Goal: Transaction & Acquisition: Purchase product/service

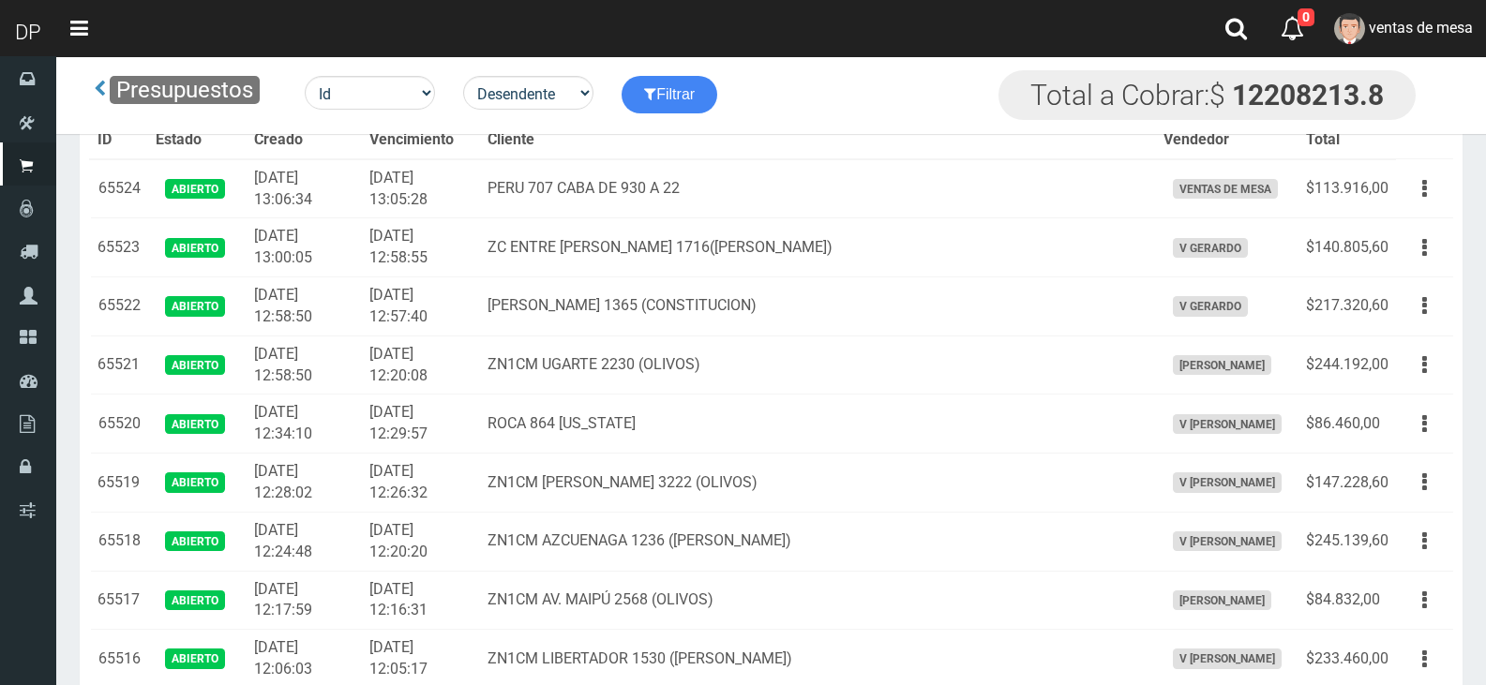
scroll to position [94, 0]
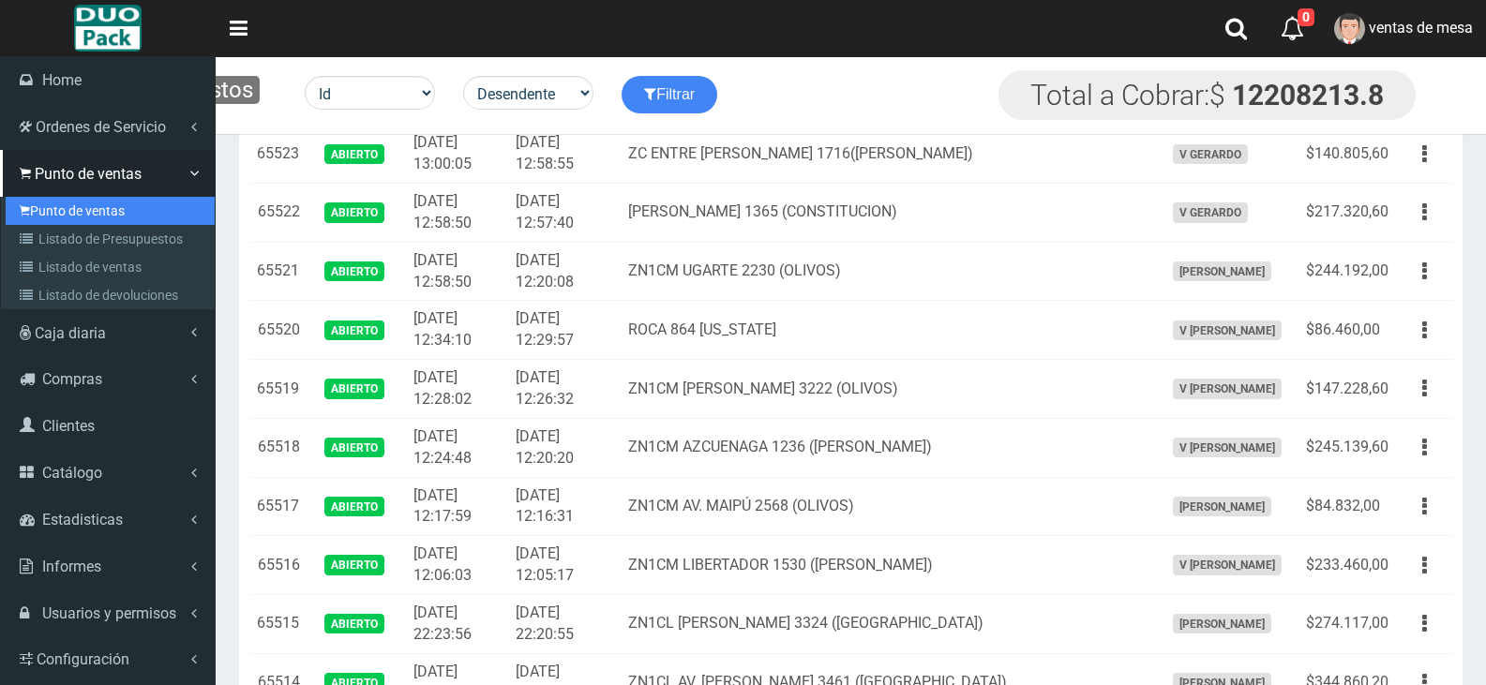
click at [27, 208] on icon at bounding box center [25, 210] width 10 height 15
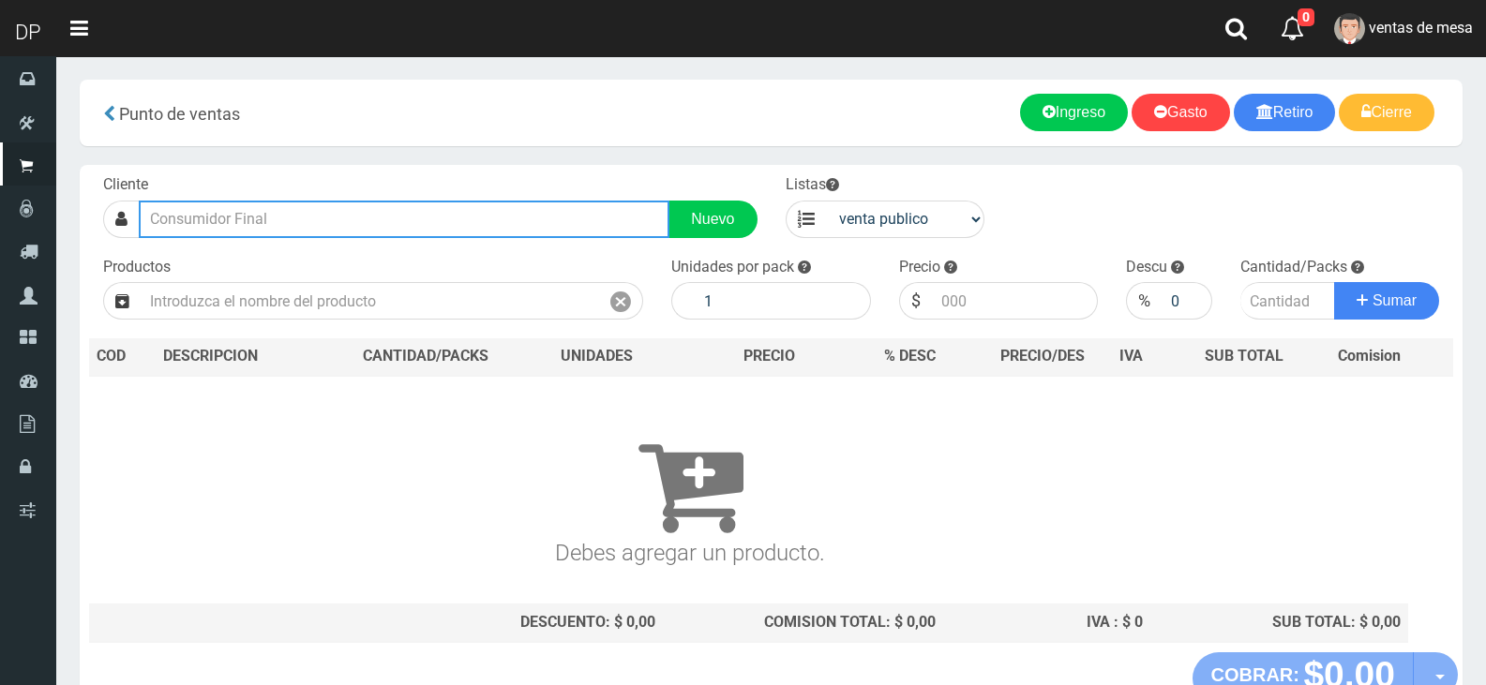
click at [398, 218] on input "text" at bounding box center [404, 220] width 531 height 38
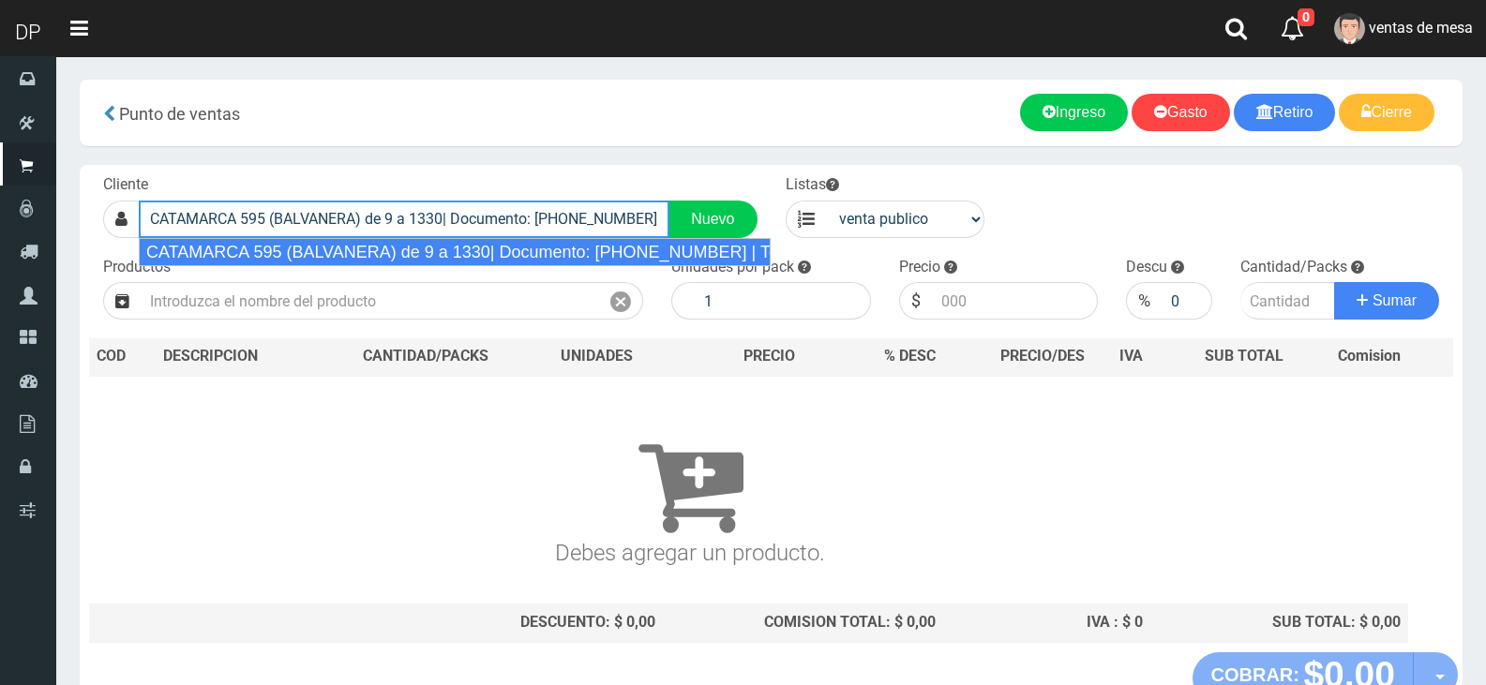
type input "CATAMARCA 595 (BALVANERA) de 9 a 1330| Documento: 56242144 | Teléfono:"
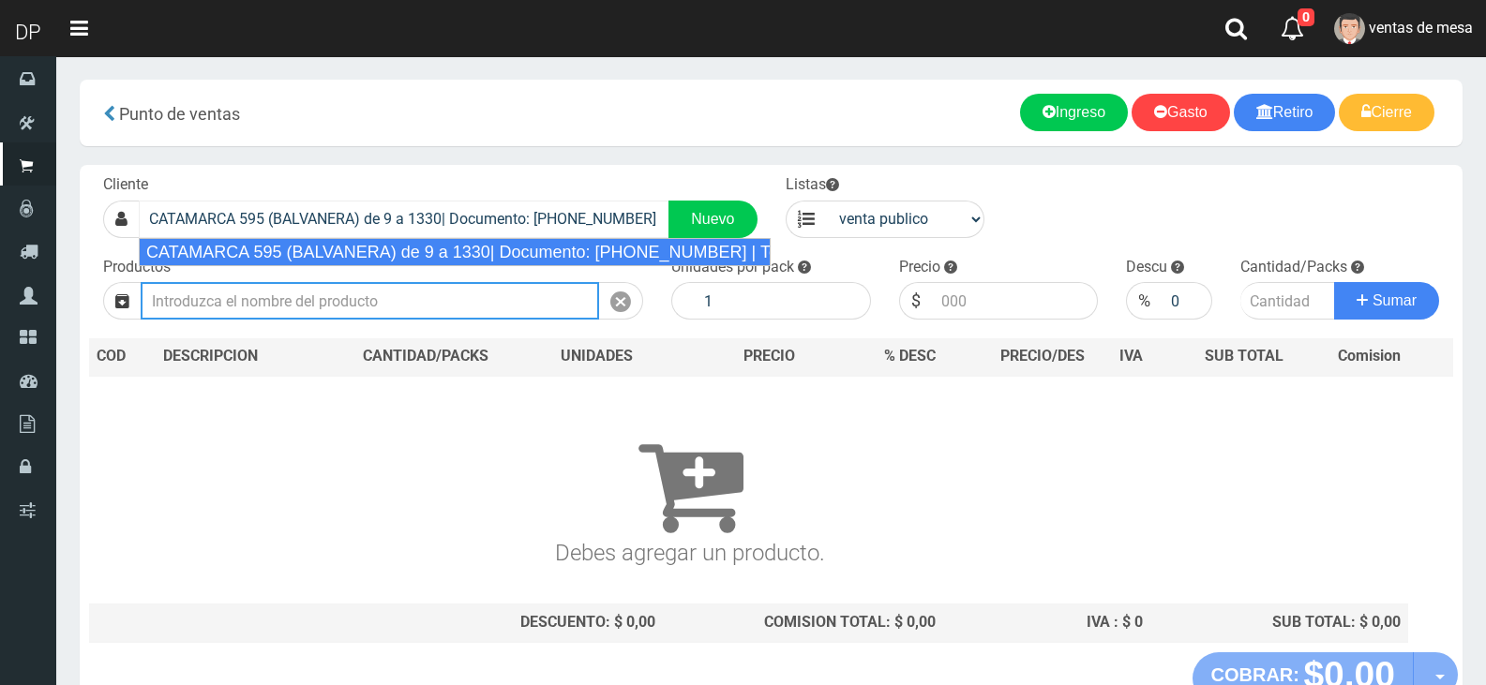
select select "2"
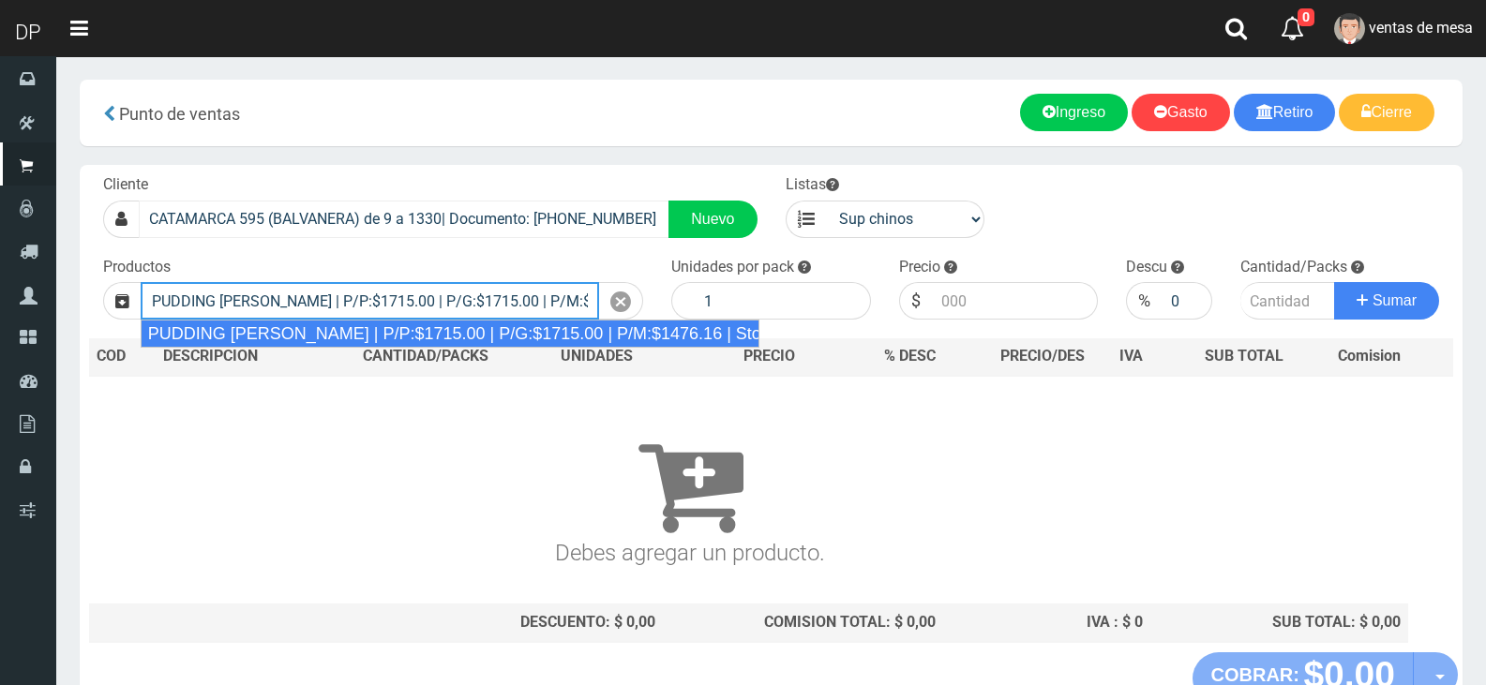
type input "PUDDING LIMON | P/P:$1715.00 | P/G:$1715.00 | P/M:$1476.16 | Stock:-7258"
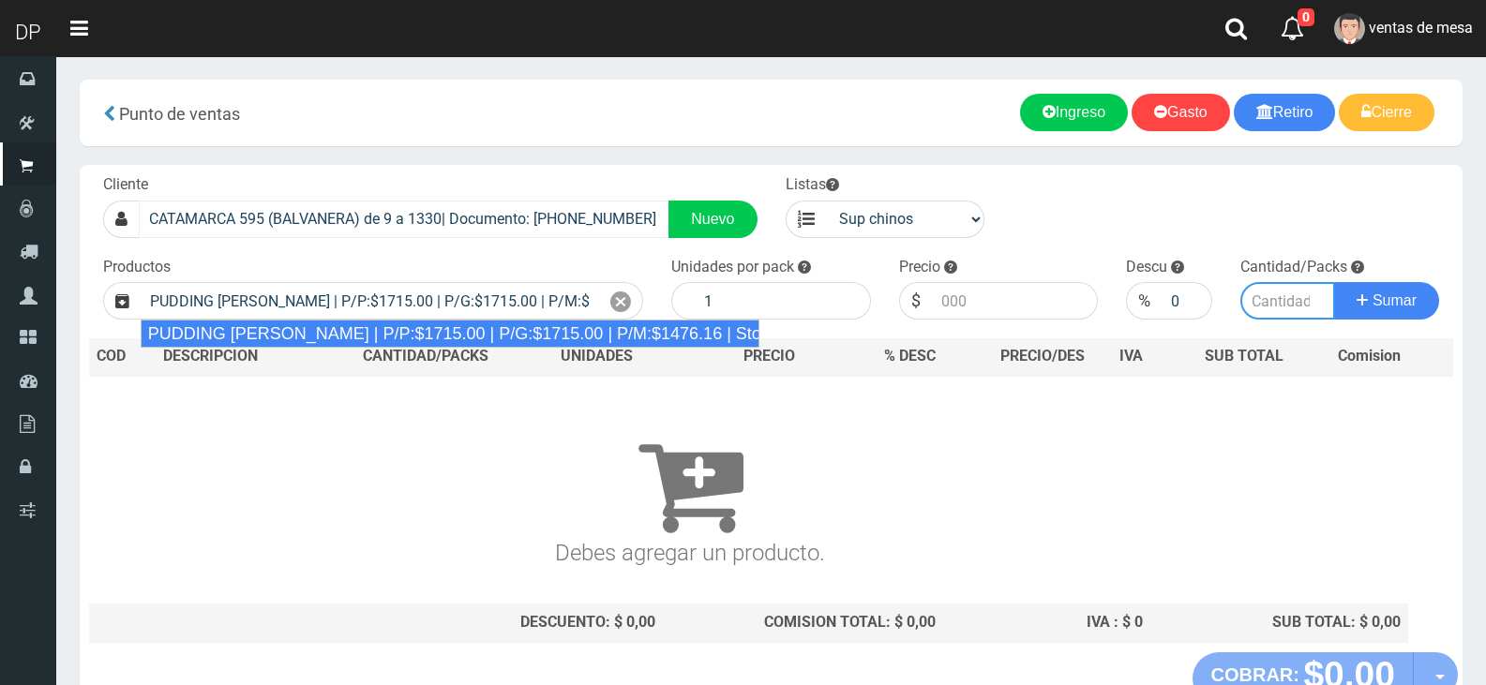
type input "8"
type input "1715.00"
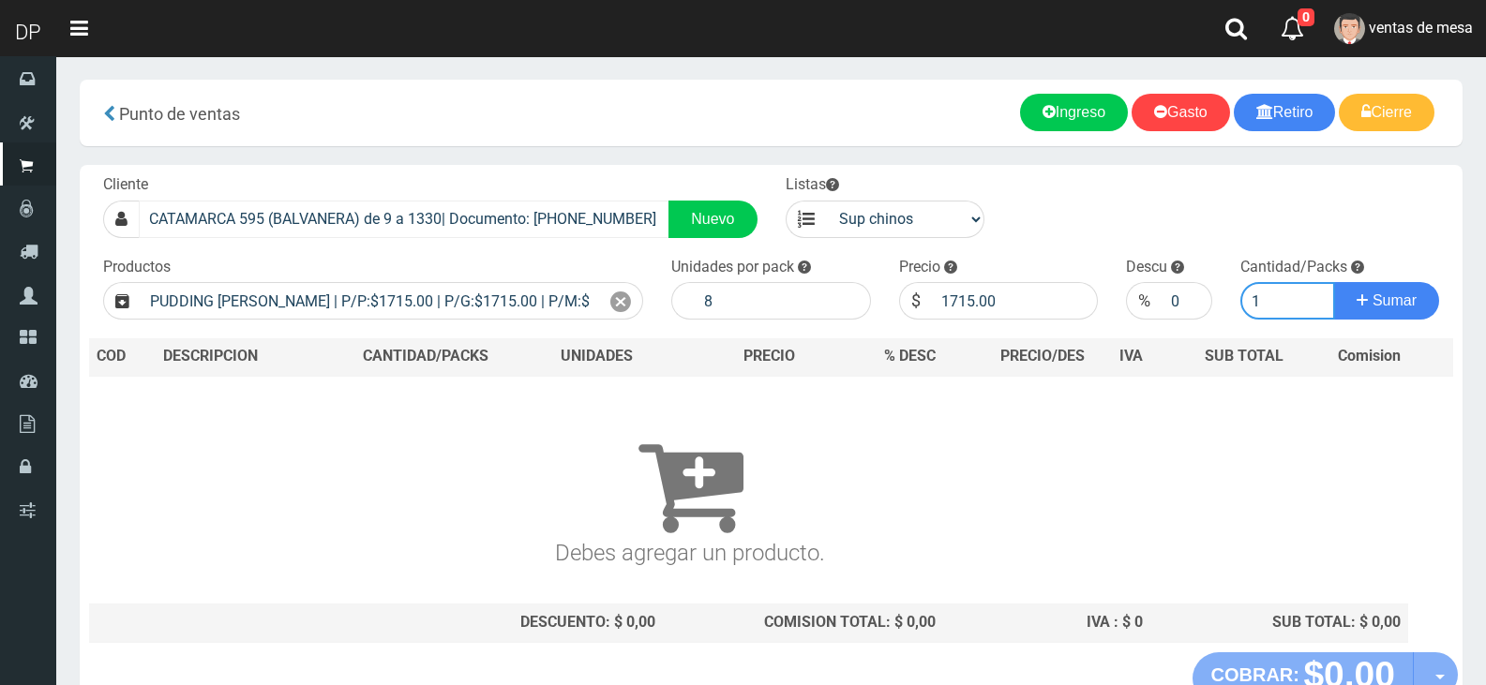
type input "1"
click at [1334, 282] on button "Sumar" at bounding box center [1386, 301] width 105 height 38
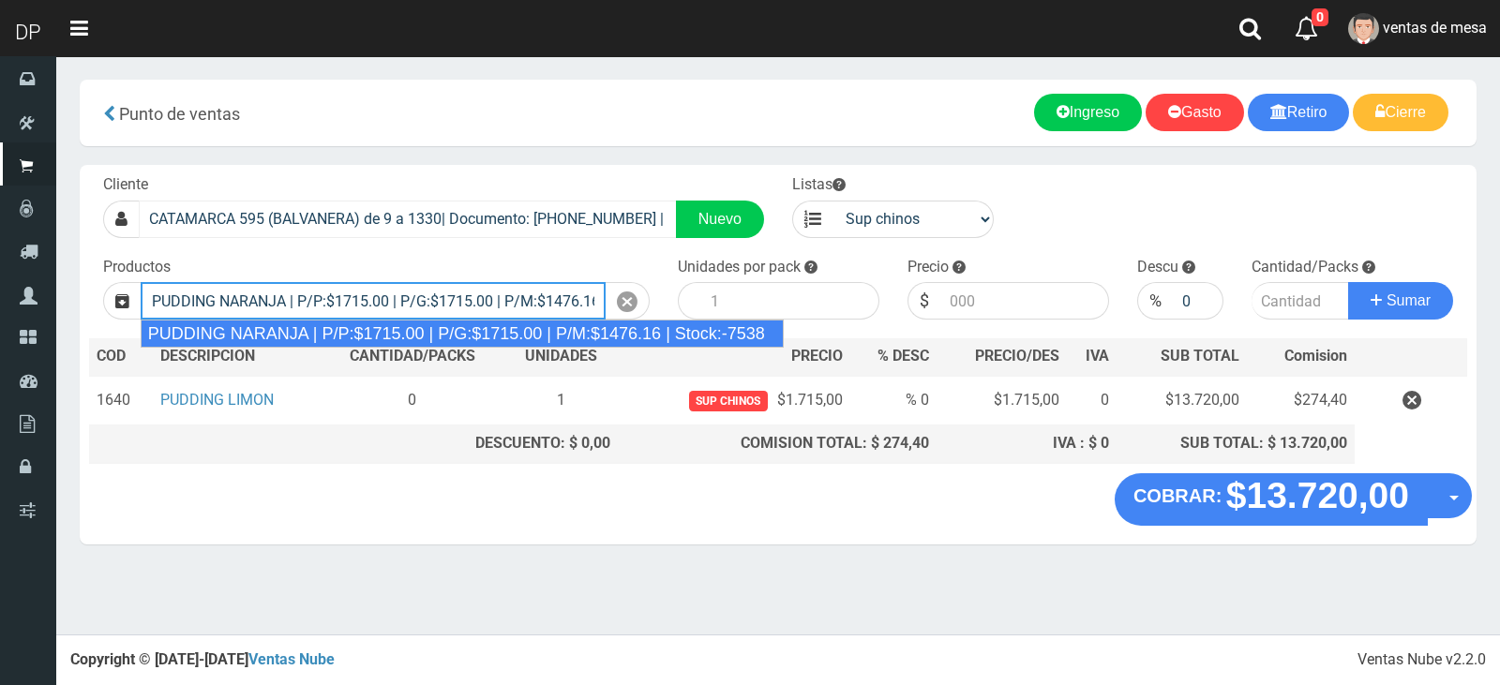
type input "PUDDING NARANJA | P/P:$1715.00 | P/G:$1715.00 | P/M:$1476.16 | Stock:-7538"
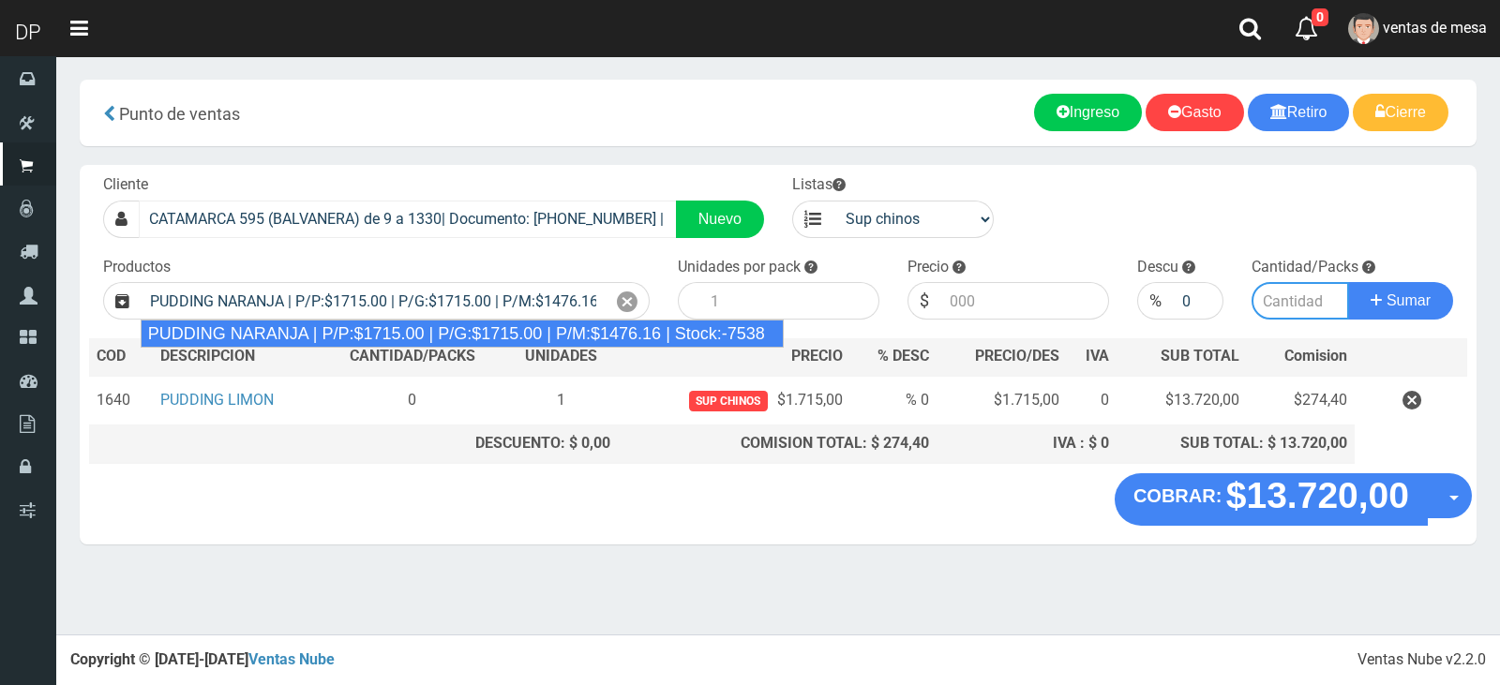
type input "8"
type input "1715.00"
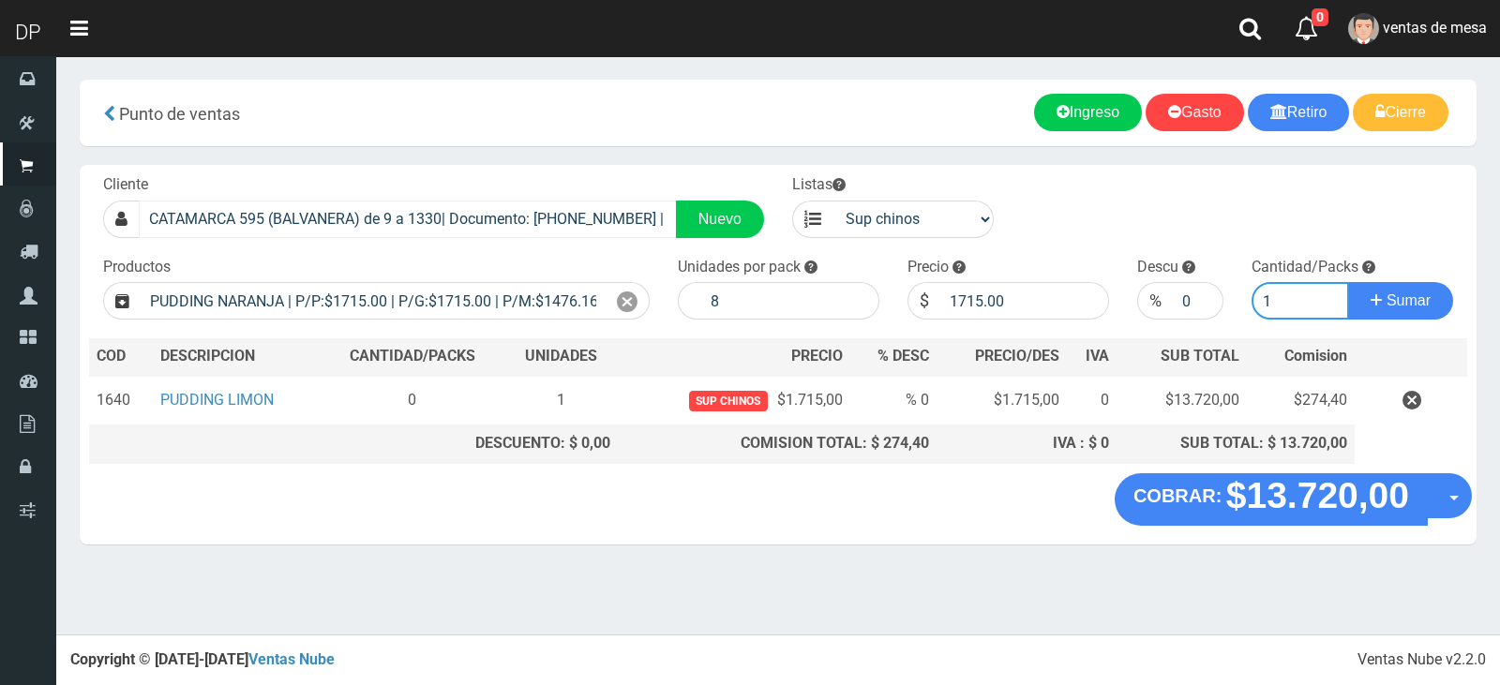
type input "1"
click at [1348, 282] on button "Sumar" at bounding box center [1400, 301] width 105 height 38
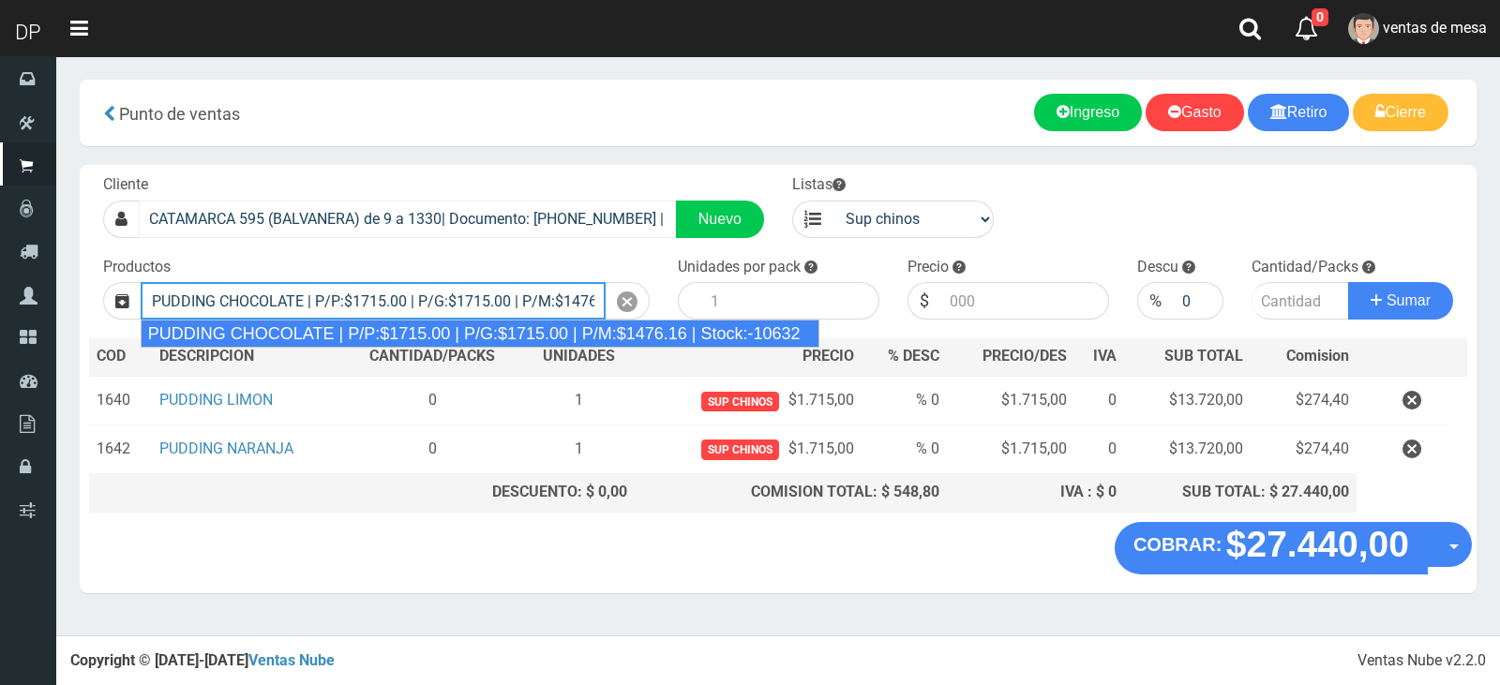
type input "PUDDING CHOCOLATE | P/P:$1715.00 | P/G:$1715.00 | P/M:$1476.16 | Stock:-10632"
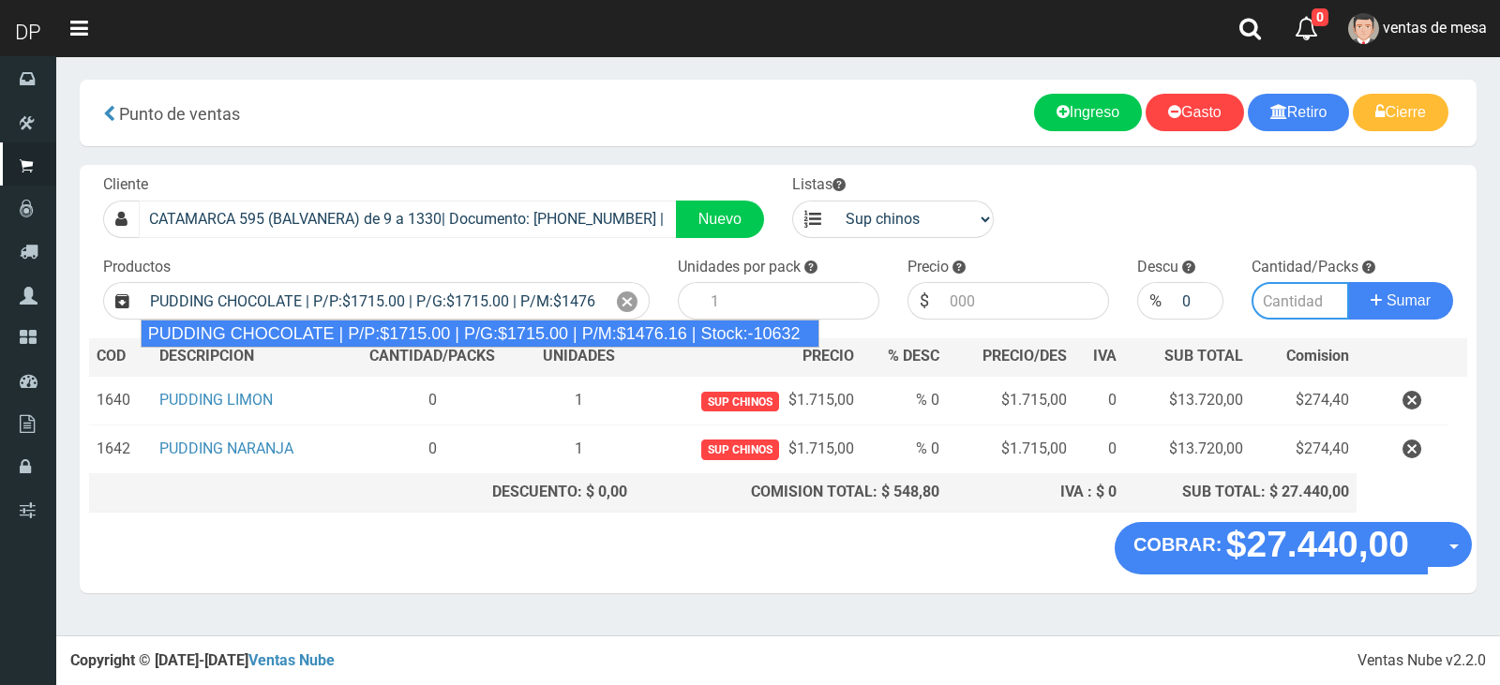
type input "8"
type input "1715.00"
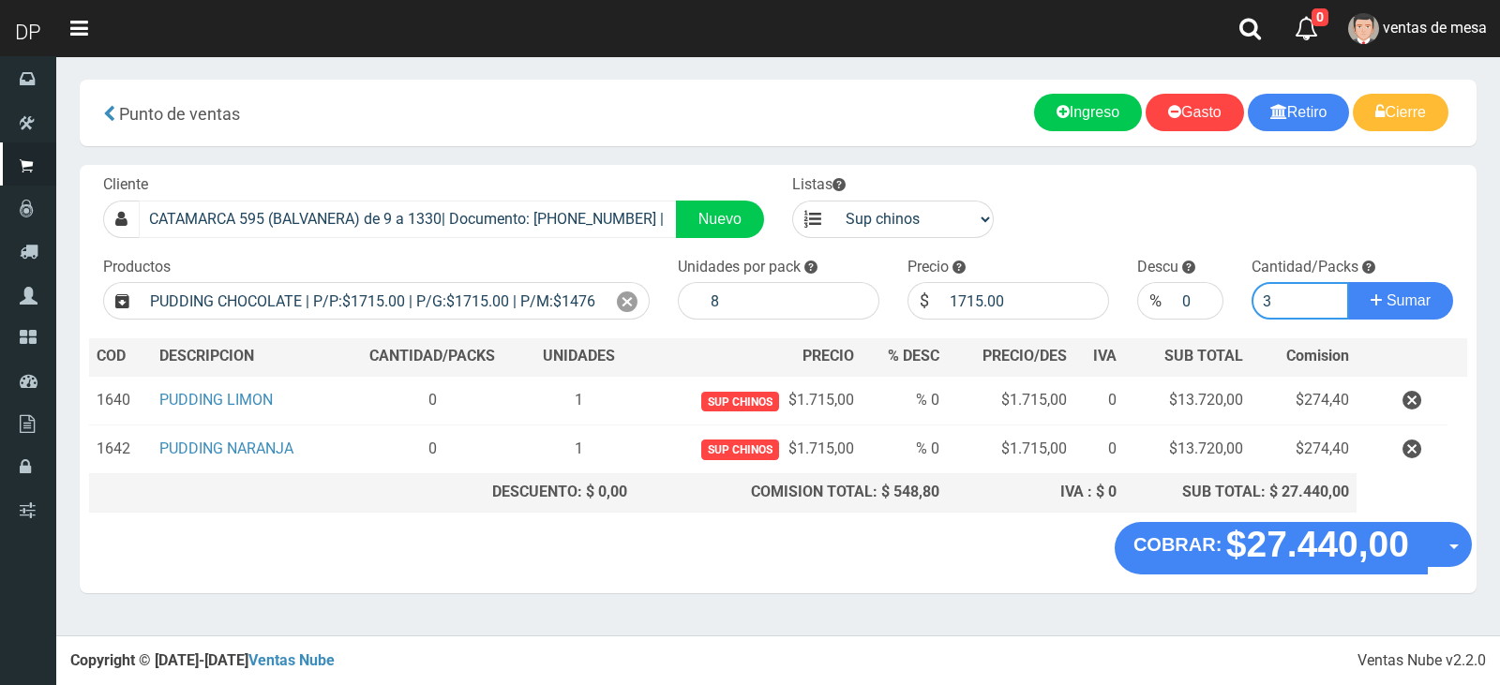
type input "3"
click at [1348, 282] on button "Sumar" at bounding box center [1400, 301] width 105 height 38
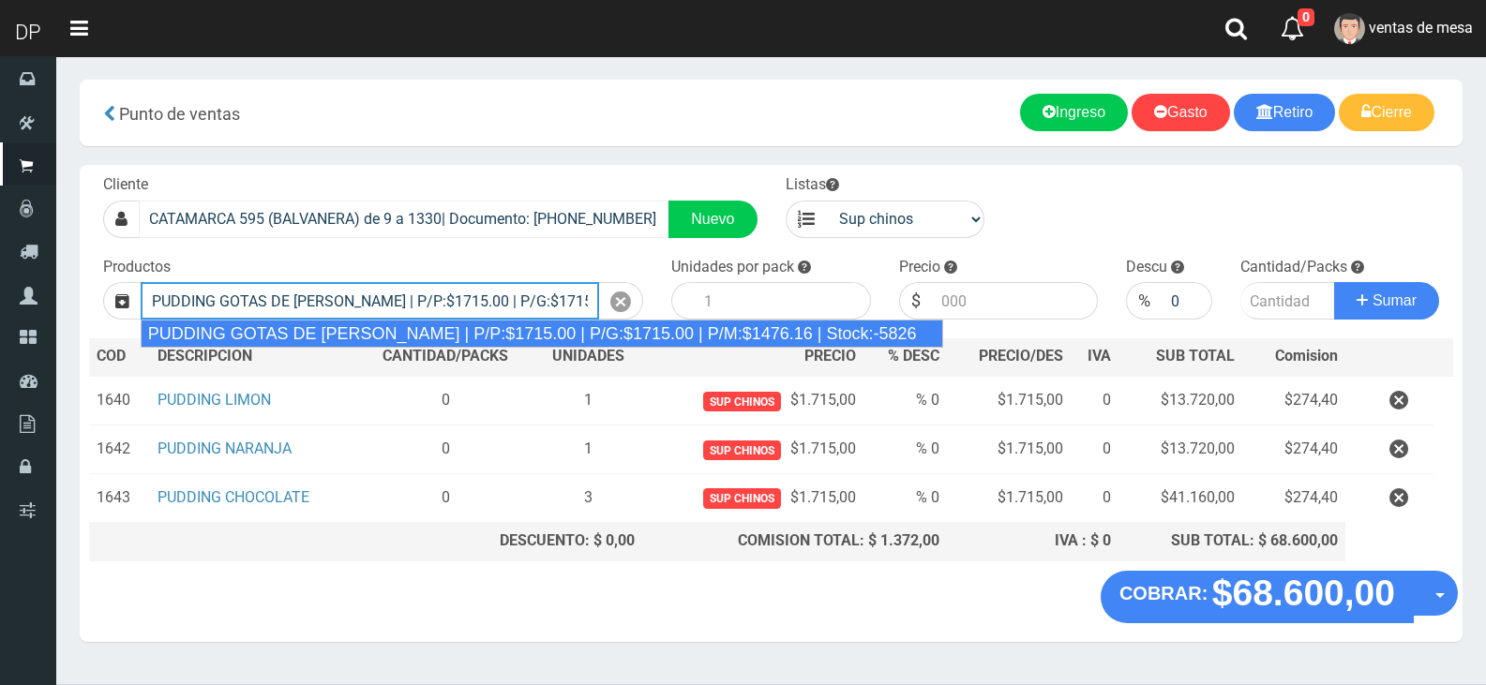
type input "PUDDING GOTAS DE DULCE DE LECHE | P/P:$1715.00 | P/G:$1715.00 | P/M:$1476.16 | …"
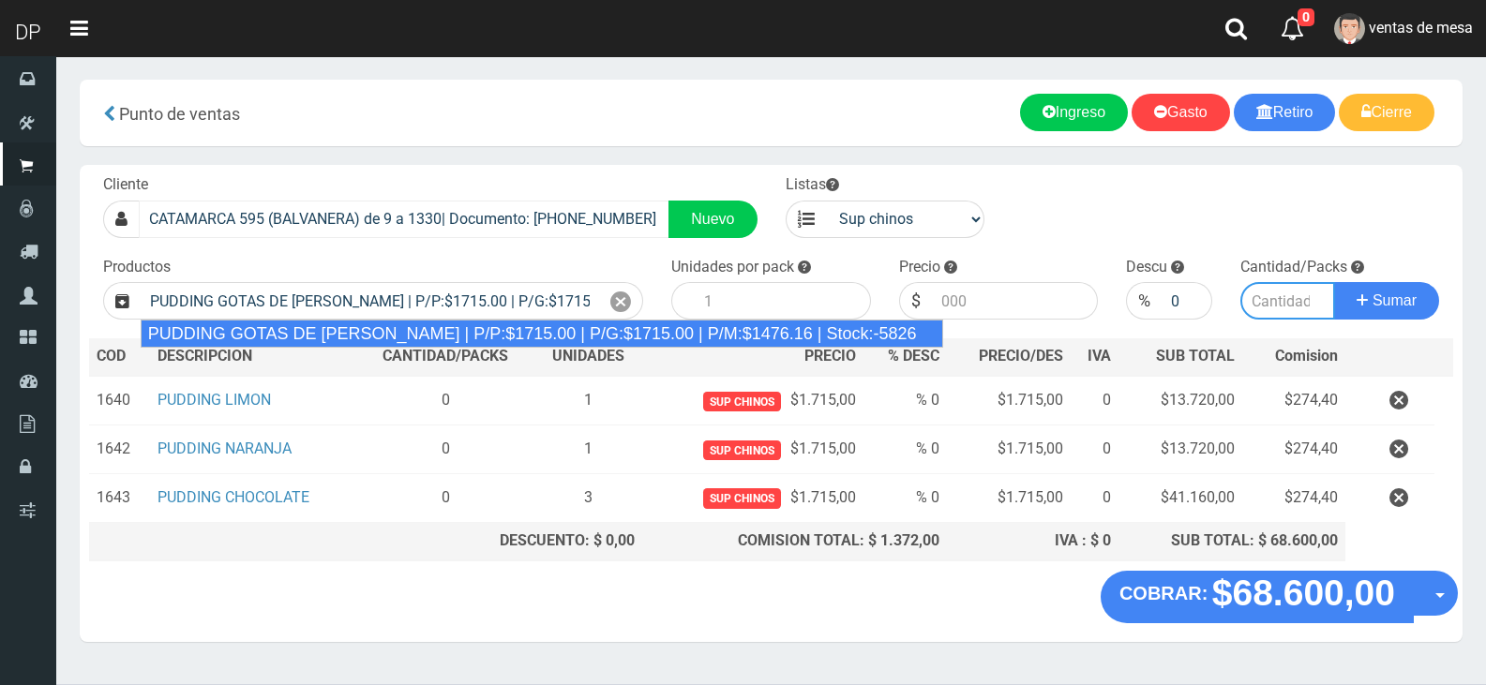
type input "8"
type input "1715.00"
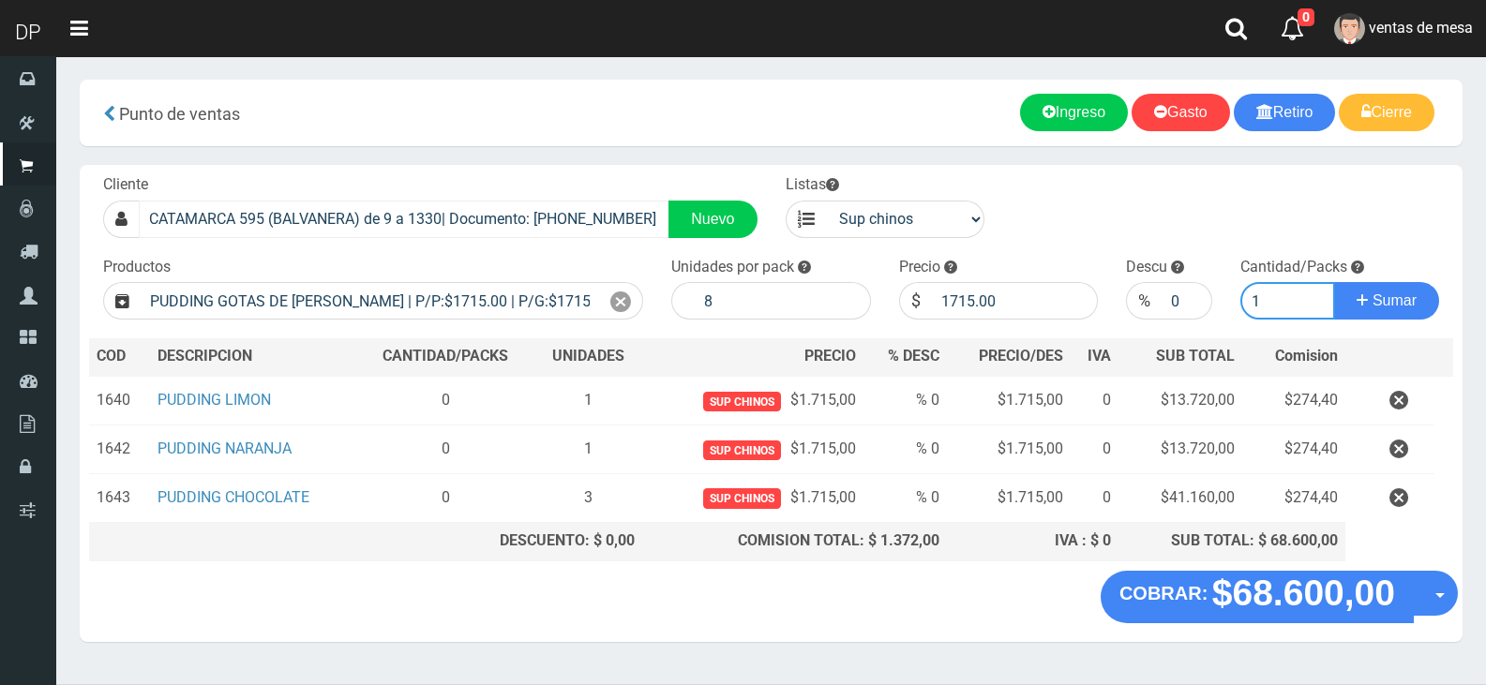
type input "1"
click at [1334, 282] on button "Sumar" at bounding box center [1386, 301] width 105 height 38
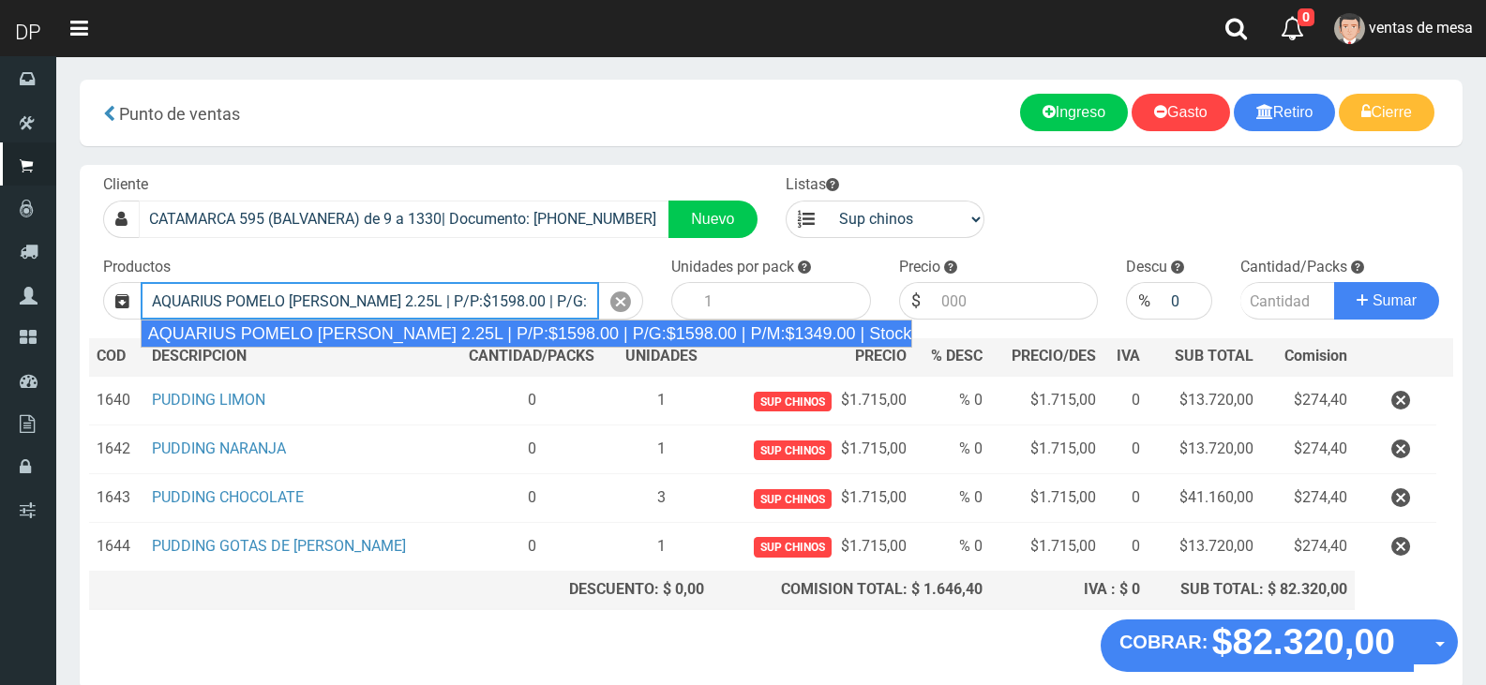
type input "AQUARIUS POMELO ROSADO 2.25L | P/P:$1598.00 | P/G:$1598.00 | P/M:$1349.00 | Sto…"
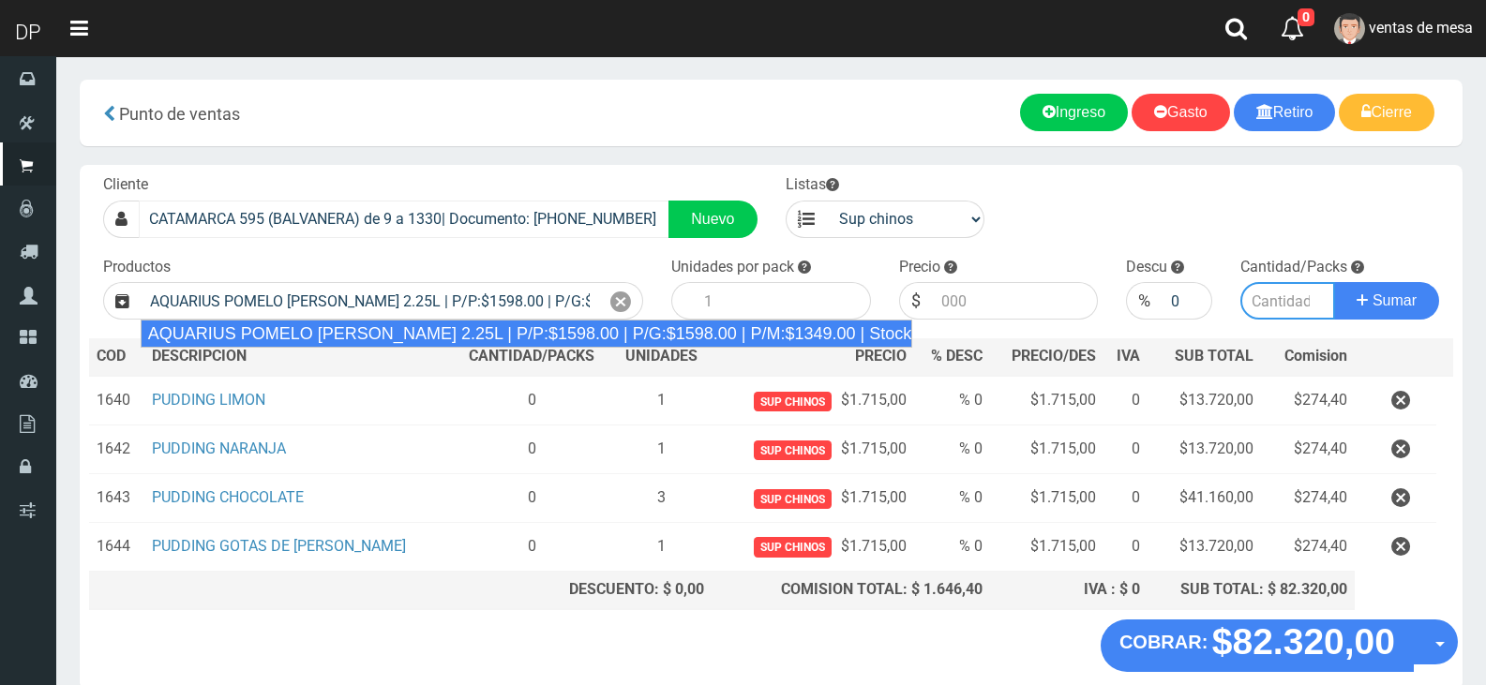
type input "6"
type input "1598.00"
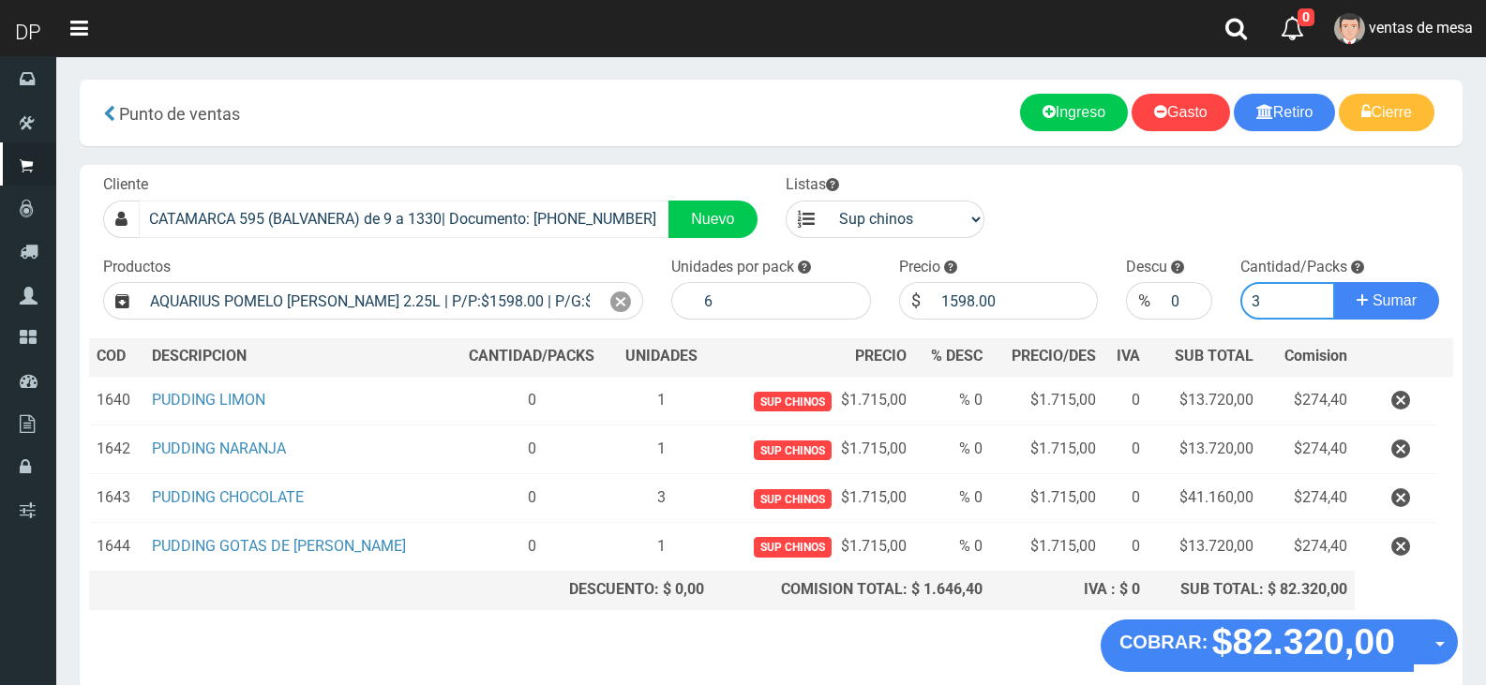
type input "3"
click at [1334, 282] on button "Sumar" at bounding box center [1386, 301] width 105 height 38
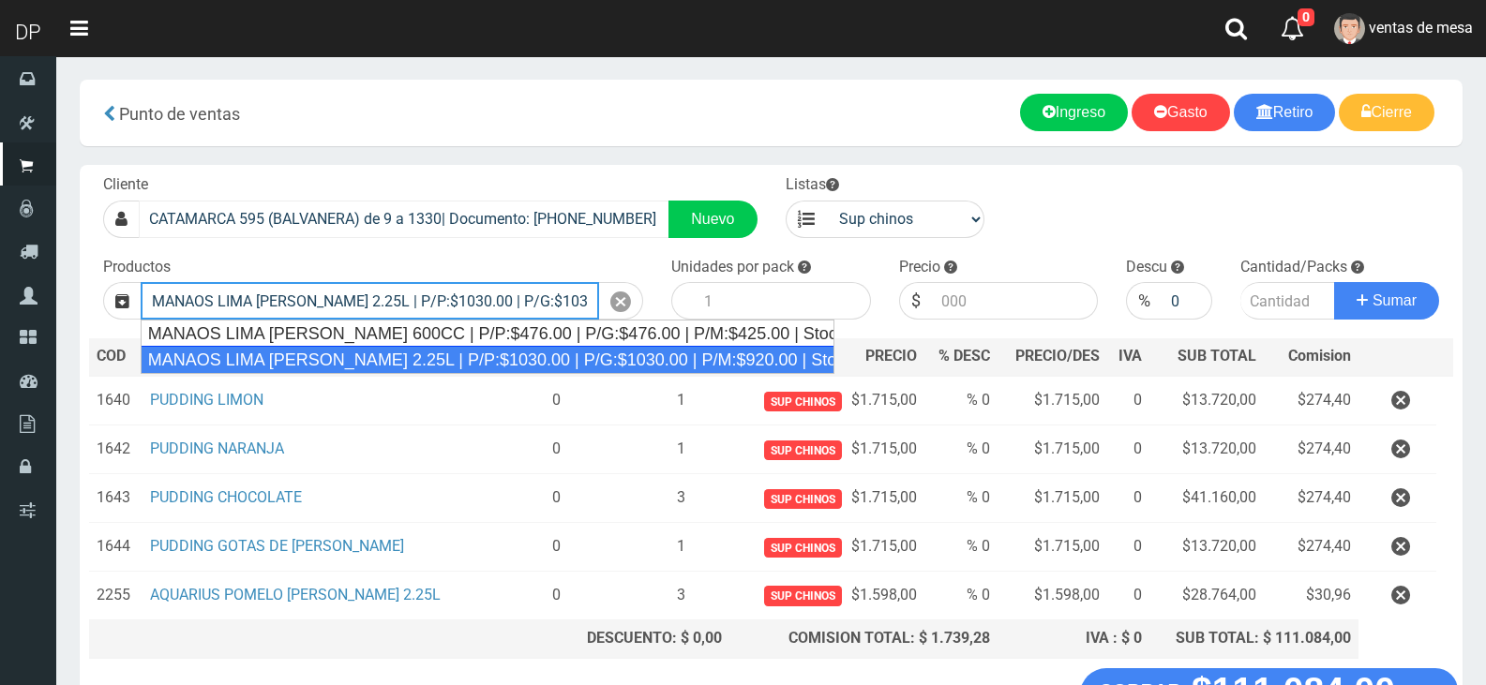
type input "MANAOS LIMA LIMON 2.25L | P/P:$1030.00 | P/G:$1030.00 | P/M:$920.00 | Stock:-45…"
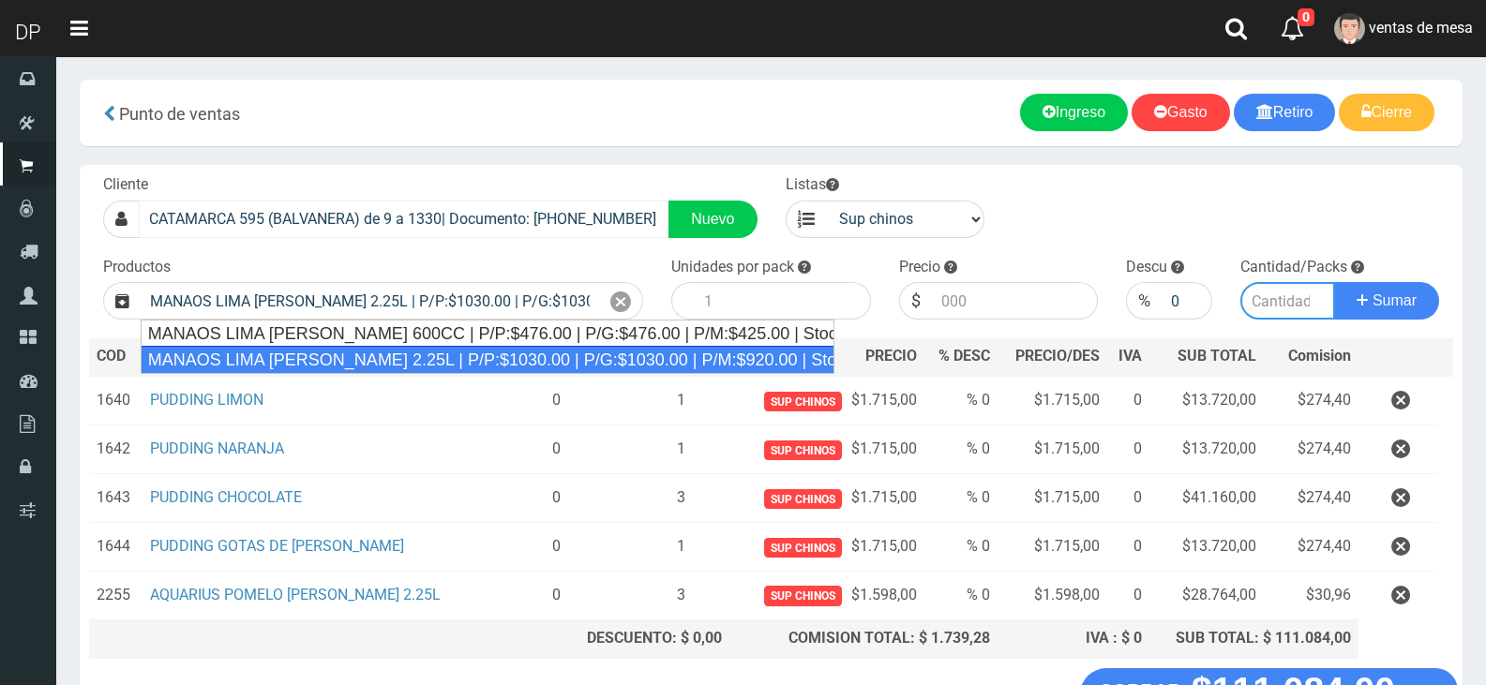
type input "6"
type input "1030.00"
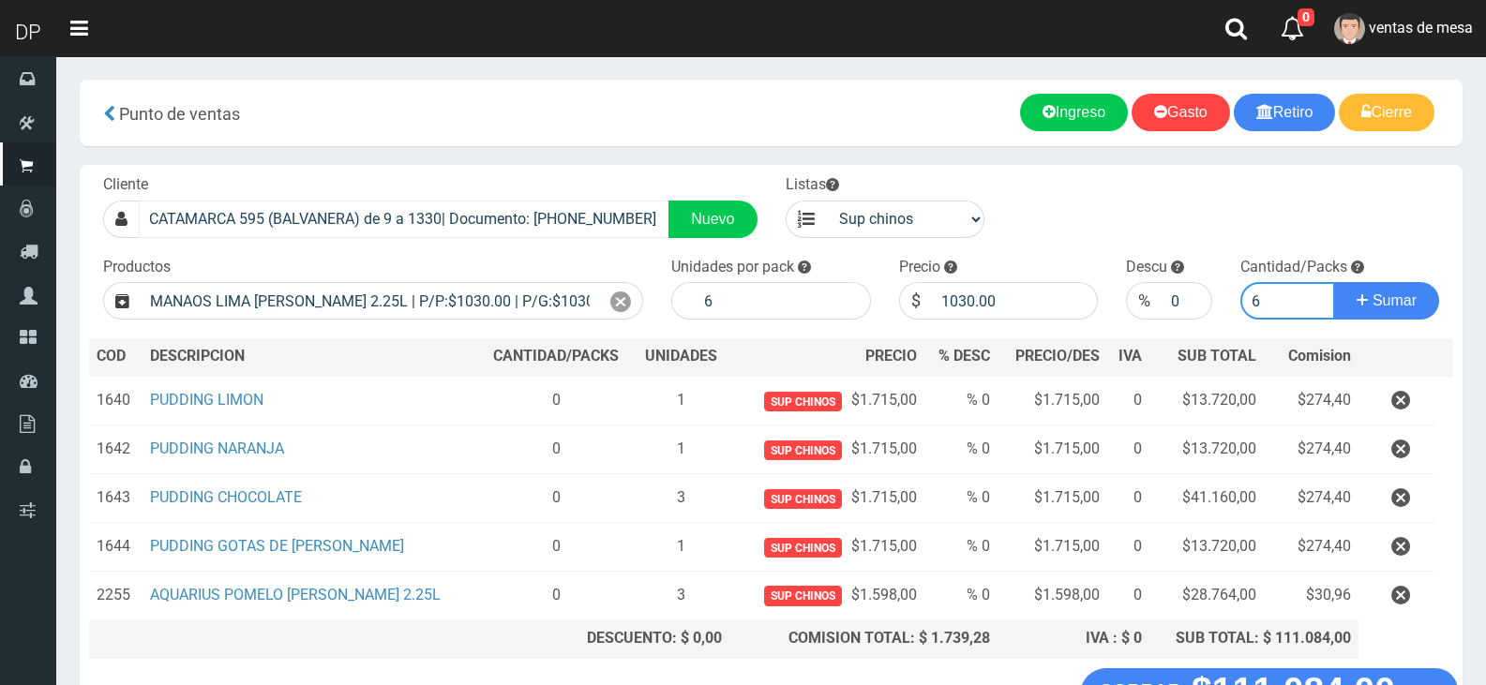
type input "6"
click at [1334, 282] on button "Sumar" at bounding box center [1386, 301] width 105 height 38
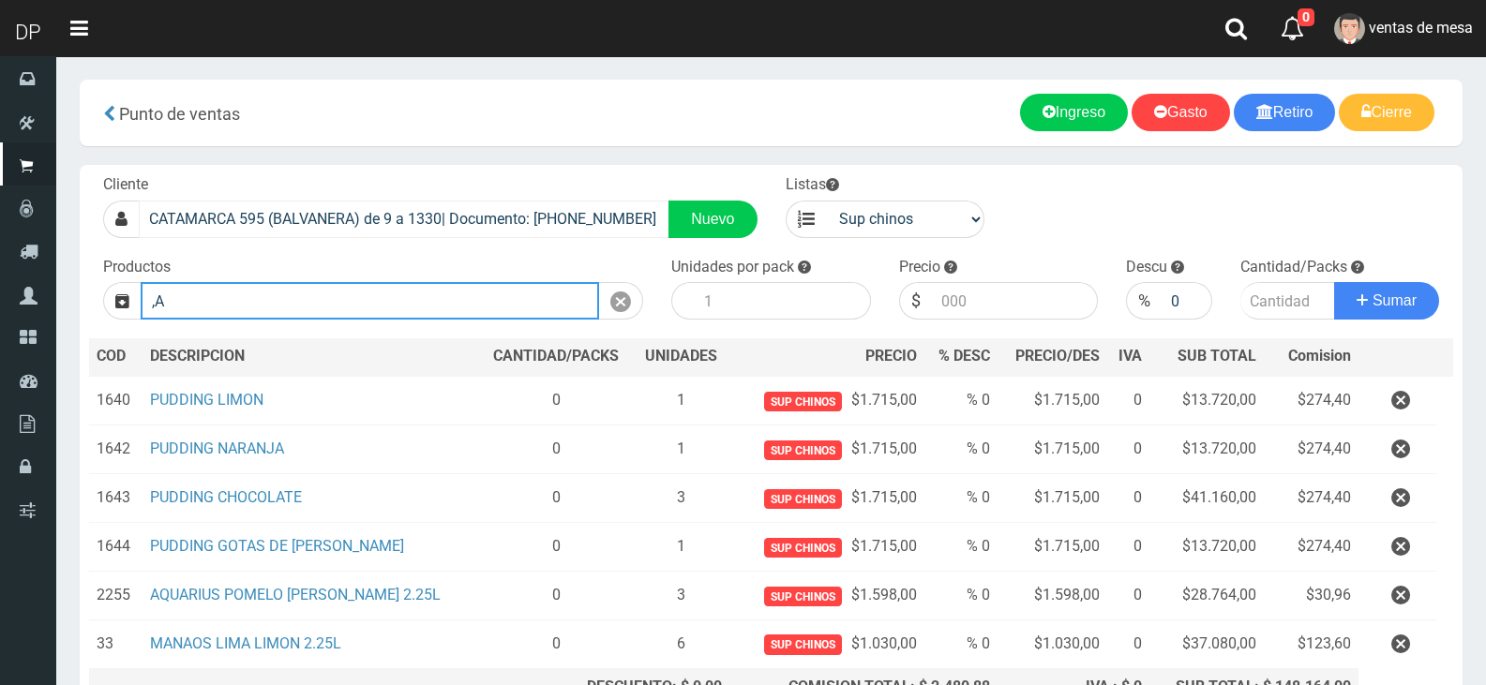
type input ","
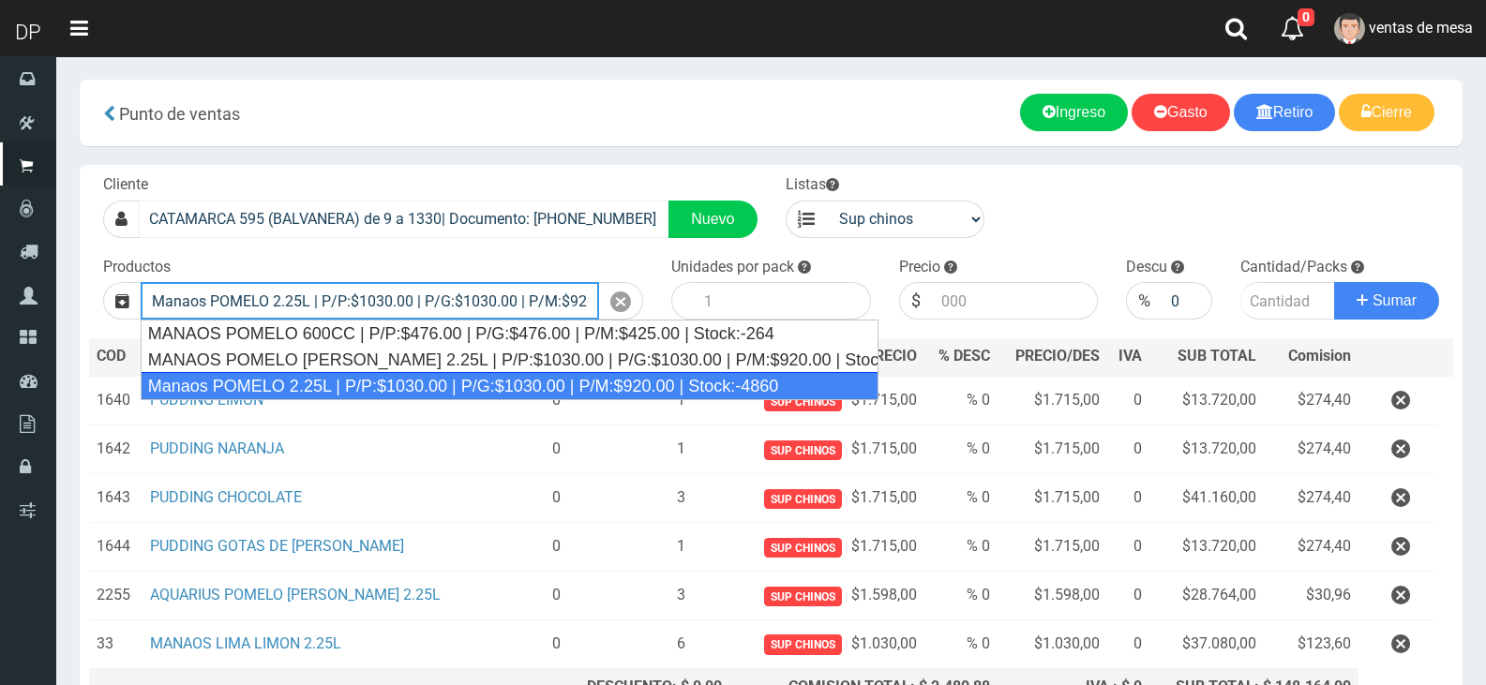
type input "Manaos POMELO 2.25L | P/P:$1030.00 | P/G:$1030.00 | P/M:$920.00 | Stock:-4860"
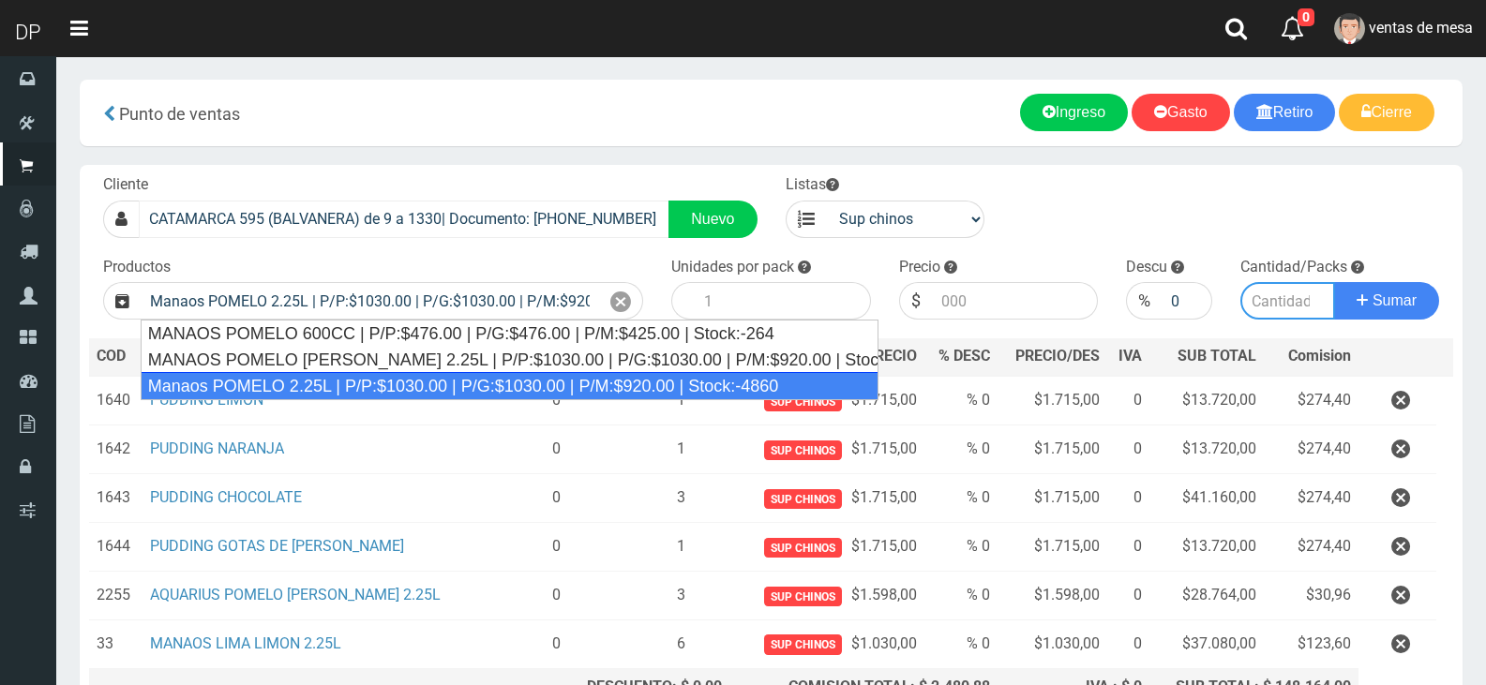
type input "6"
type input "1030.00"
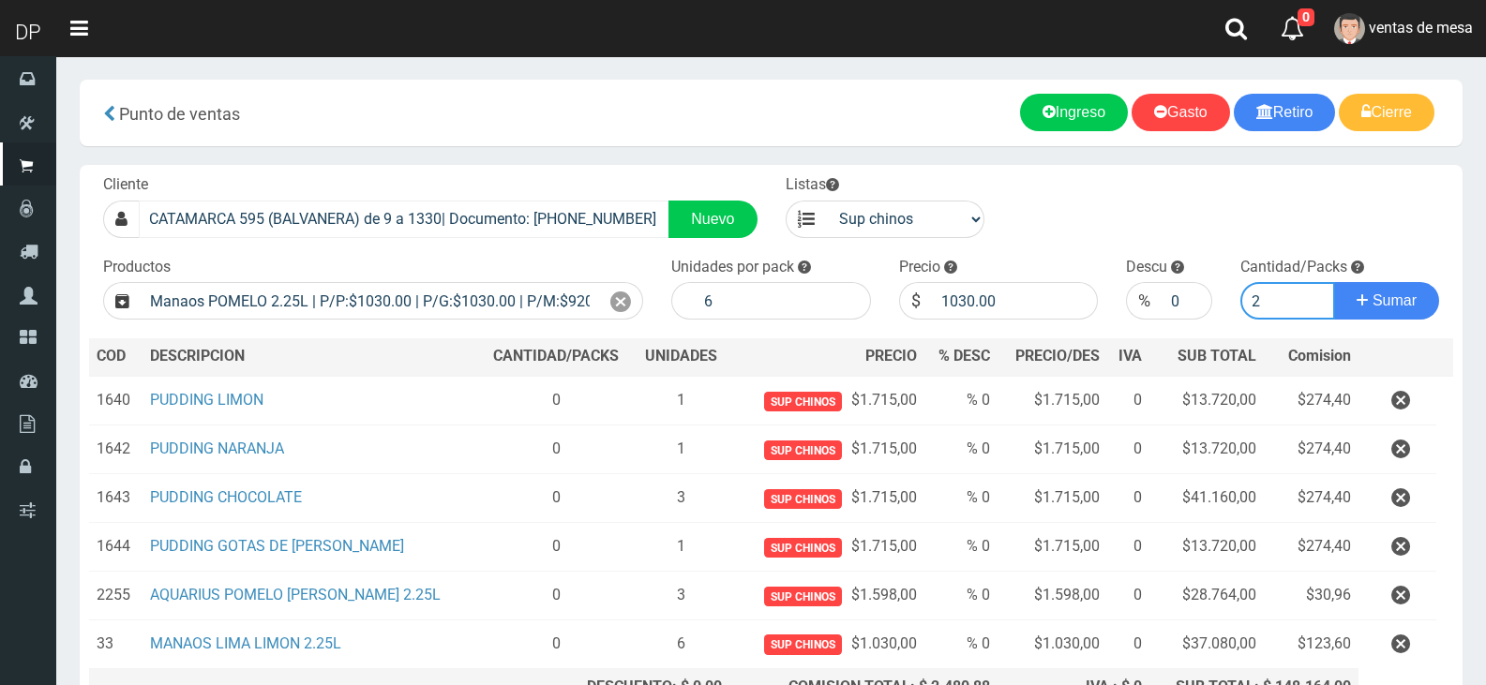
type input "2"
click at [1334, 282] on button "Sumar" at bounding box center [1386, 301] width 105 height 38
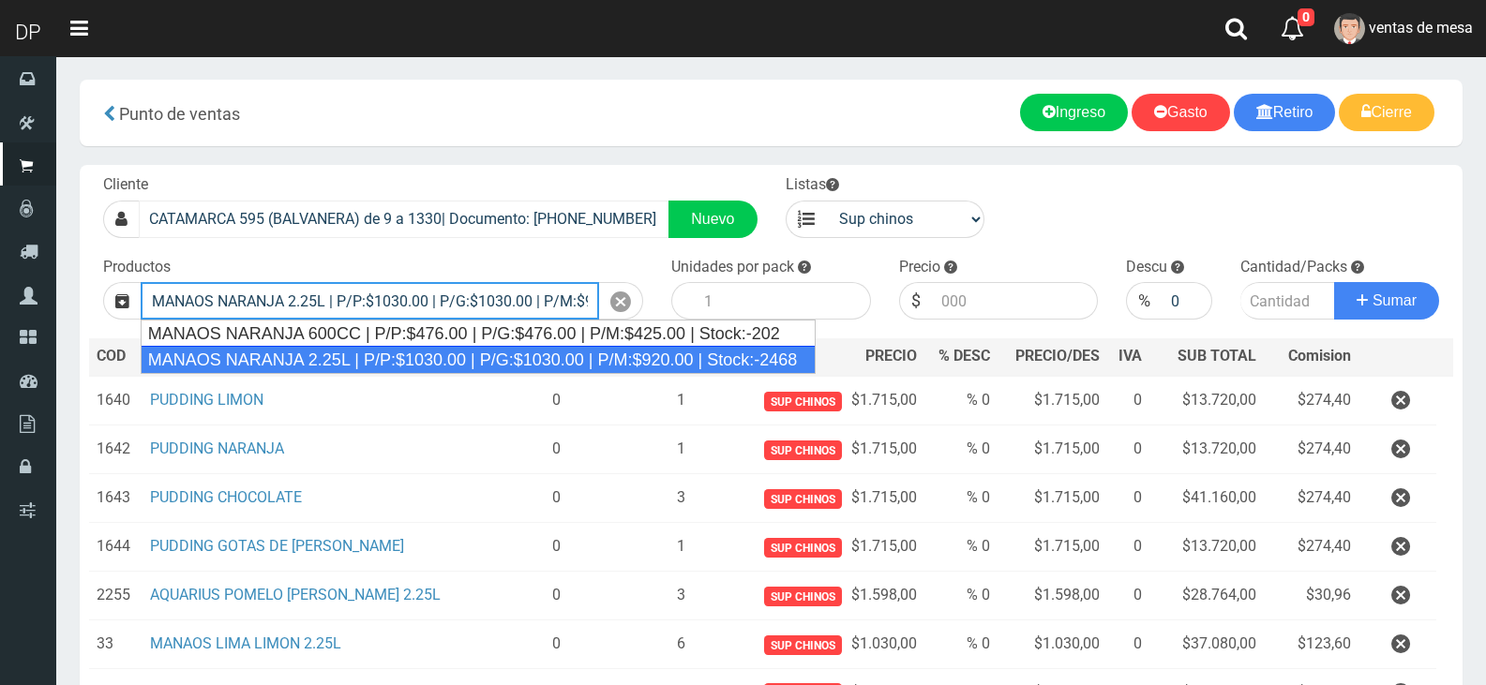
type input "MANAOS NARANJA 2.25L | P/P:$1030.00 | P/G:$1030.00 | P/M:$920.00 | Stock:-2468"
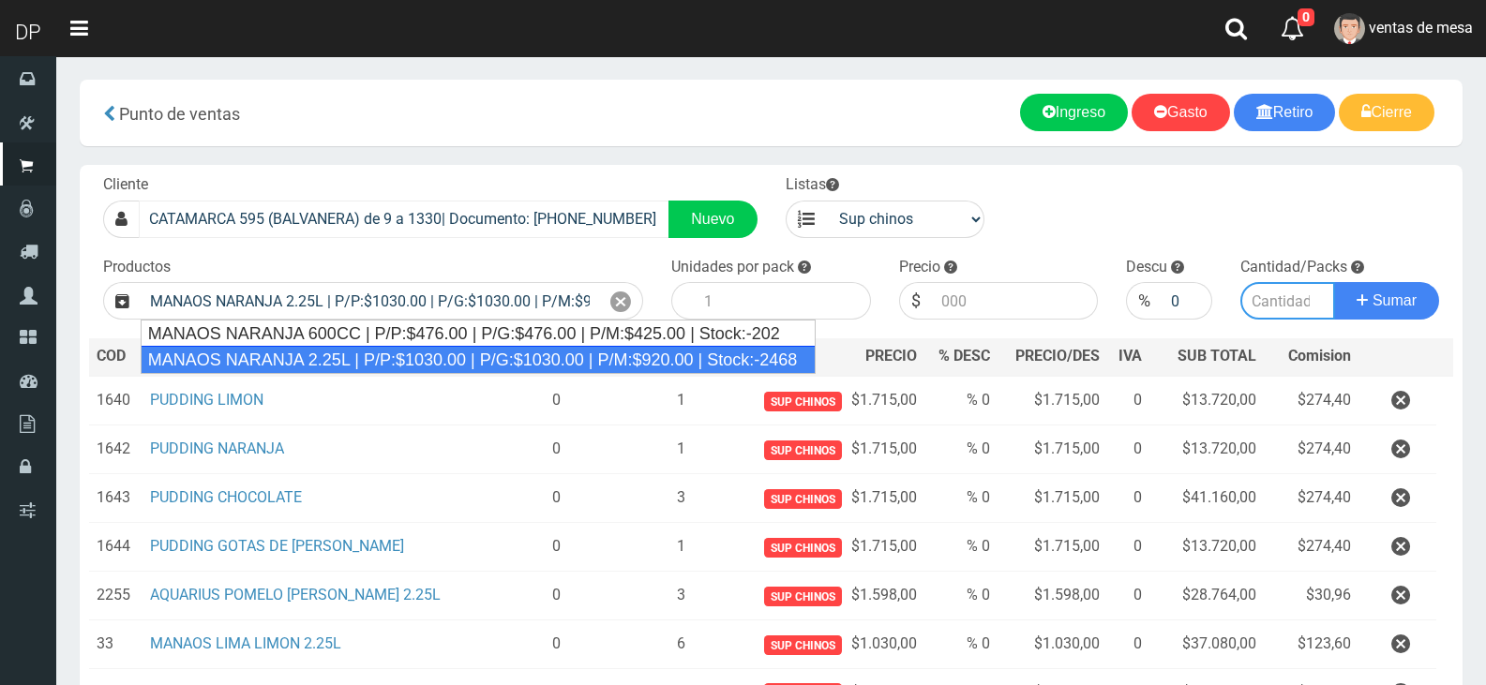
type input "6"
type input "1030.00"
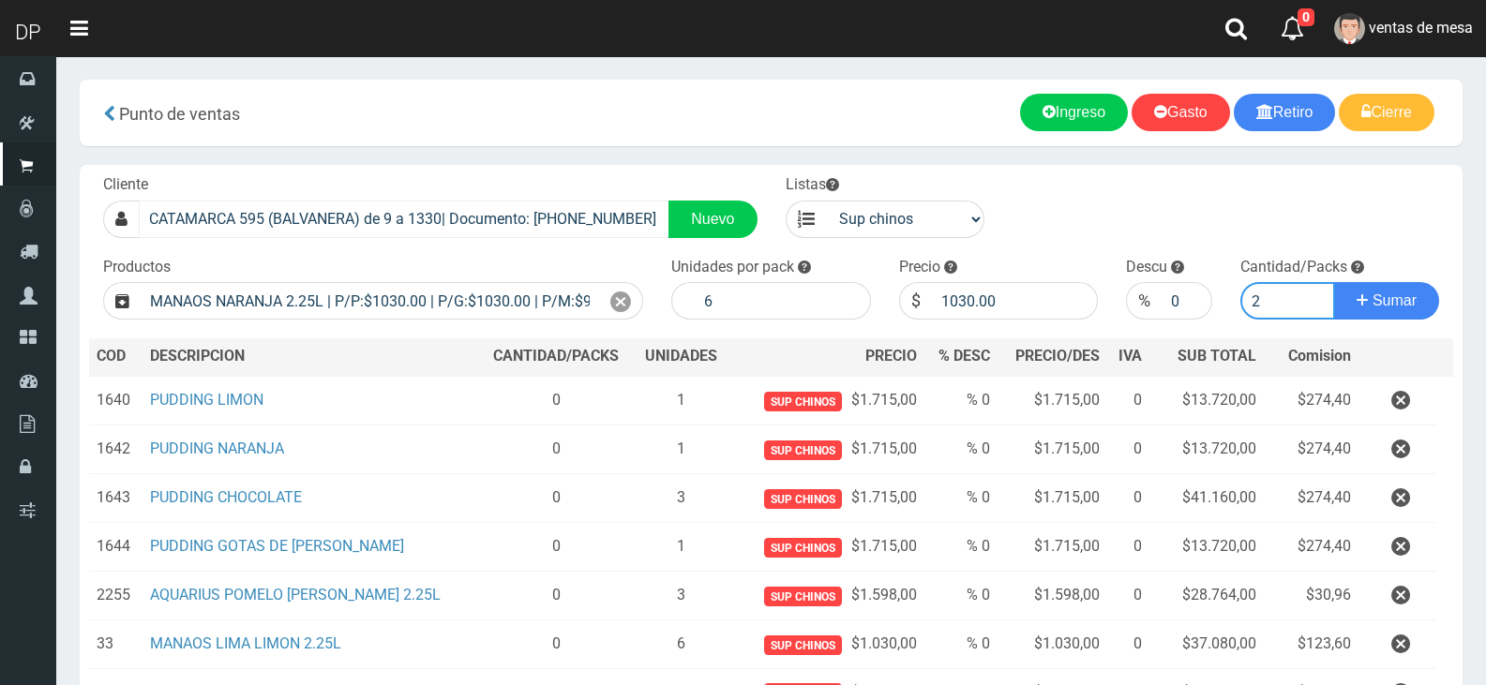
type input "2"
click at [1334, 282] on button "Sumar" at bounding box center [1386, 301] width 105 height 38
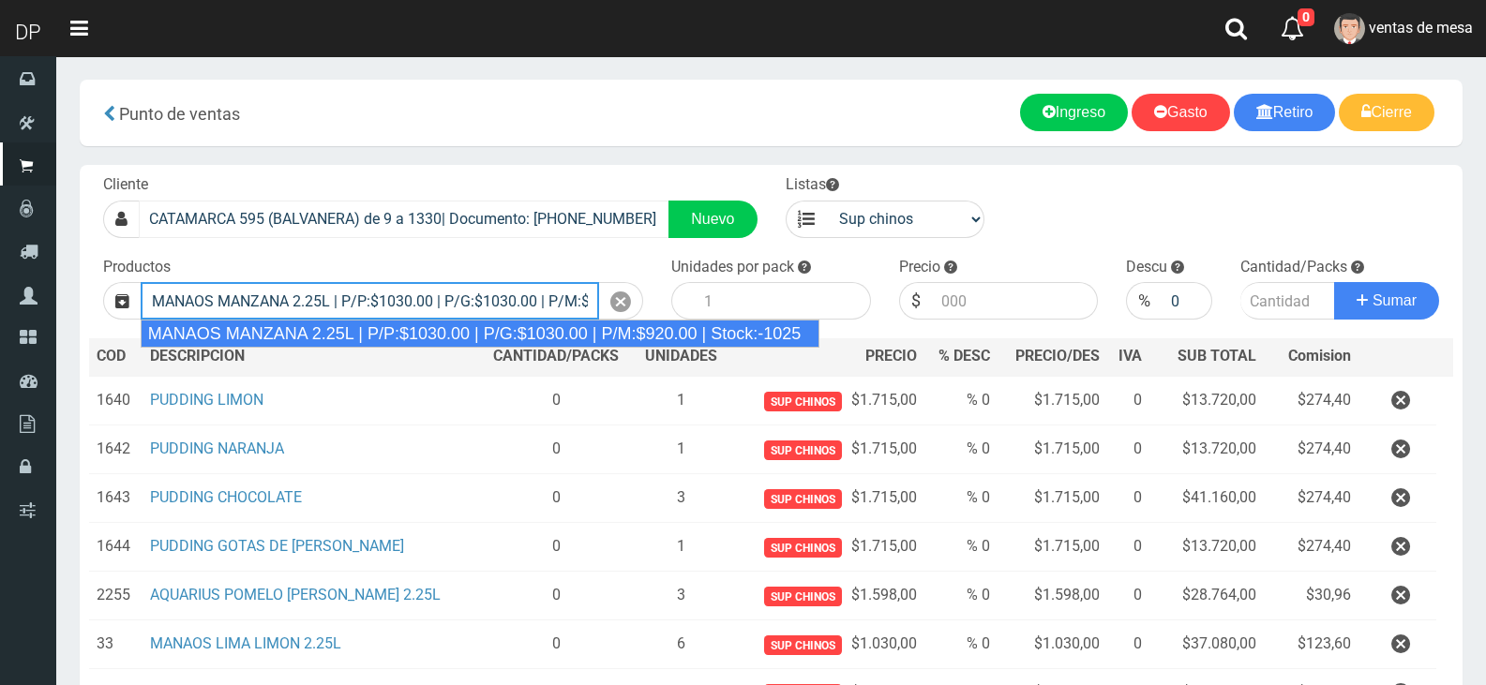
type input "MANAOS MANZANA 2.25L | P/P:$1030.00 | P/G:$1030.00 | P/M:$920.00 | Stock:-1025"
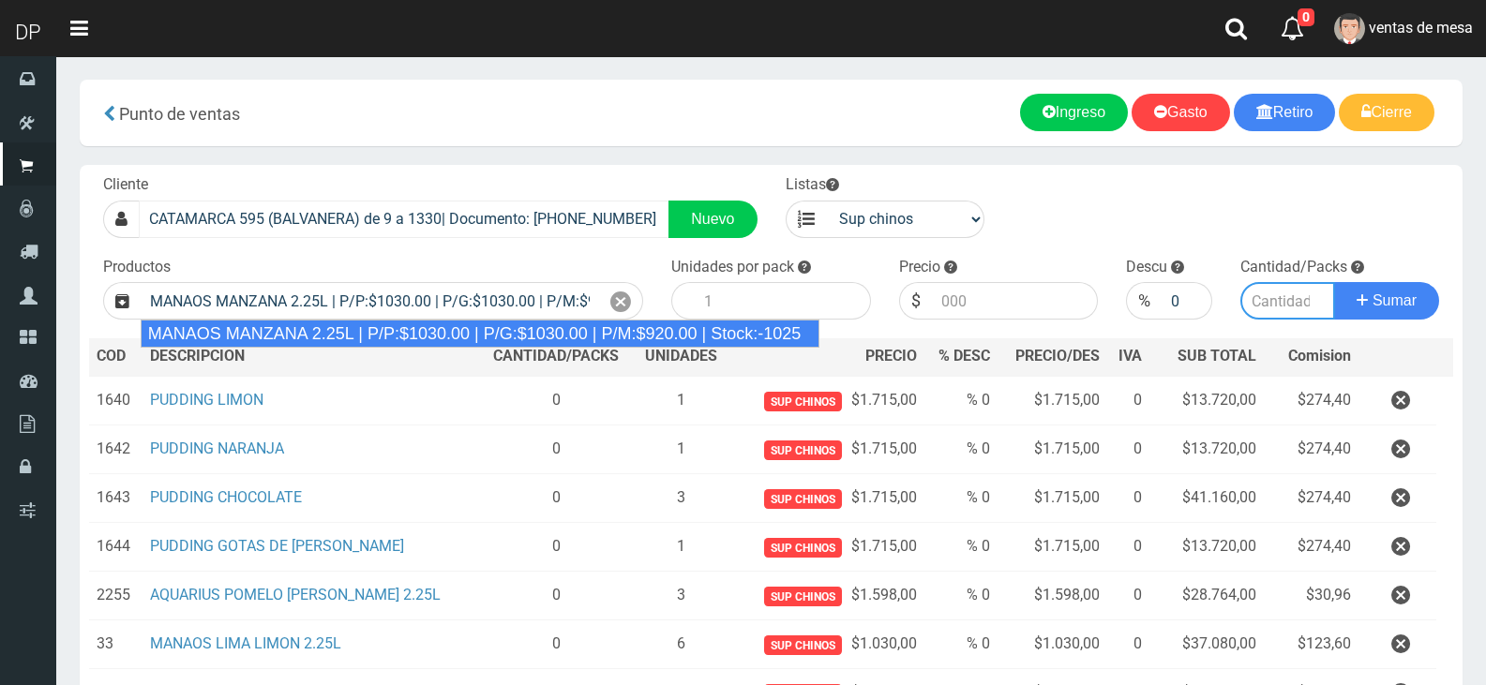
type input "6"
type input "1030.00"
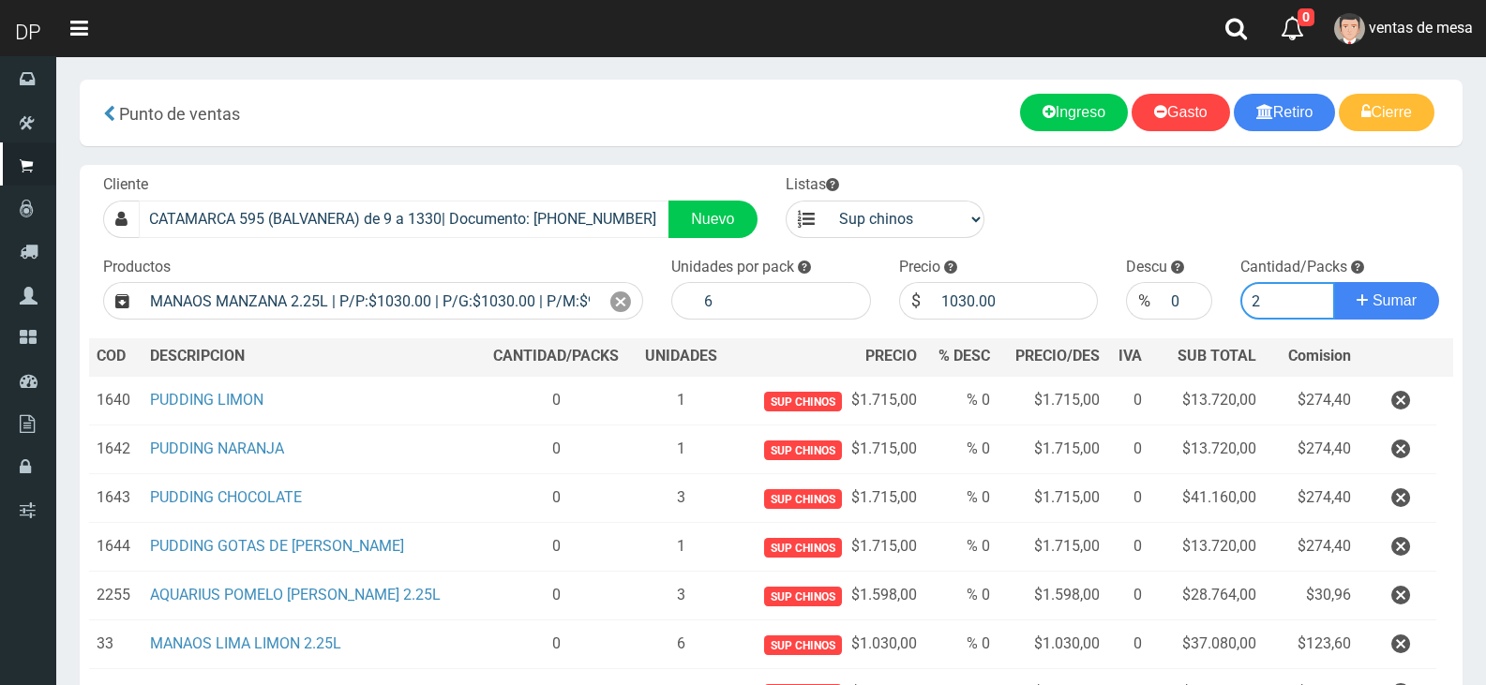
type input "2"
click at [1334, 282] on button "Sumar" at bounding box center [1386, 301] width 105 height 38
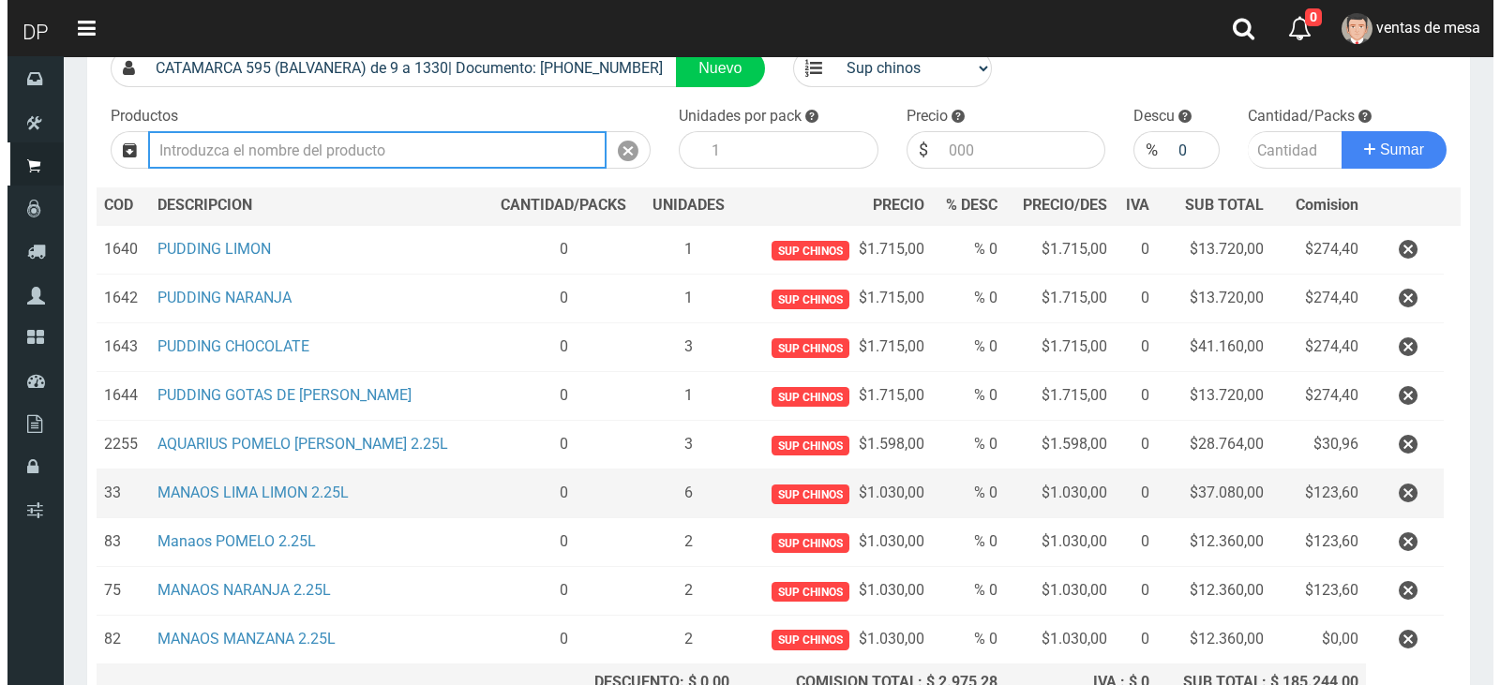
scroll to position [335, 0]
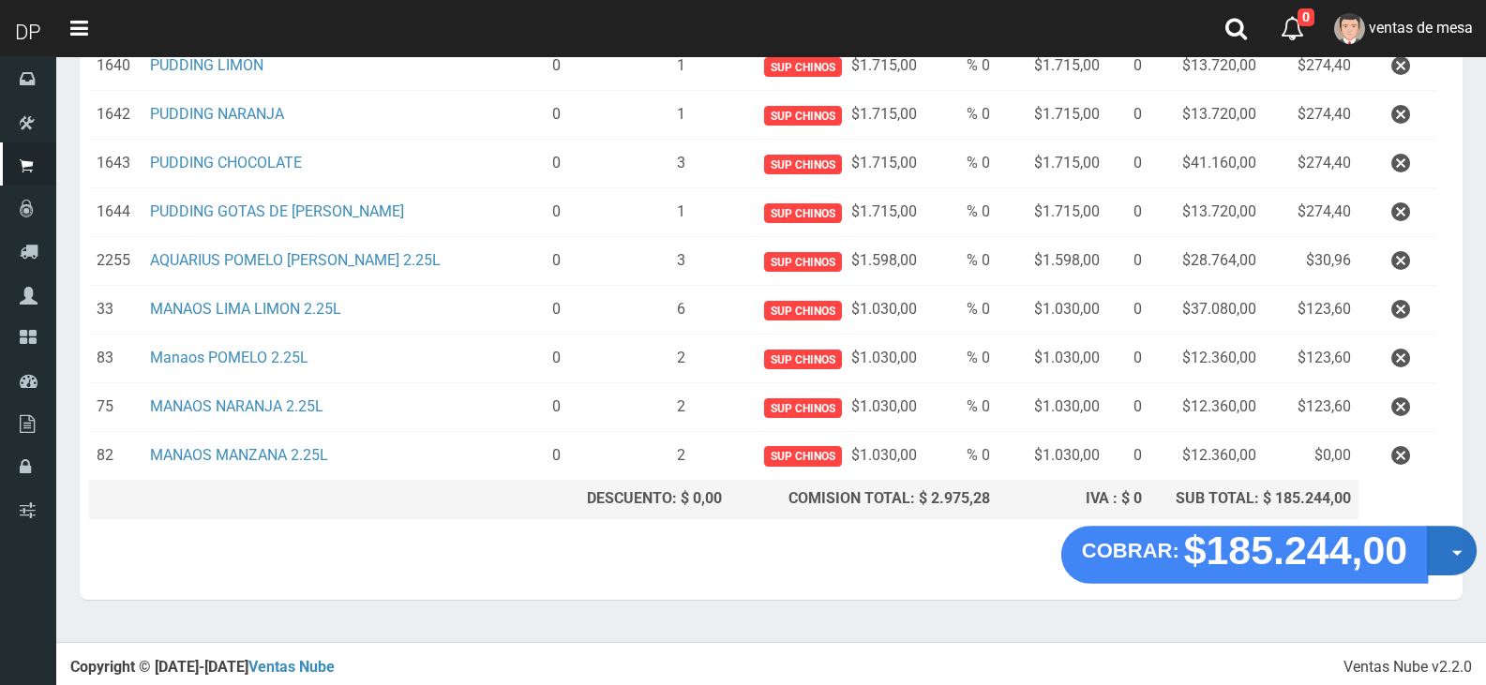
click at [1446, 564] on button "Opciones" at bounding box center [1452, 551] width 50 height 50
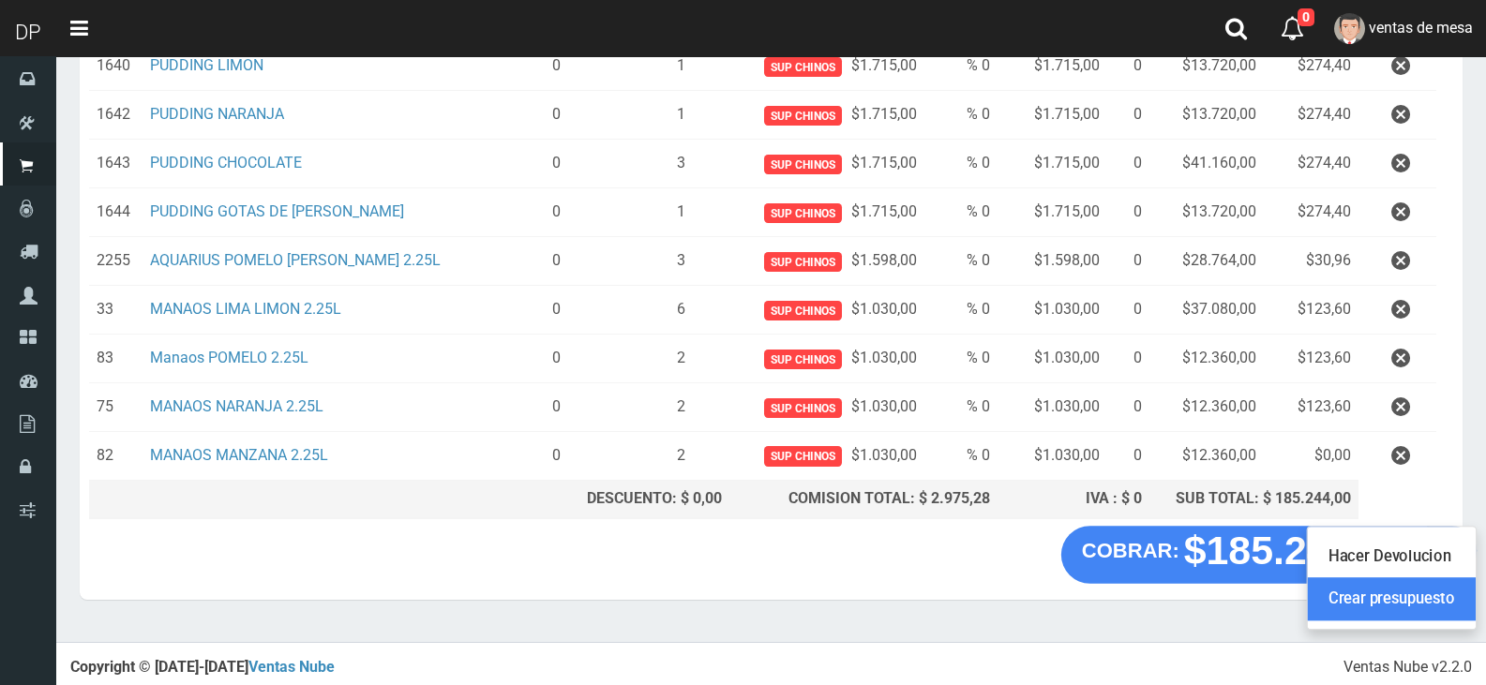
click at [1442, 597] on link "Crear presupuesto" at bounding box center [1392, 599] width 168 height 43
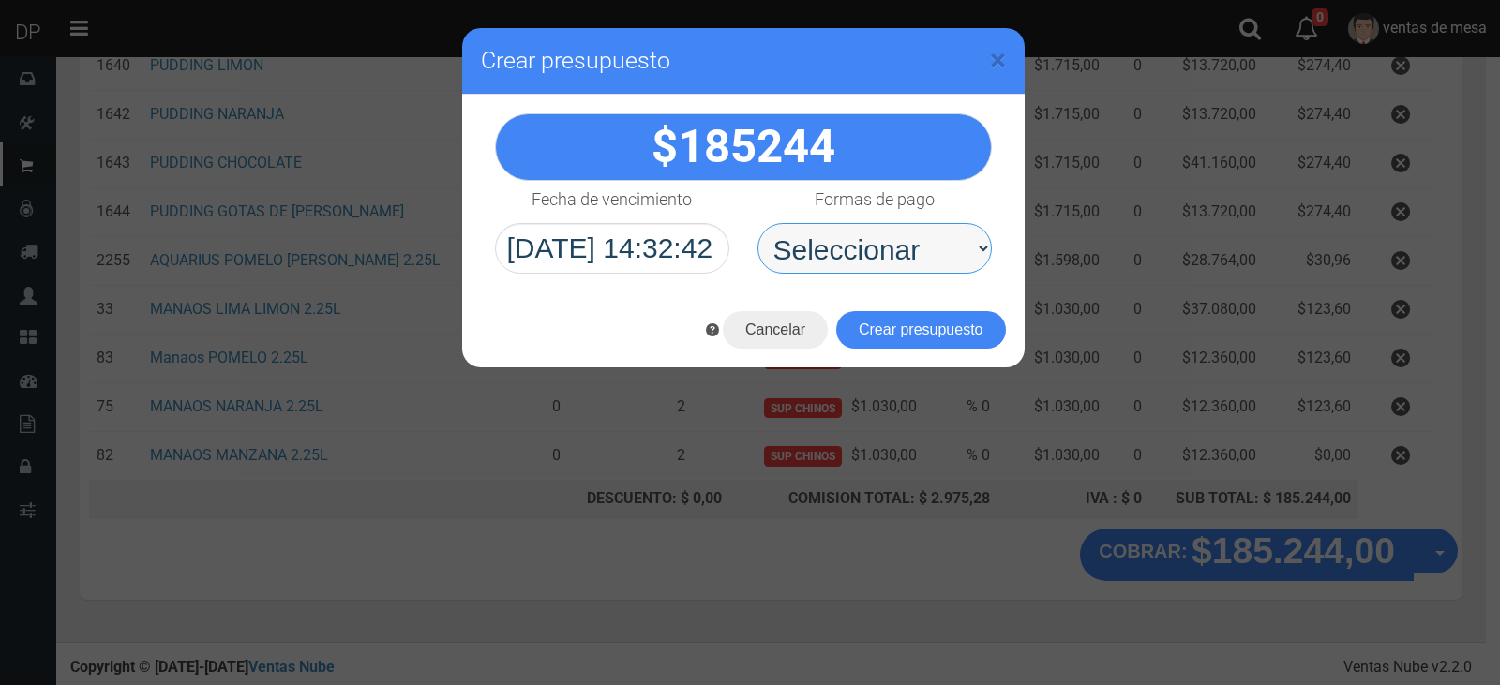
click at [953, 272] on select "Seleccionar Efectivo Tarjeta de Crédito Depósito Débito" at bounding box center [875, 248] width 234 height 51
select select "Efectivo"
click at [758, 223] on select "Seleccionar Efectivo Tarjeta de Crédito Depósito Débito" at bounding box center [875, 248] width 234 height 51
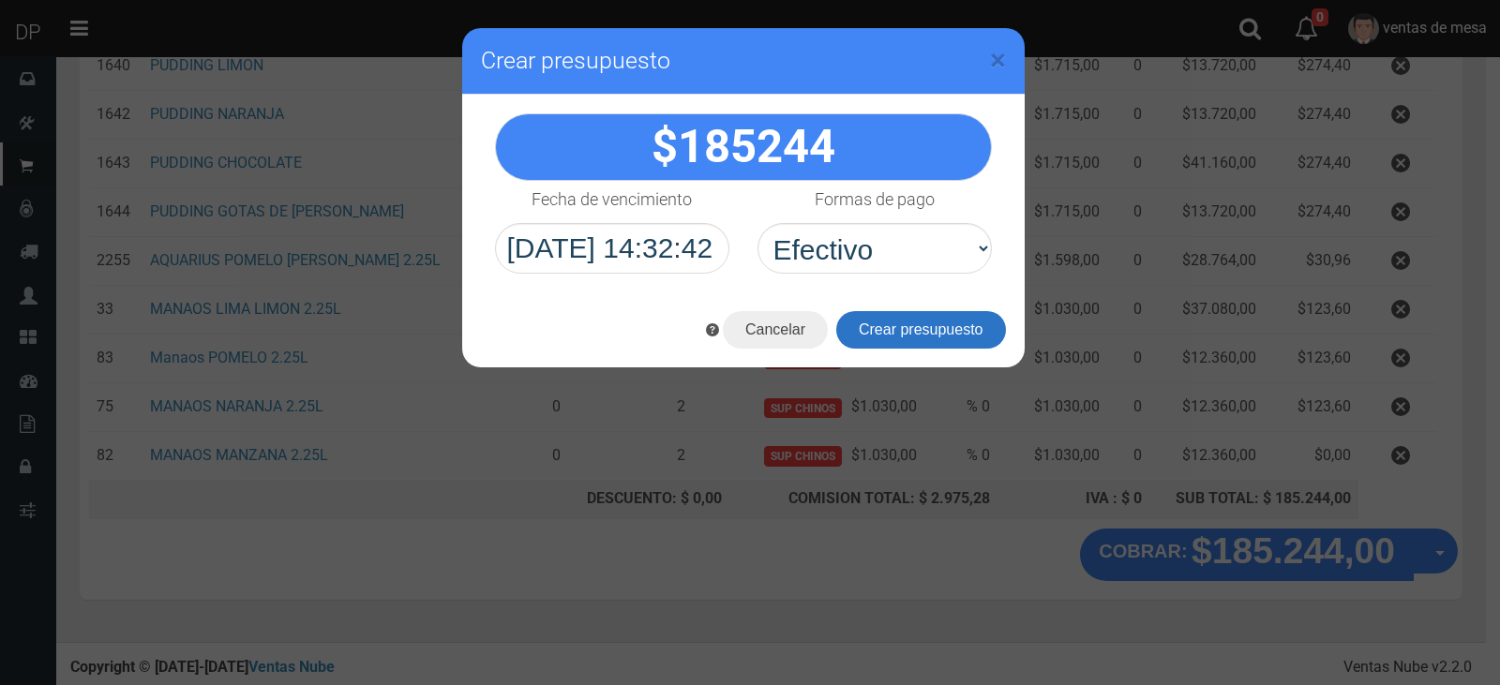
click at [947, 317] on button "Crear presupuesto" at bounding box center [921, 330] width 170 height 38
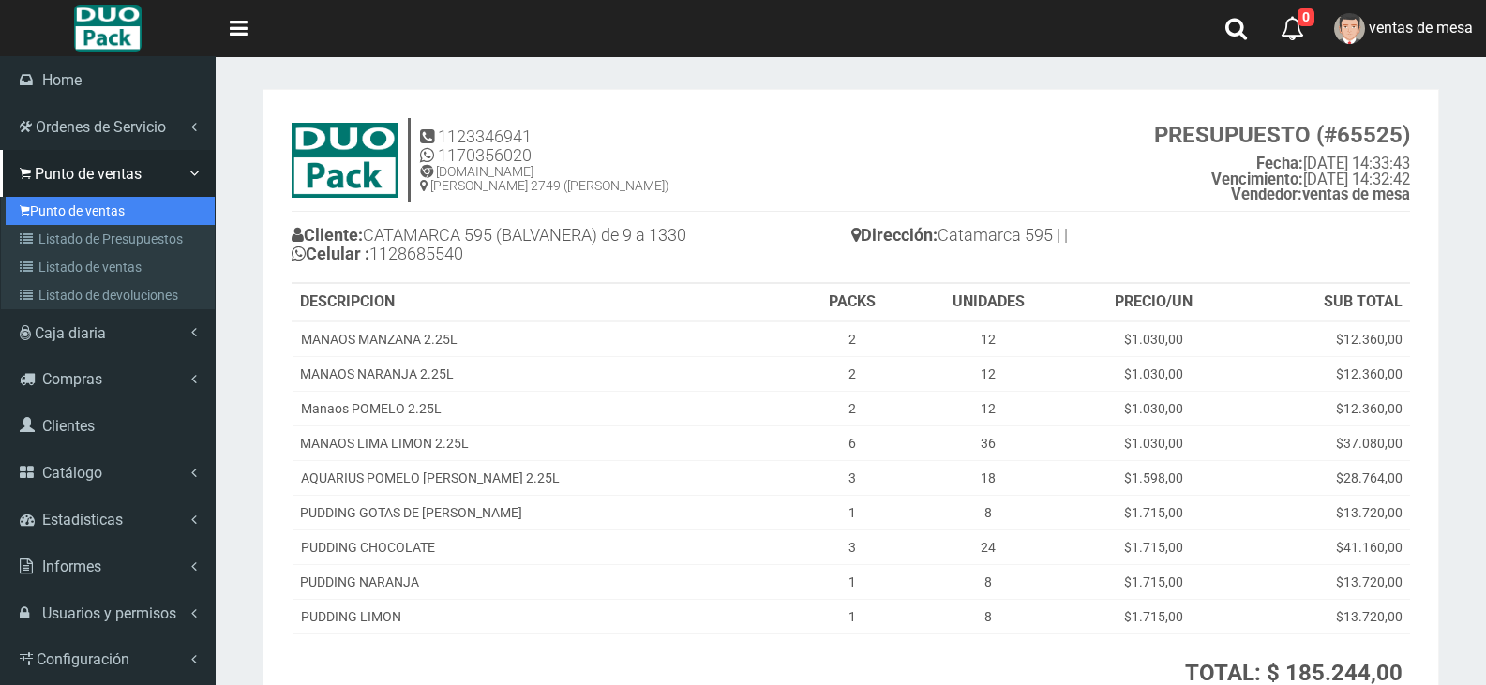
click at [61, 215] on link "Punto de ventas" at bounding box center [110, 211] width 209 height 28
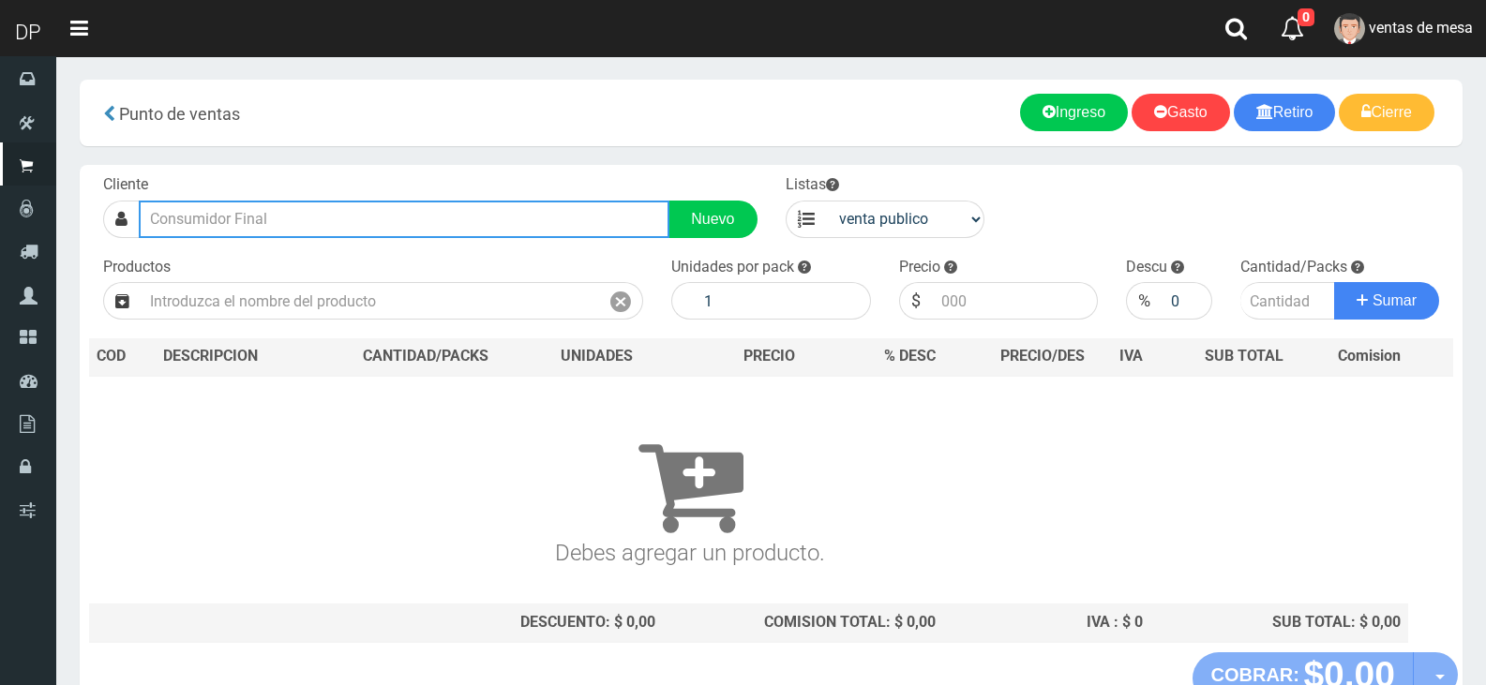
click at [219, 230] on input "text" at bounding box center [404, 220] width 531 height 38
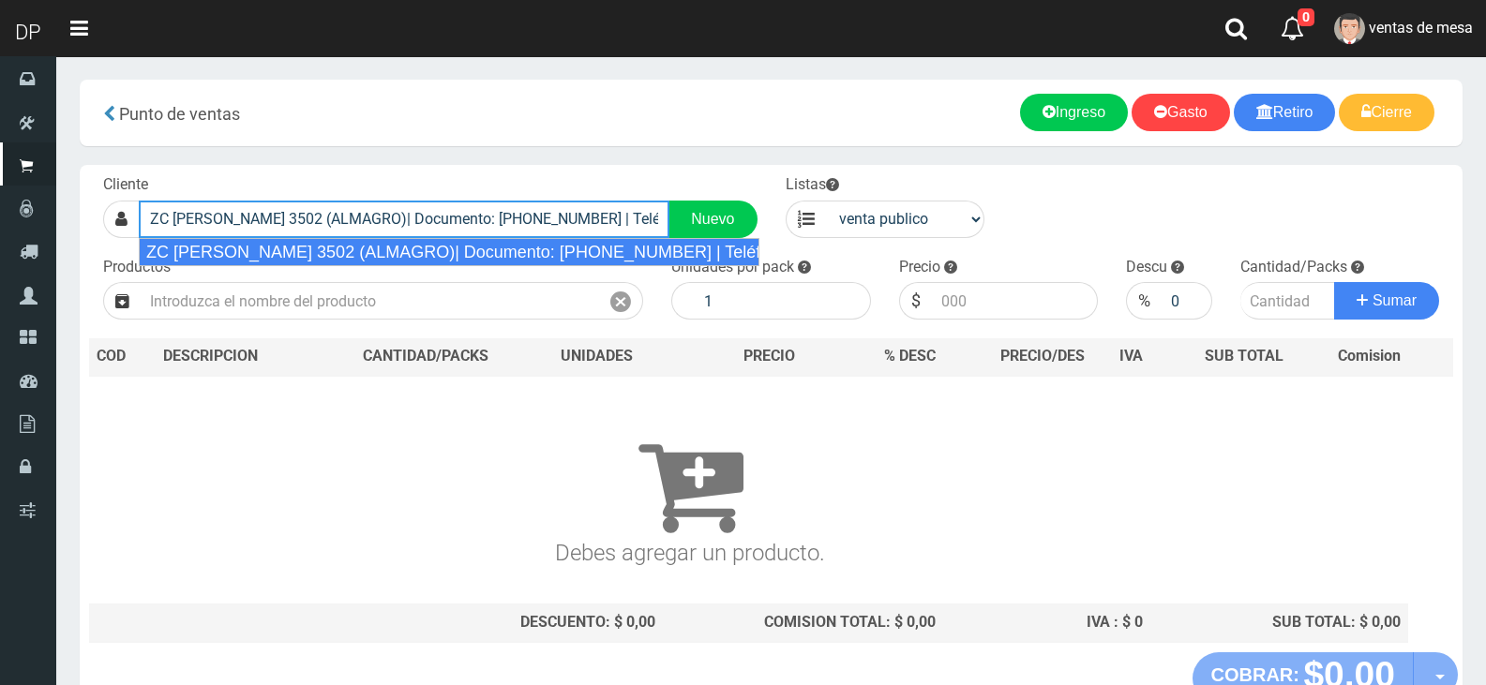
type input "ZC [PERSON_NAME] 3502 (ALMAGRO)| Documento: [PHONE_NUMBER] | Teléfono:"
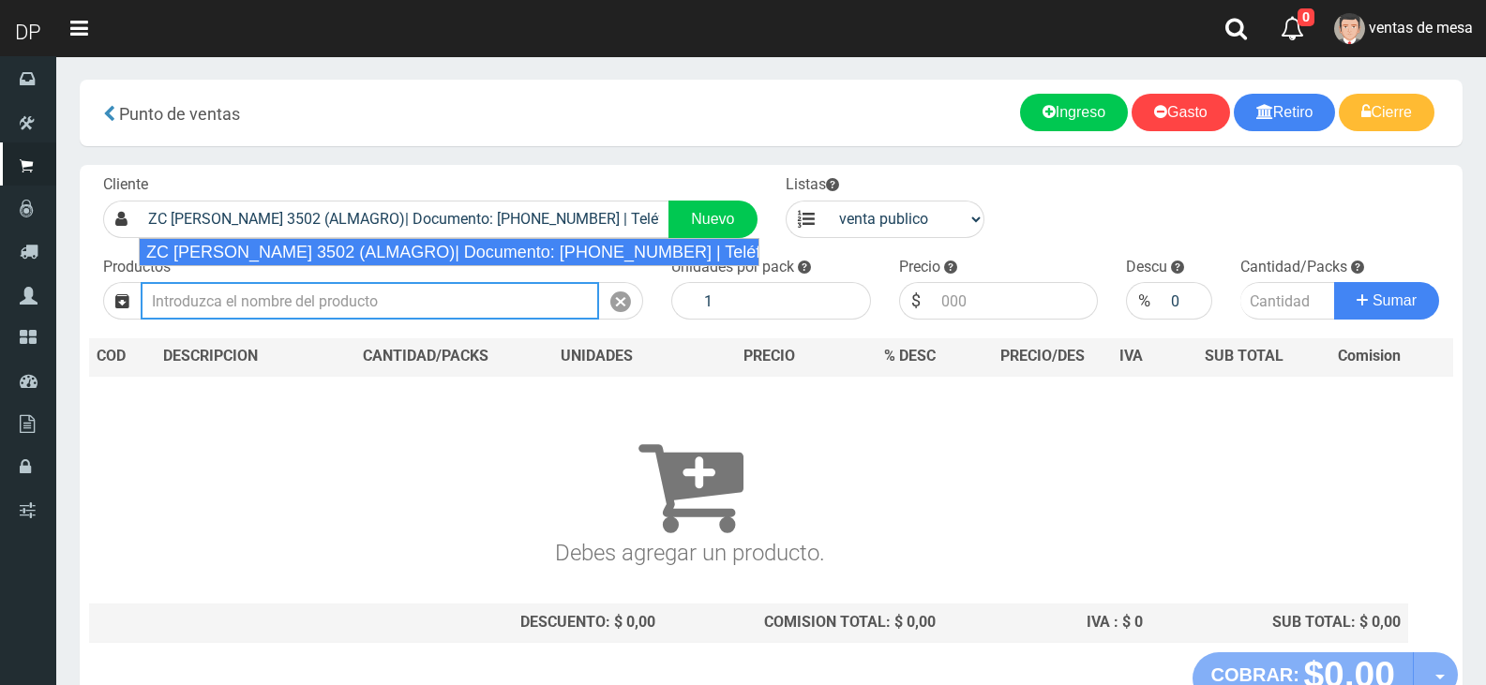
select select "2"
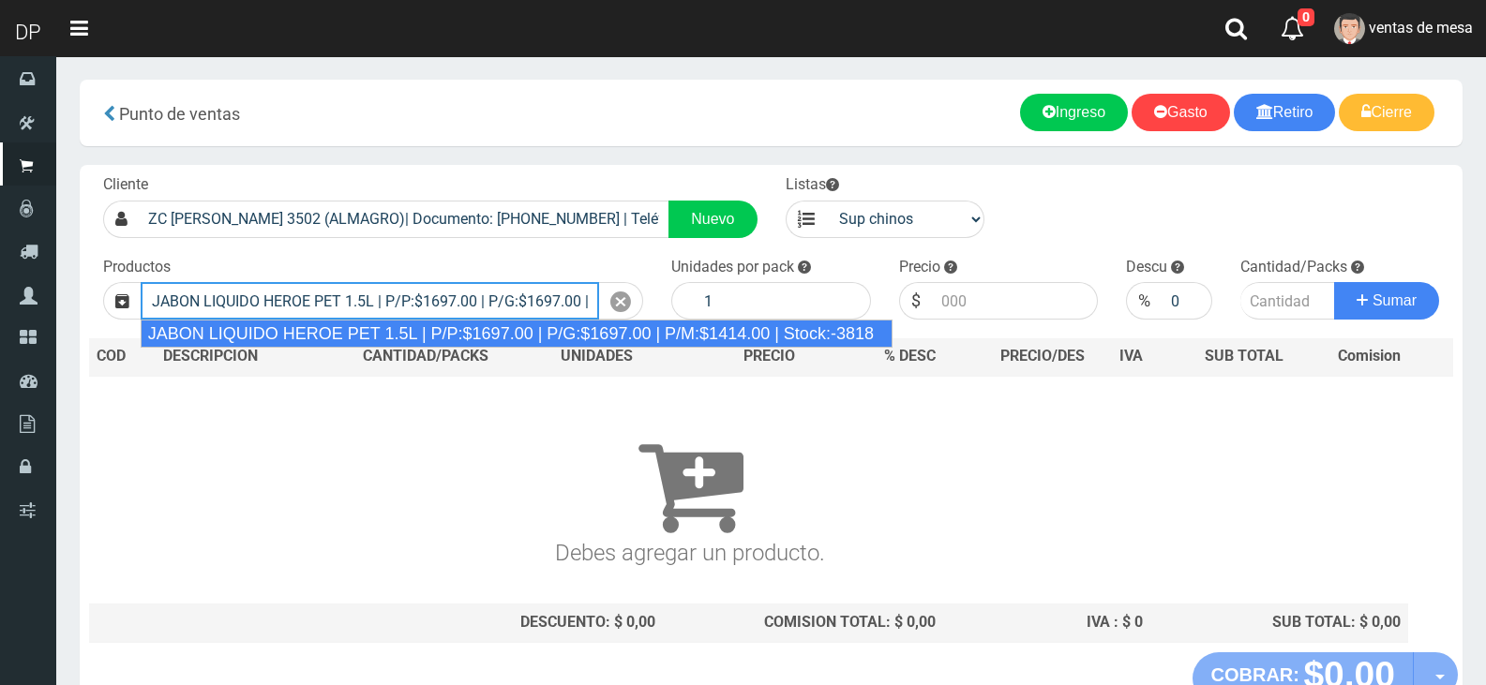
type input "JABON LIQUIDO HEROE PET 1.5L | P/P:$1697.00 | P/G:$1697.00 | P/M:$1414.00 | Sto…"
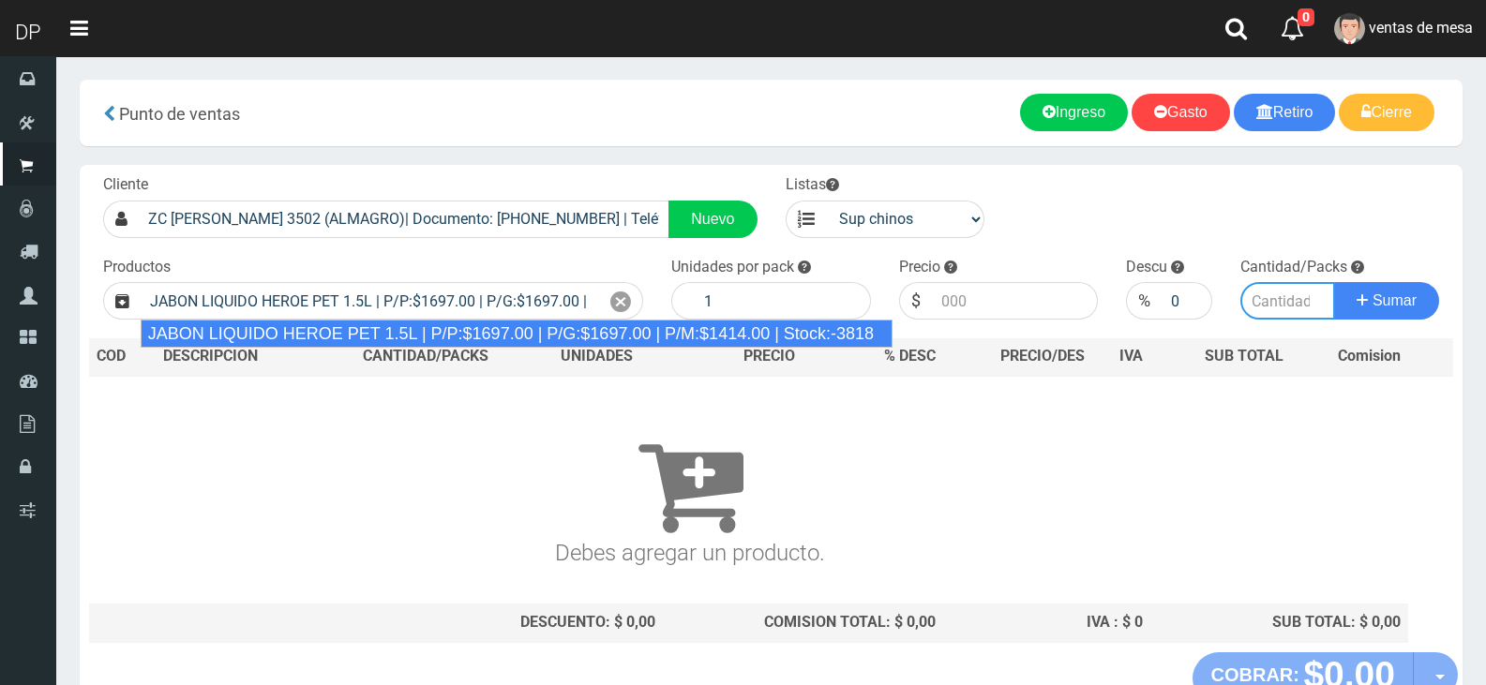
type input "6"
type input "1697.00"
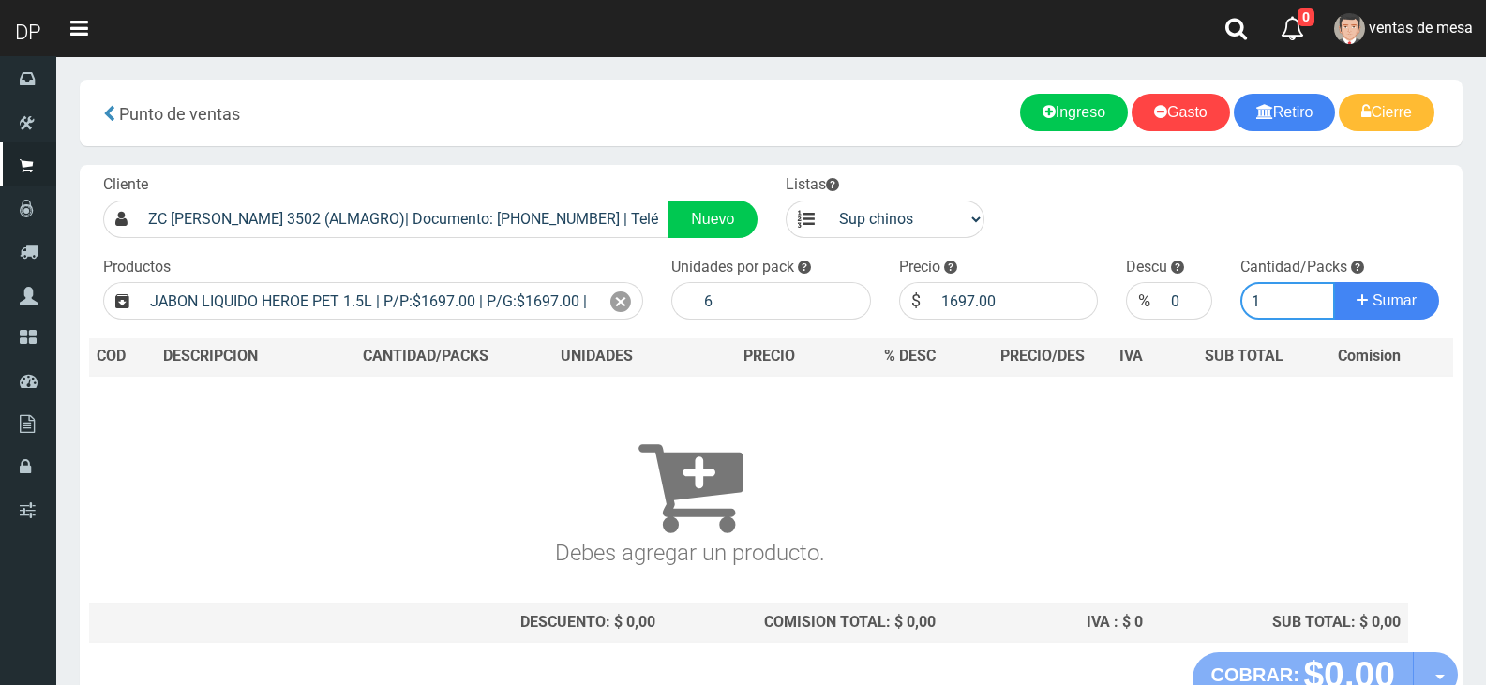
type input "1"
click at [1334, 282] on button "Sumar" at bounding box center [1386, 301] width 105 height 38
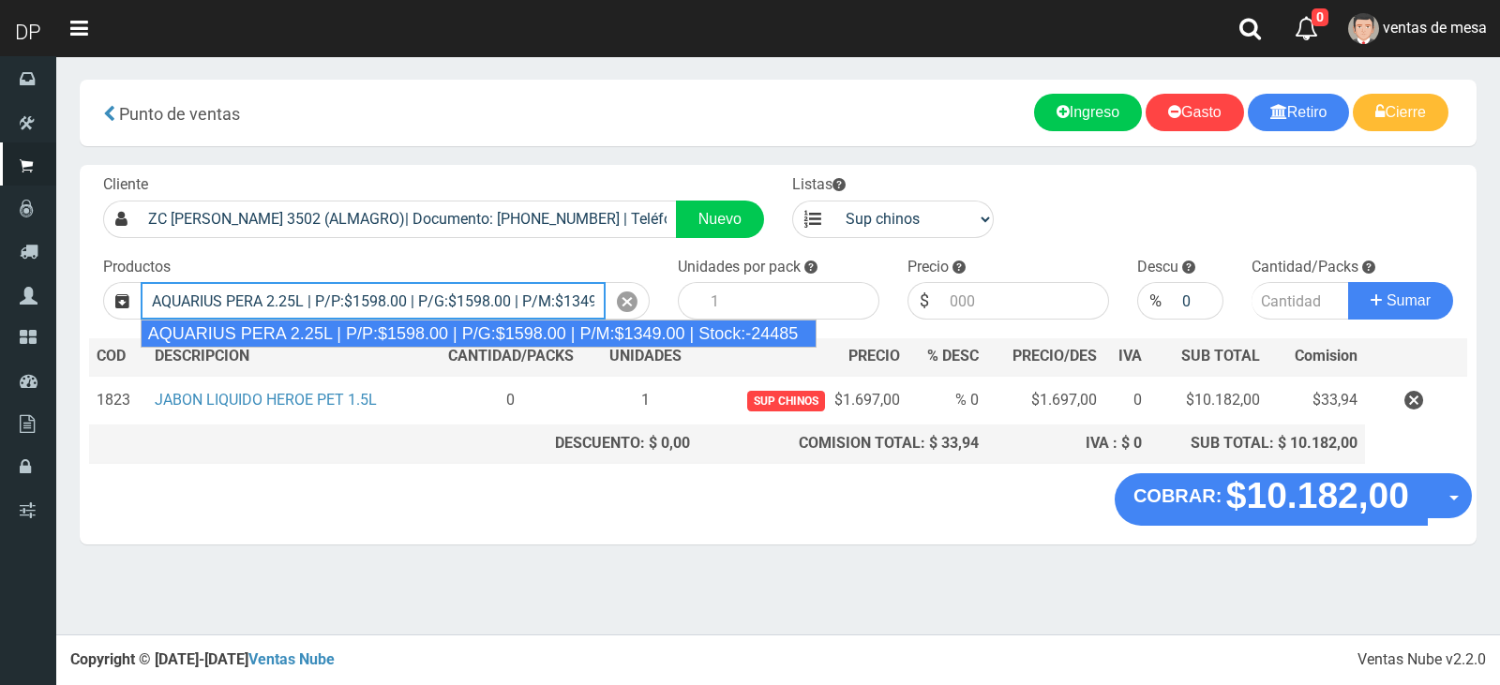
type input "AQUARIUS PERA 2.25L | P/P:$1598.00 | P/G:$1598.00 | P/M:$1349.00 | Stock:-24485"
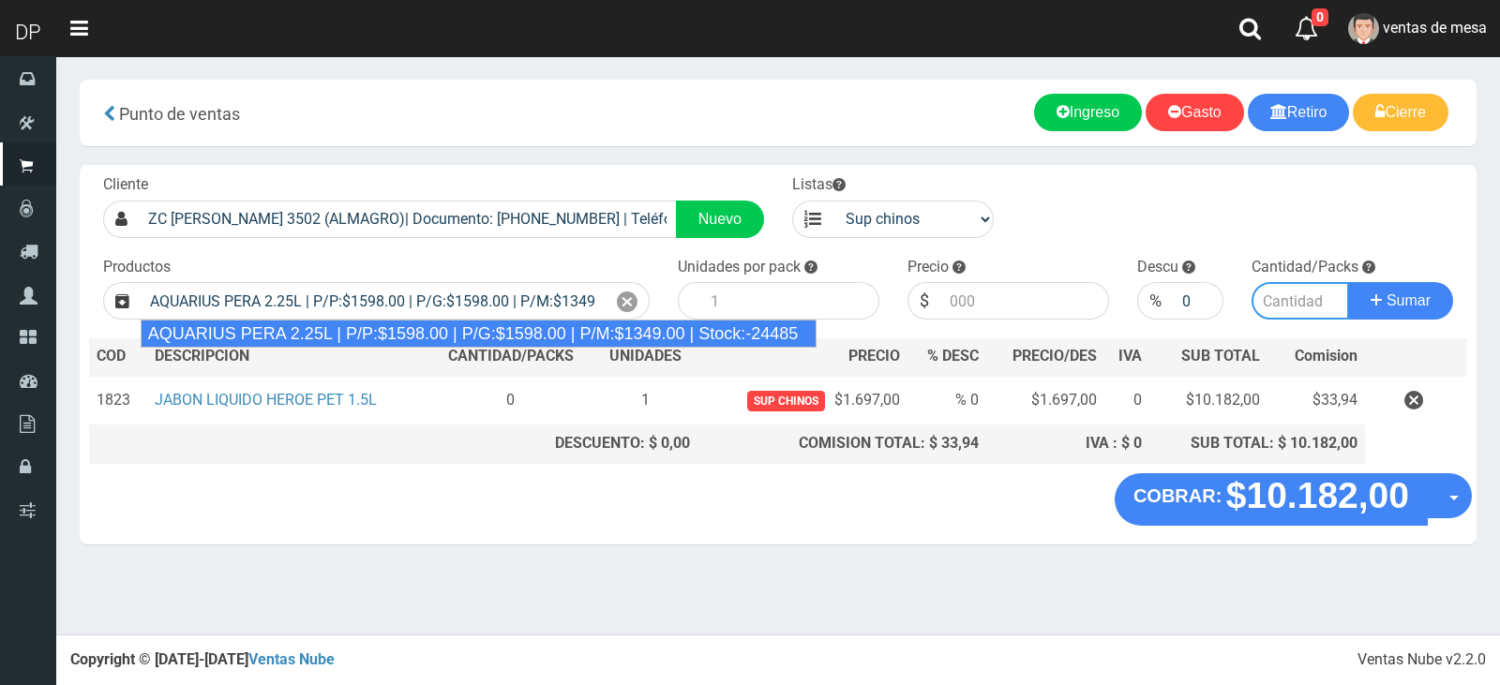
type input "6"
type input "1598.00"
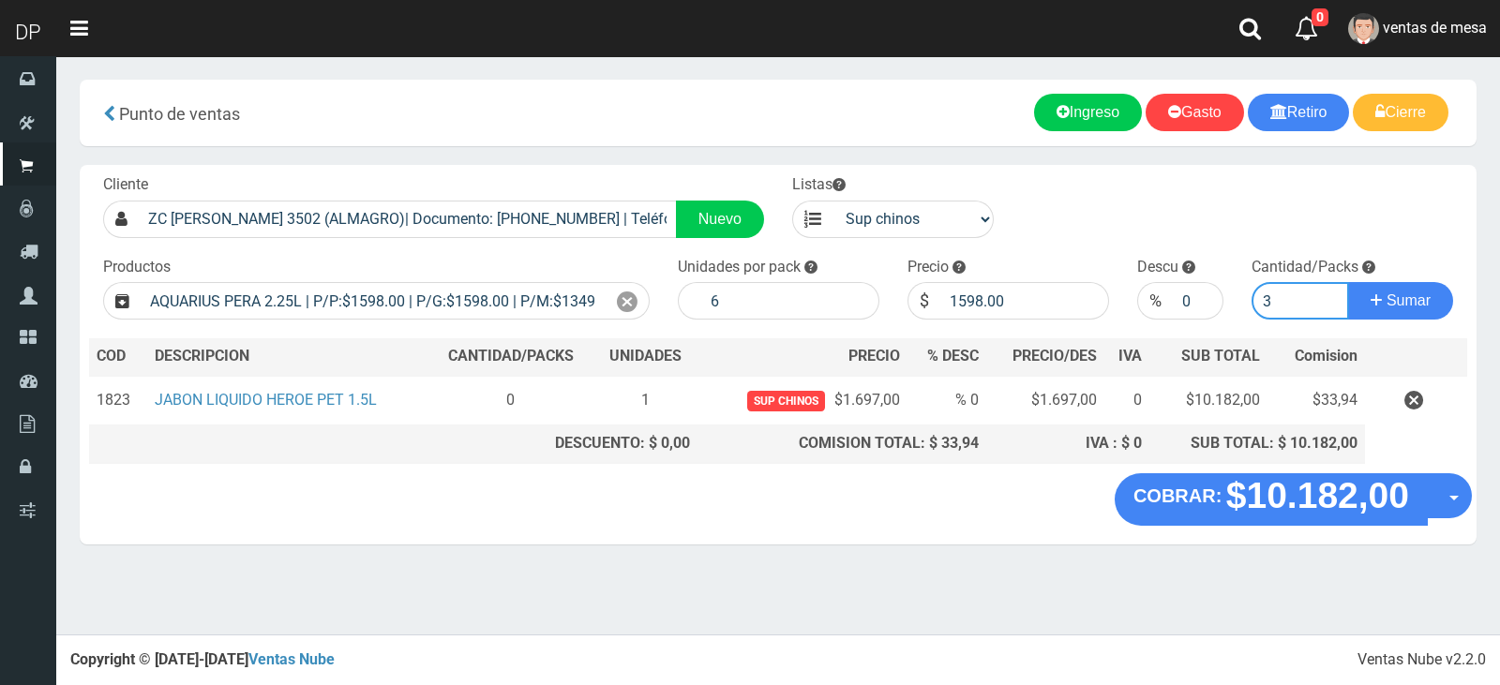
type input "3"
click at [1348, 282] on button "Sumar" at bounding box center [1400, 301] width 105 height 38
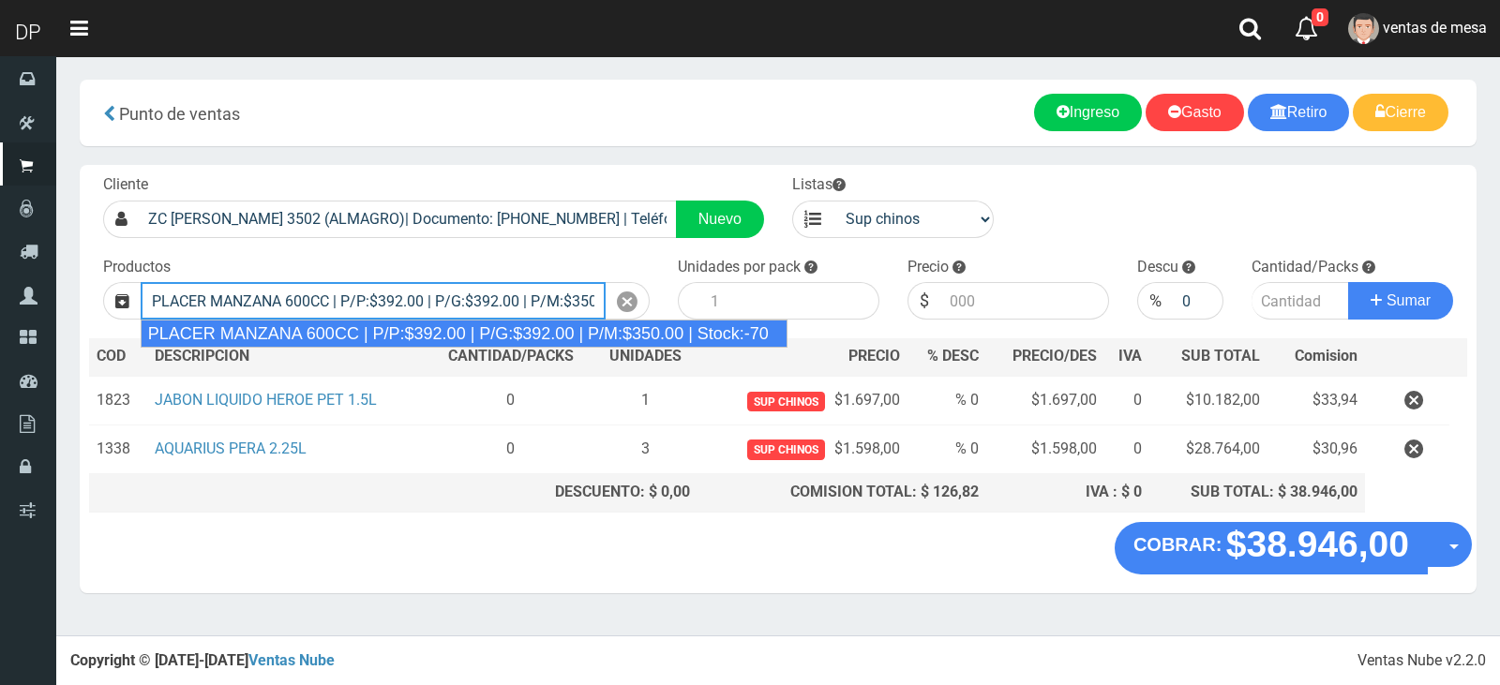
type input "PLACER MANZANA 600CC | P/P:$392.00 | P/G:$392.00 | P/M:$350.00 | Stock:-70"
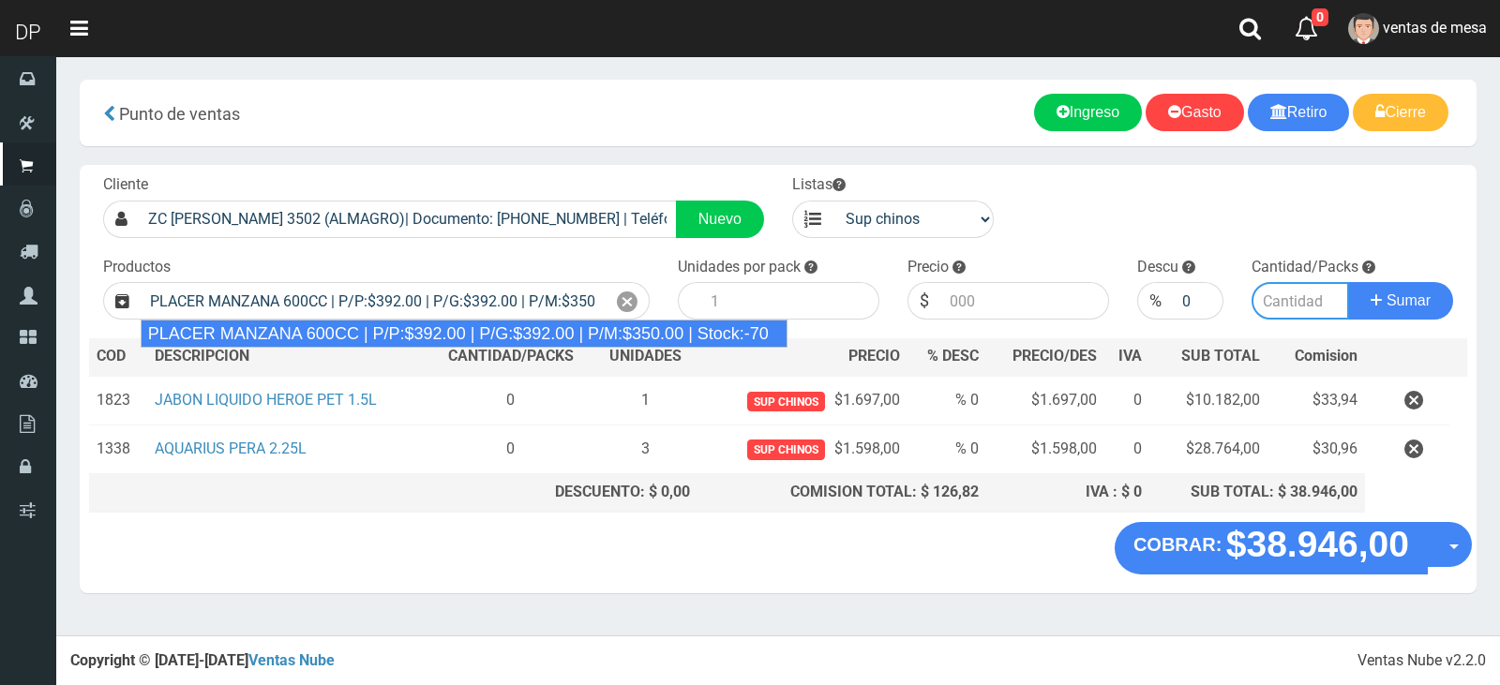
type input "12"
type input "392.00"
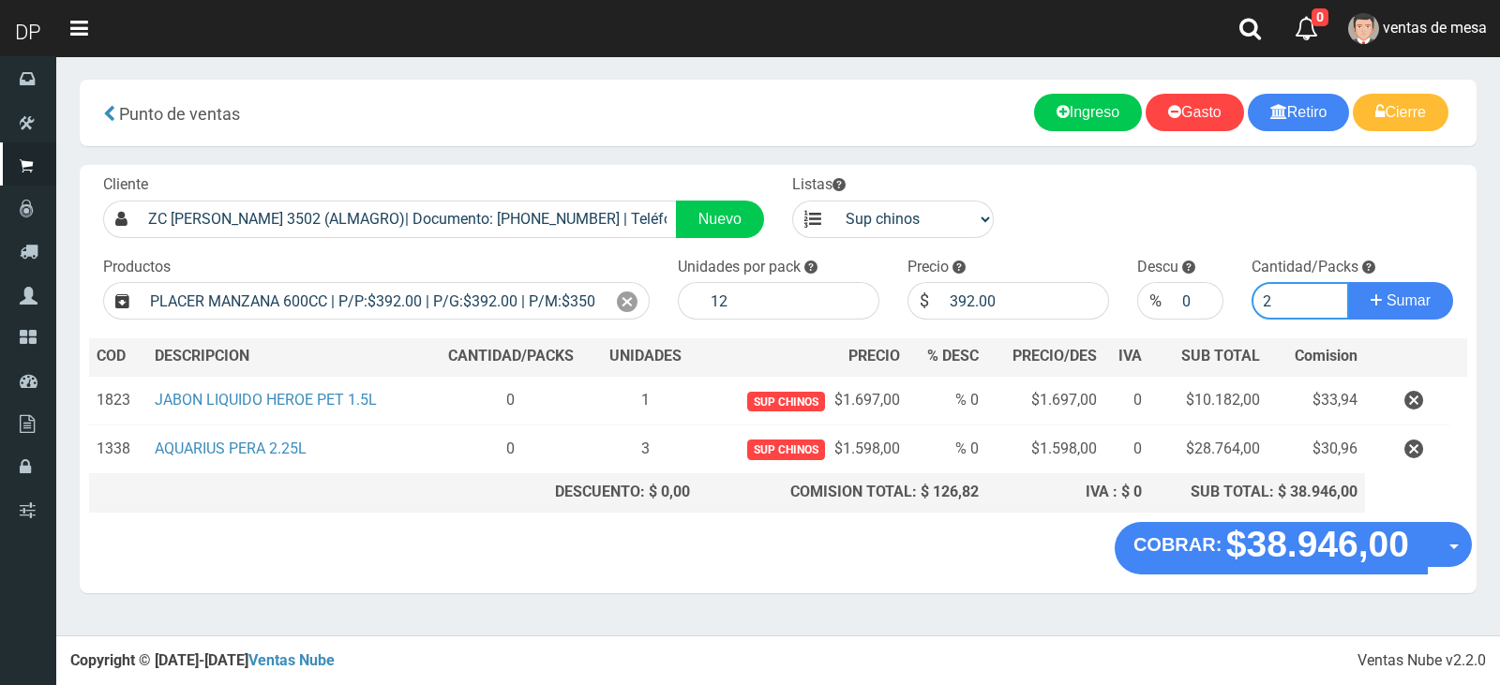
type input "2"
click at [1348, 282] on button "Sumar" at bounding box center [1400, 301] width 105 height 38
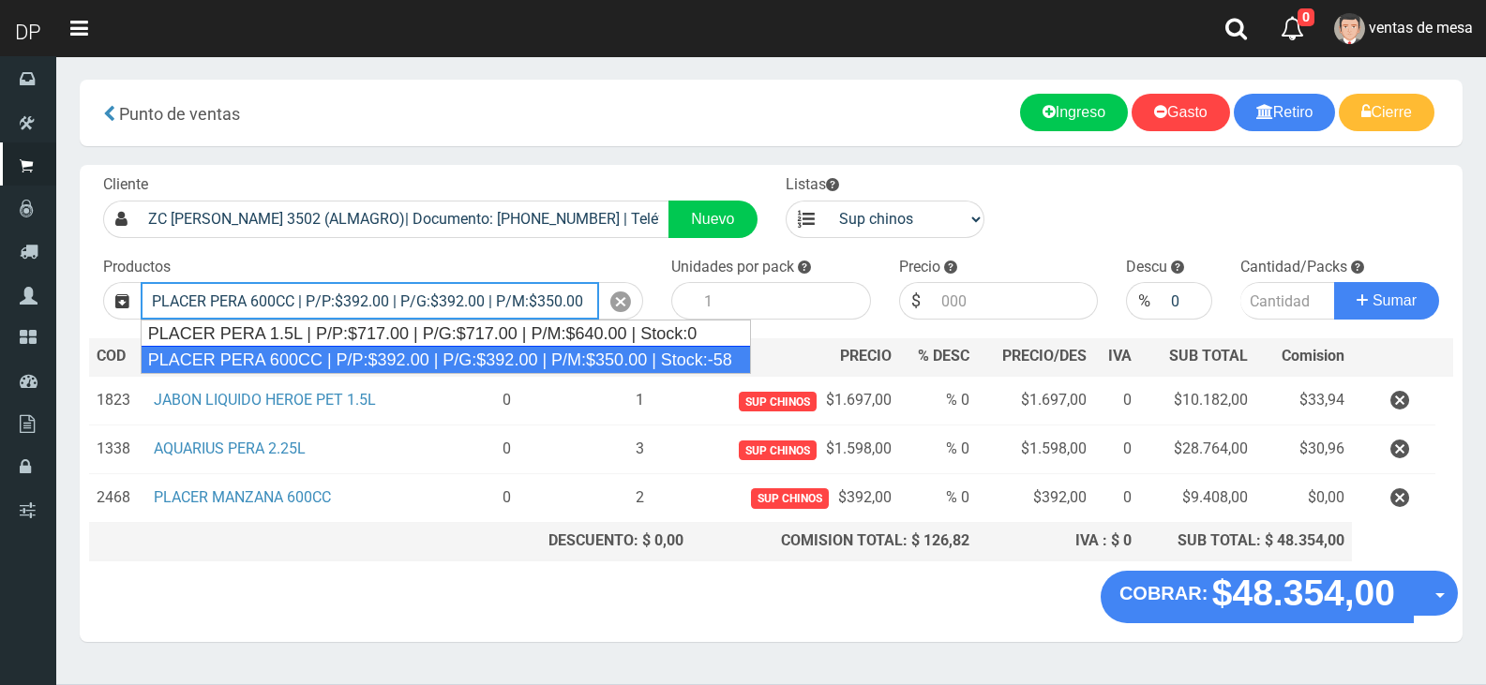
type input "PLACER PERA 600CC | P/P:$392.00 | P/G:$392.00 | P/M:$350.00 | Stock:-58"
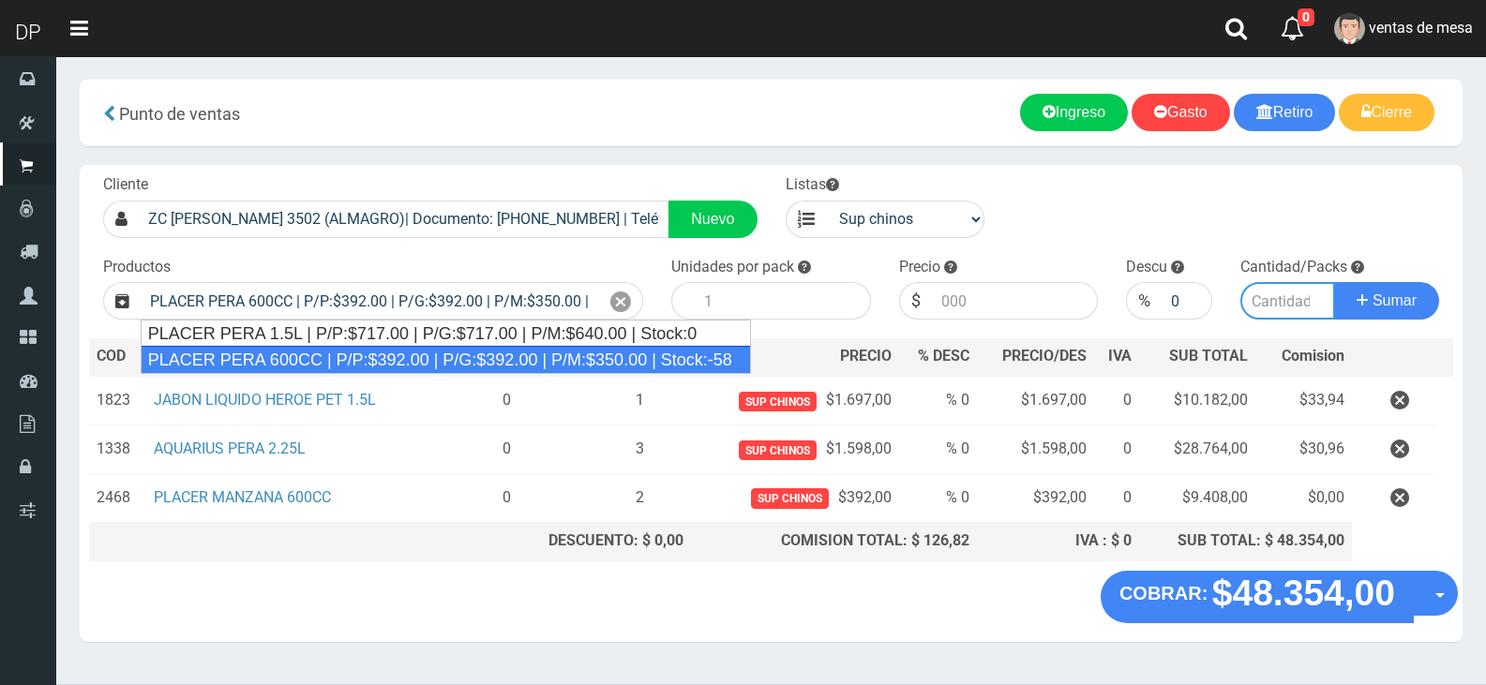
type input "12"
type input "392.00"
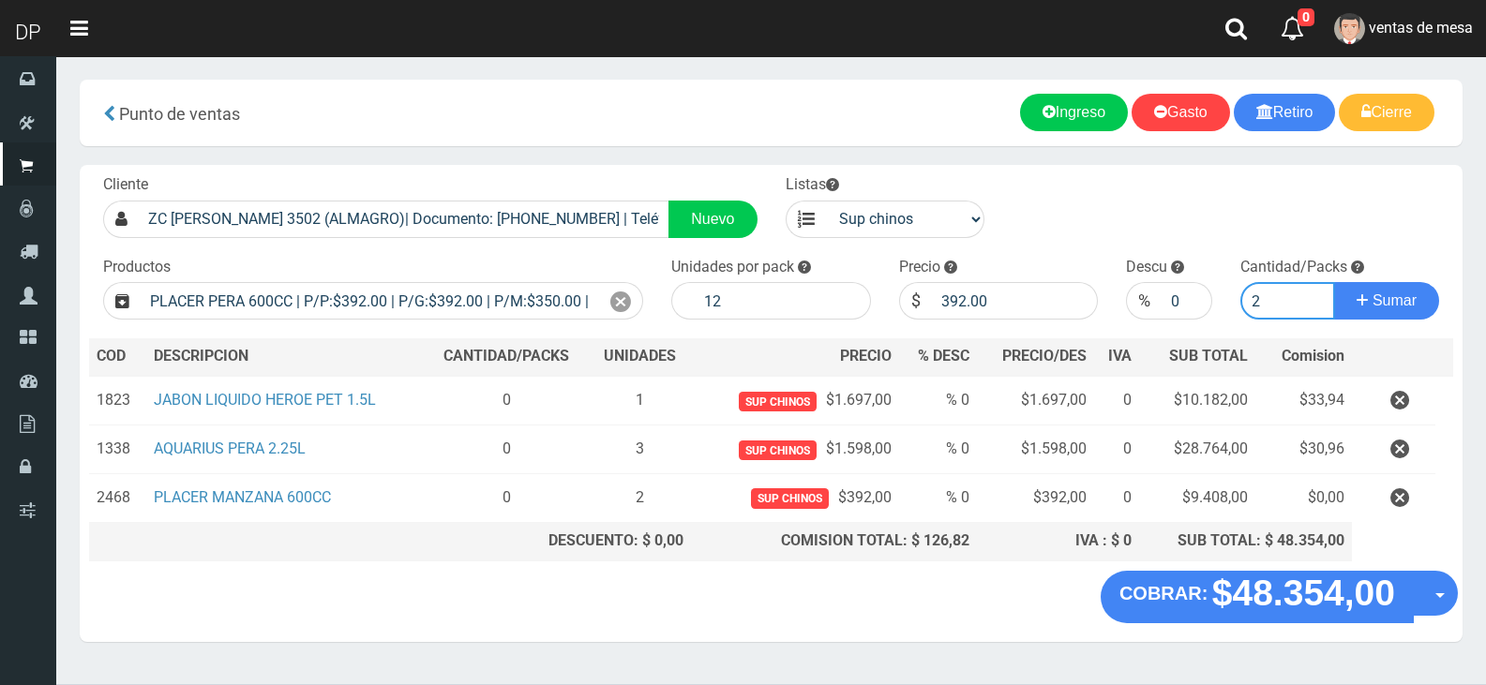
type input "2"
click at [1334, 282] on button "Sumar" at bounding box center [1386, 301] width 105 height 38
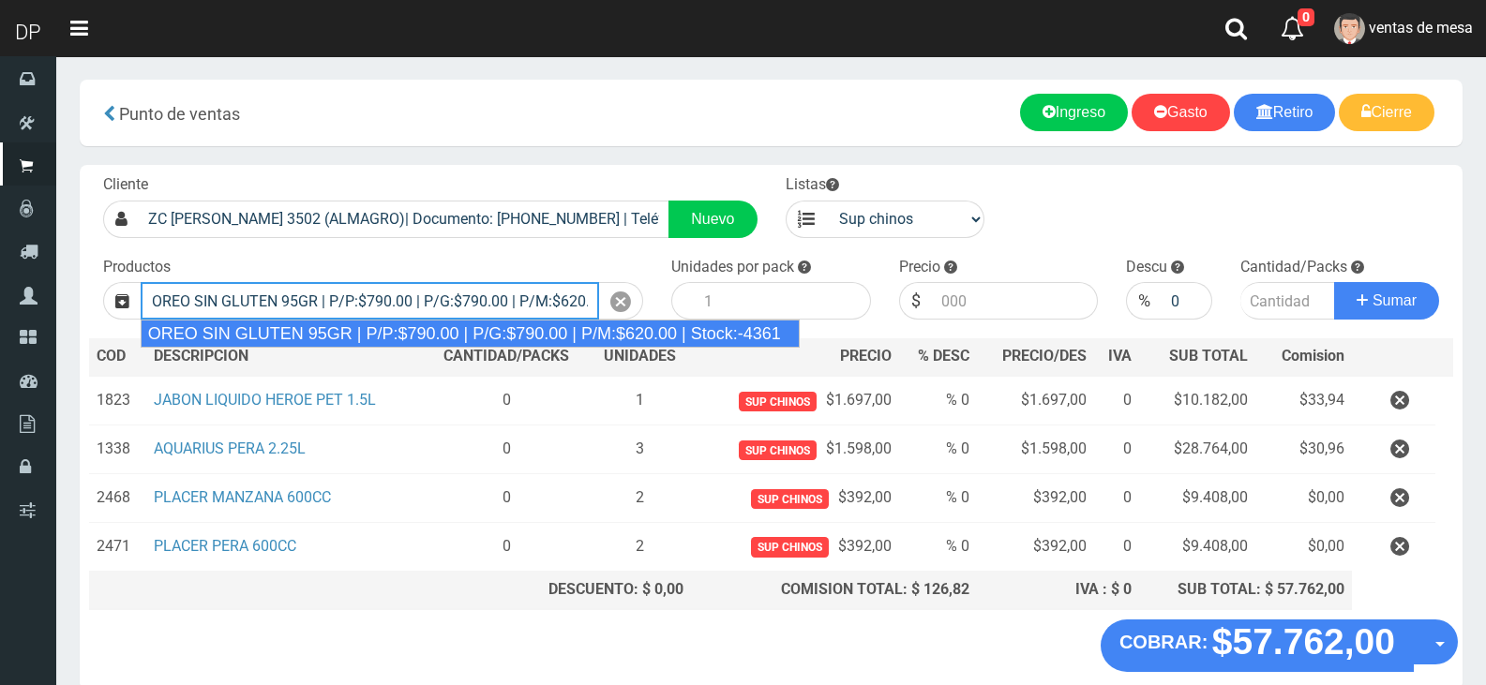
type input "OREO SIN GLUTEN 95GR | P/P:$790.00 | P/G:$790.00 | P/M:$620.00 | Stock:-4361"
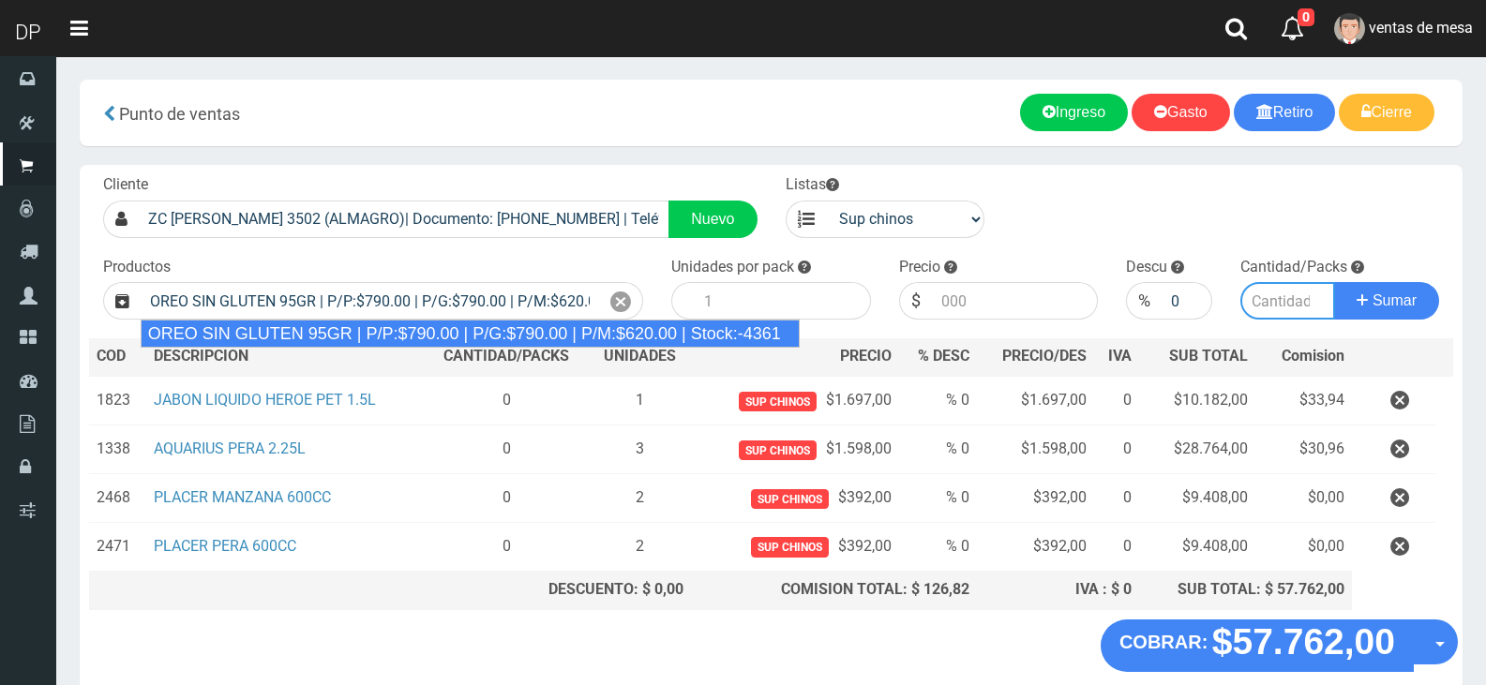
type input "24"
type input "790.00"
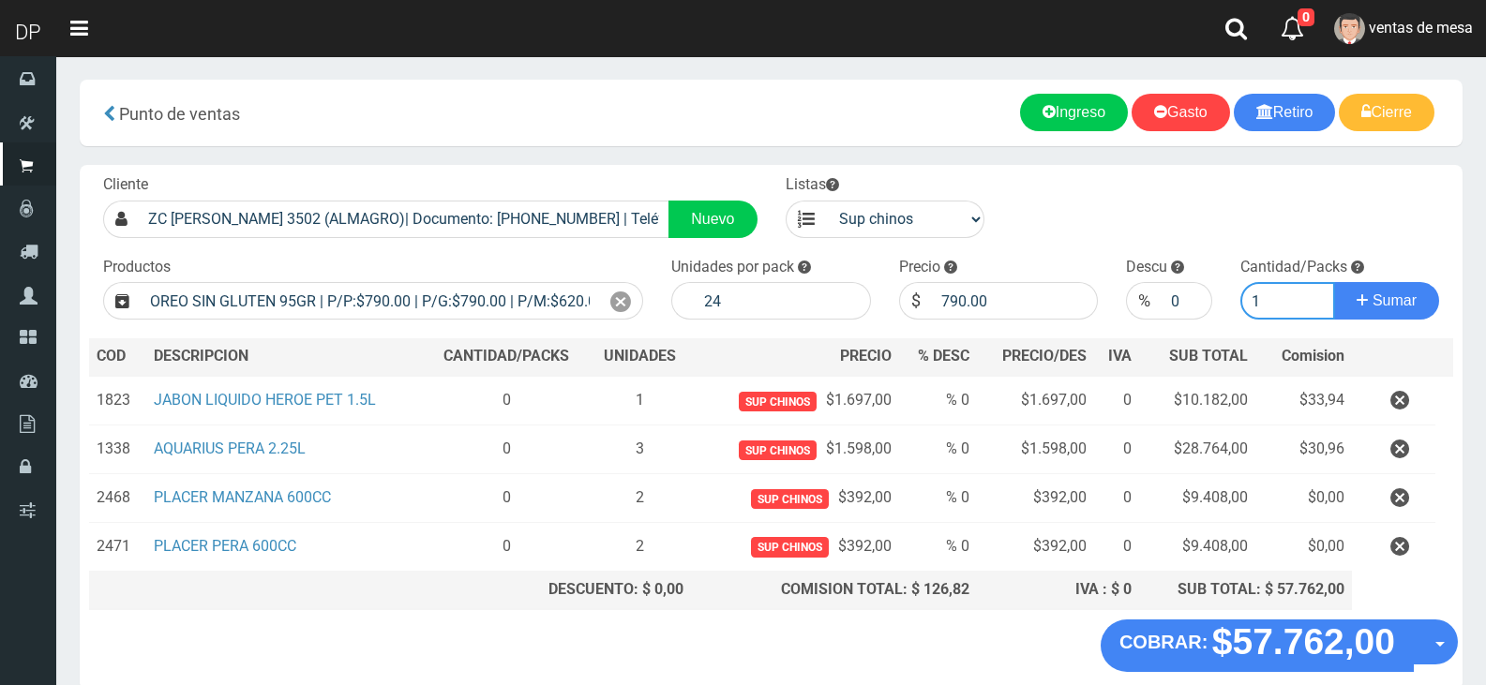
type input "1"
click at [1334, 282] on button "Sumar" at bounding box center [1386, 301] width 105 height 38
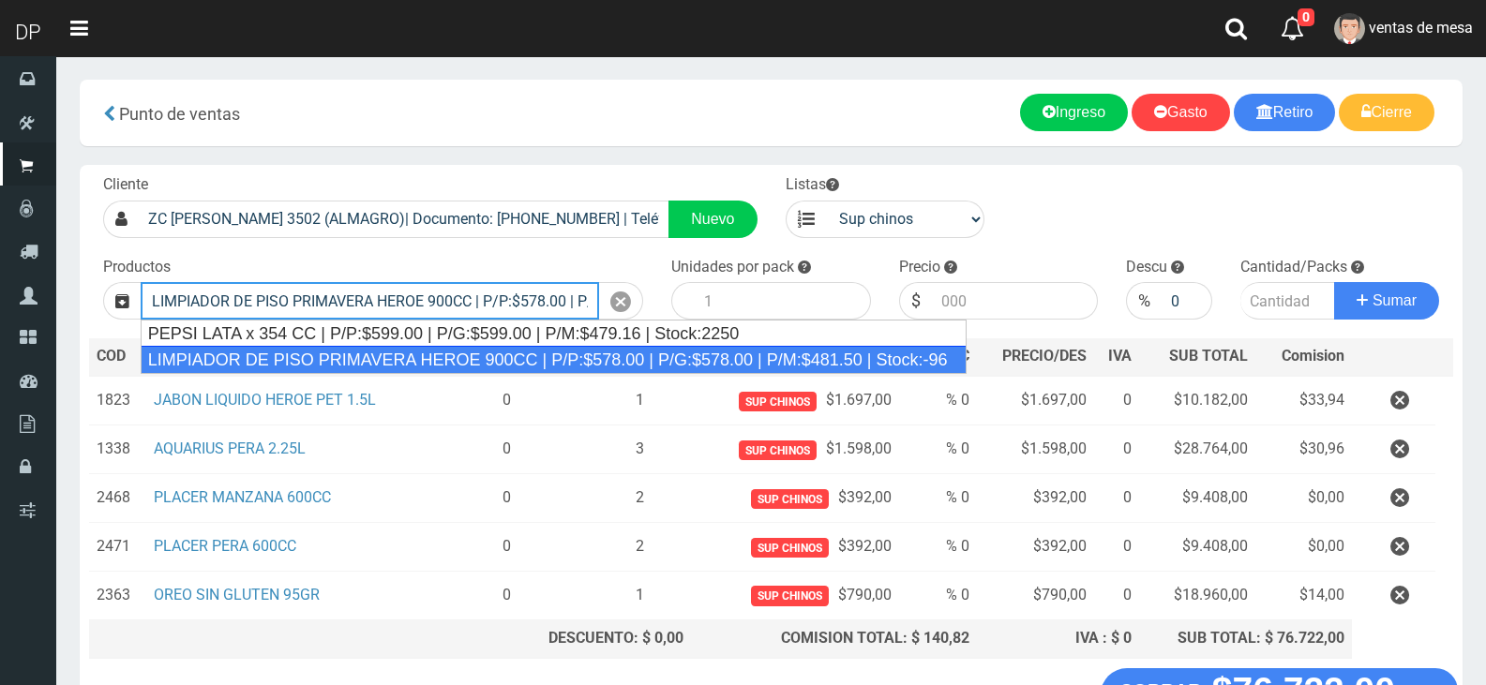
type input "LIMPIADOR DE PISO PRIMAVERA HEROE 900CC | P/P:$578.00 | P/G:$578.00 | P/M:$481.…"
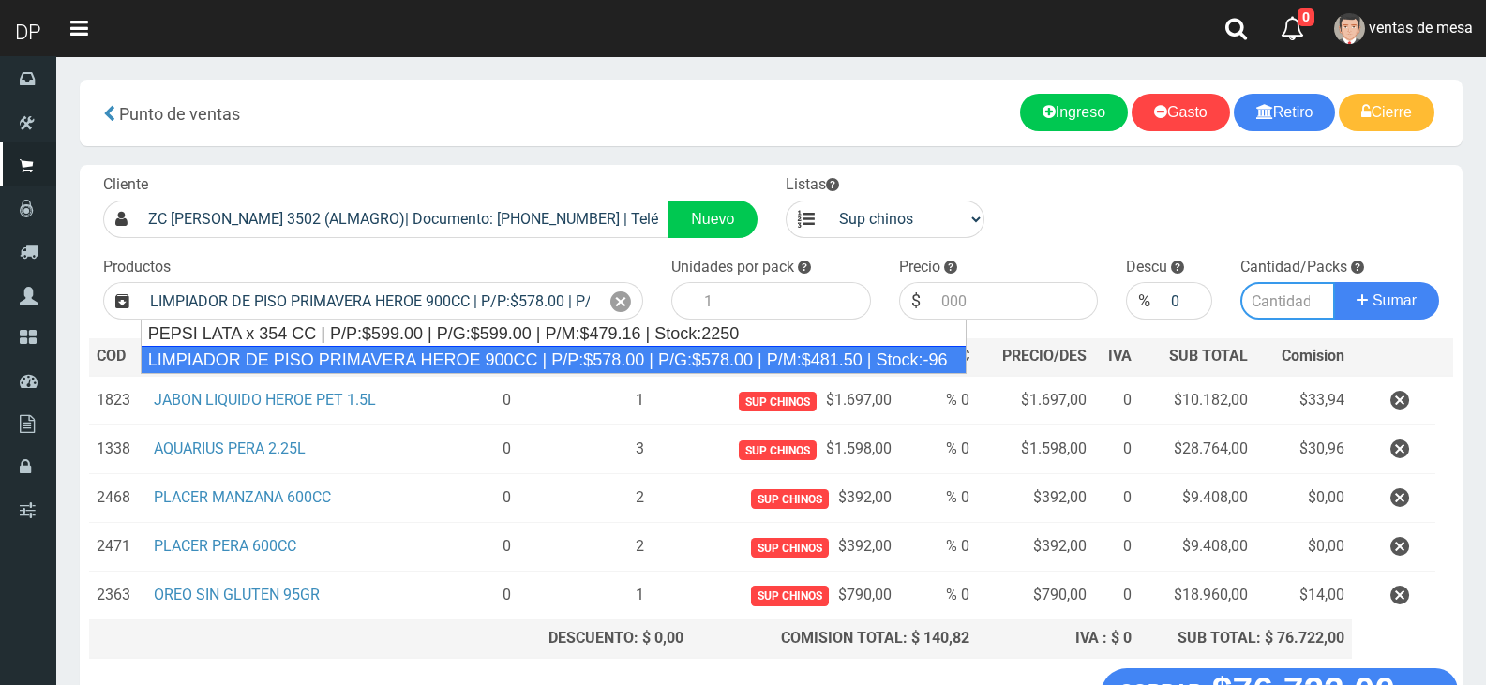
type input "12"
type input "578.00"
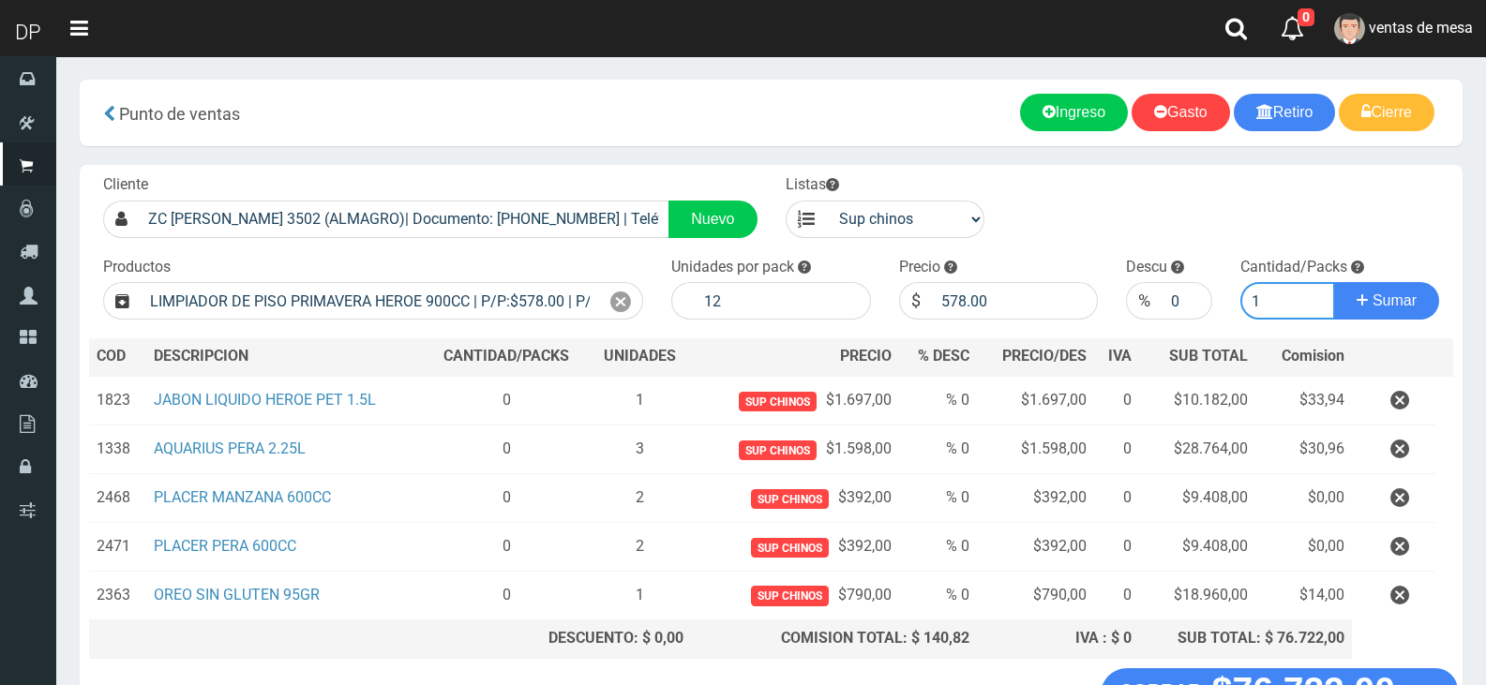
type input "1"
click at [1334, 282] on button "Sumar" at bounding box center [1386, 301] width 105 height 38
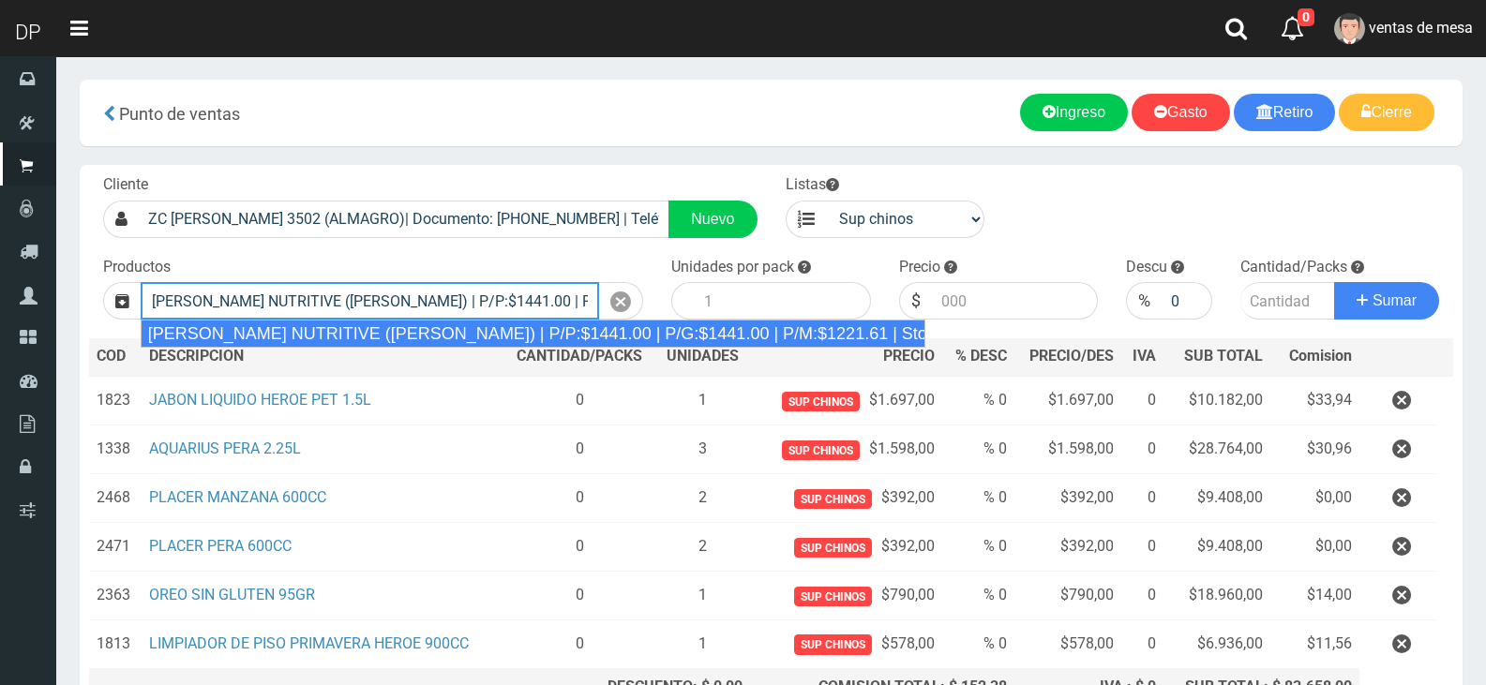
type input "REXONA ROLLON NUTRITIVE (ROSA) | P/P:$1441.00 | P/G:$1441.00 | P/M:$1221.61 | S…"
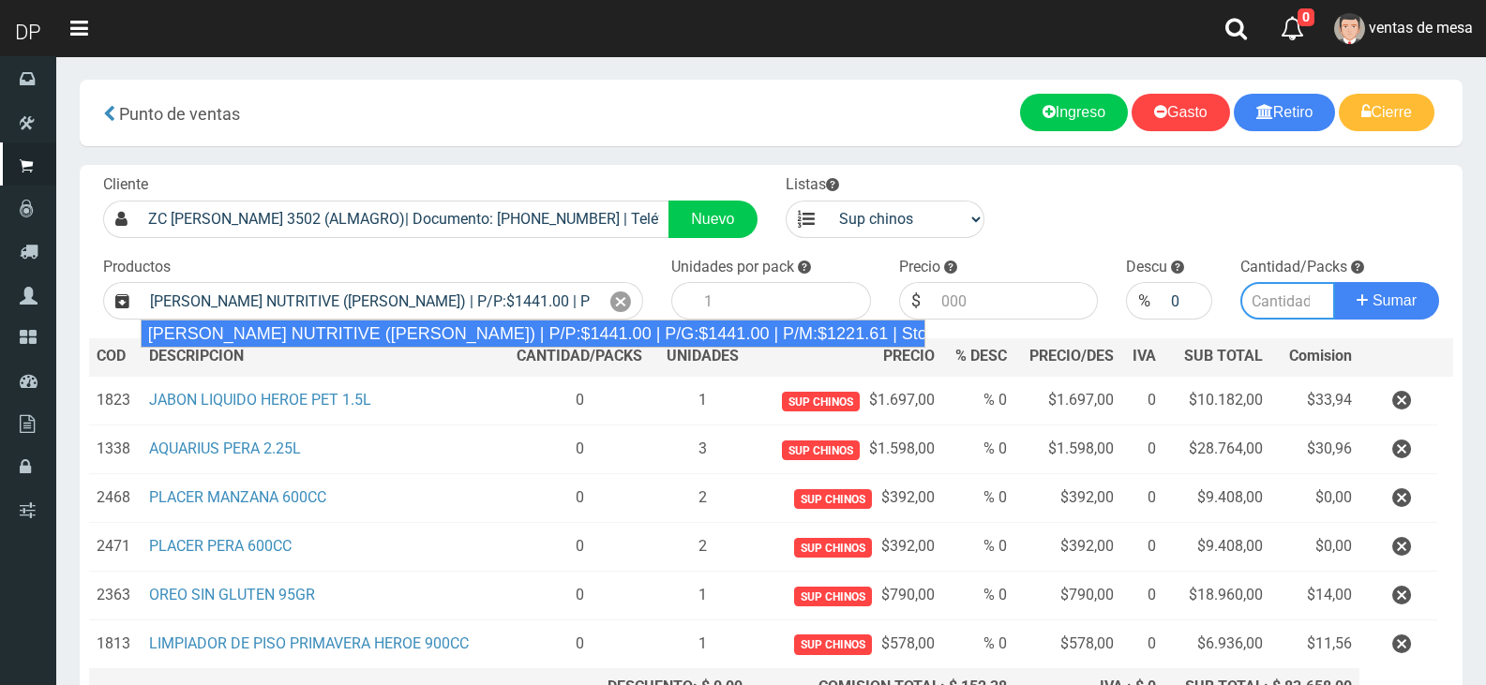
type input "12"
type input "1441.00"
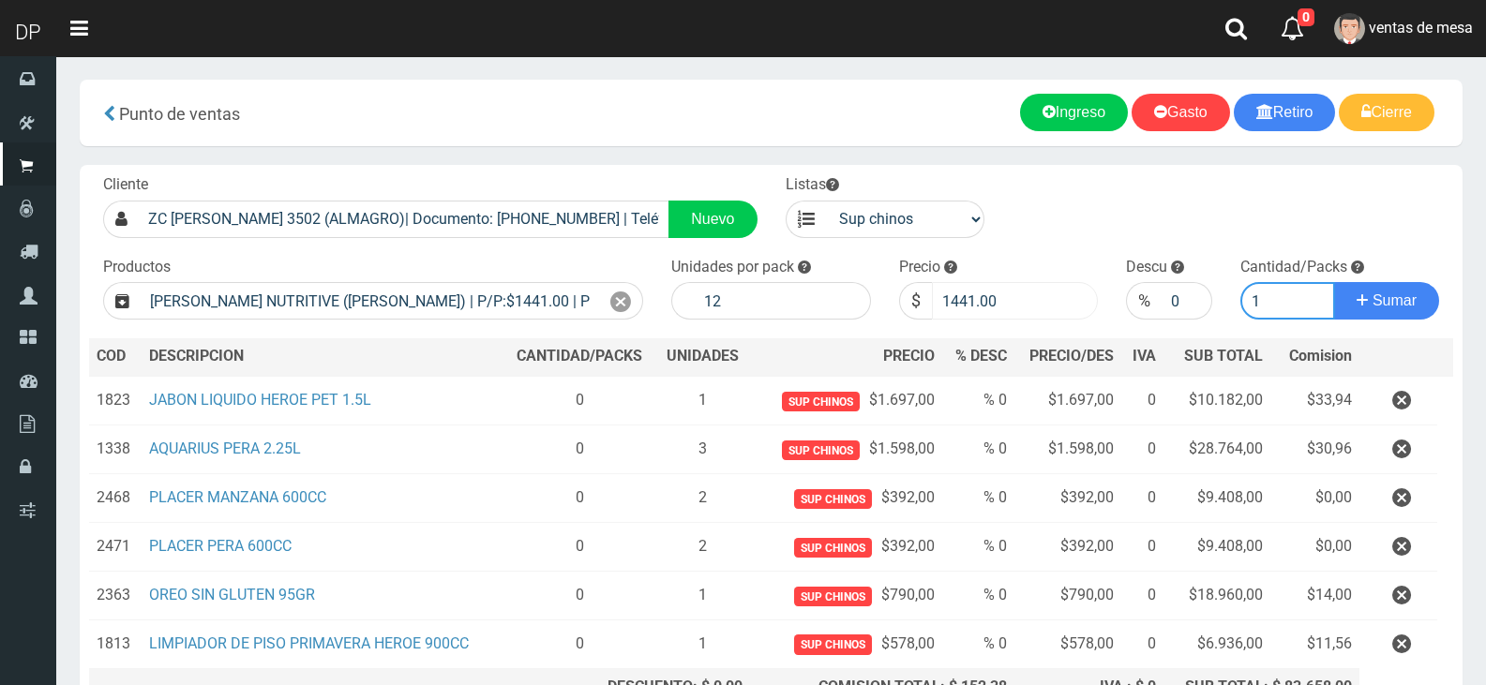
type input "1"
click at [991, 306] on input "1441.00" at bounding box center [1015, 301] width 167 height 38
type input "1296"
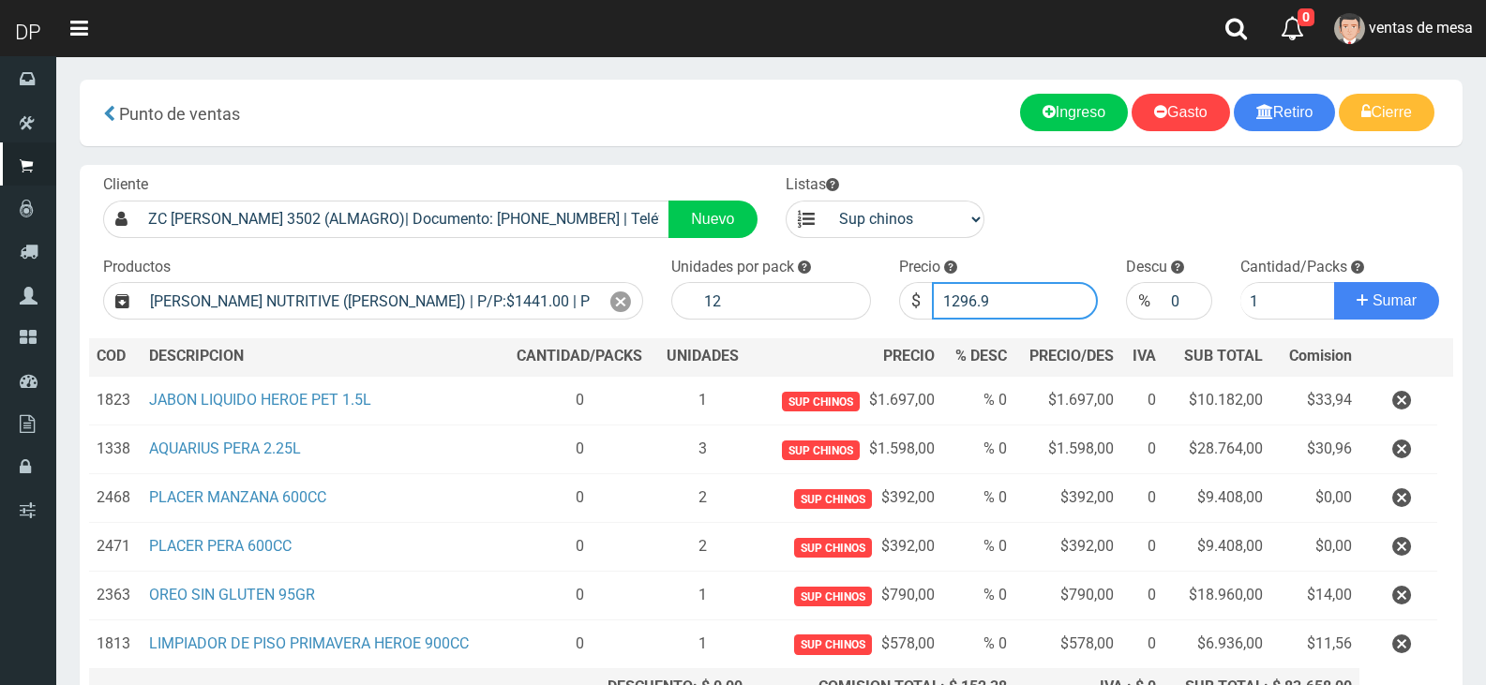
type input "1296.9"
click at [1334, 282] on button "Sumar" at bounding box center [1386, 301] width 105 height 38
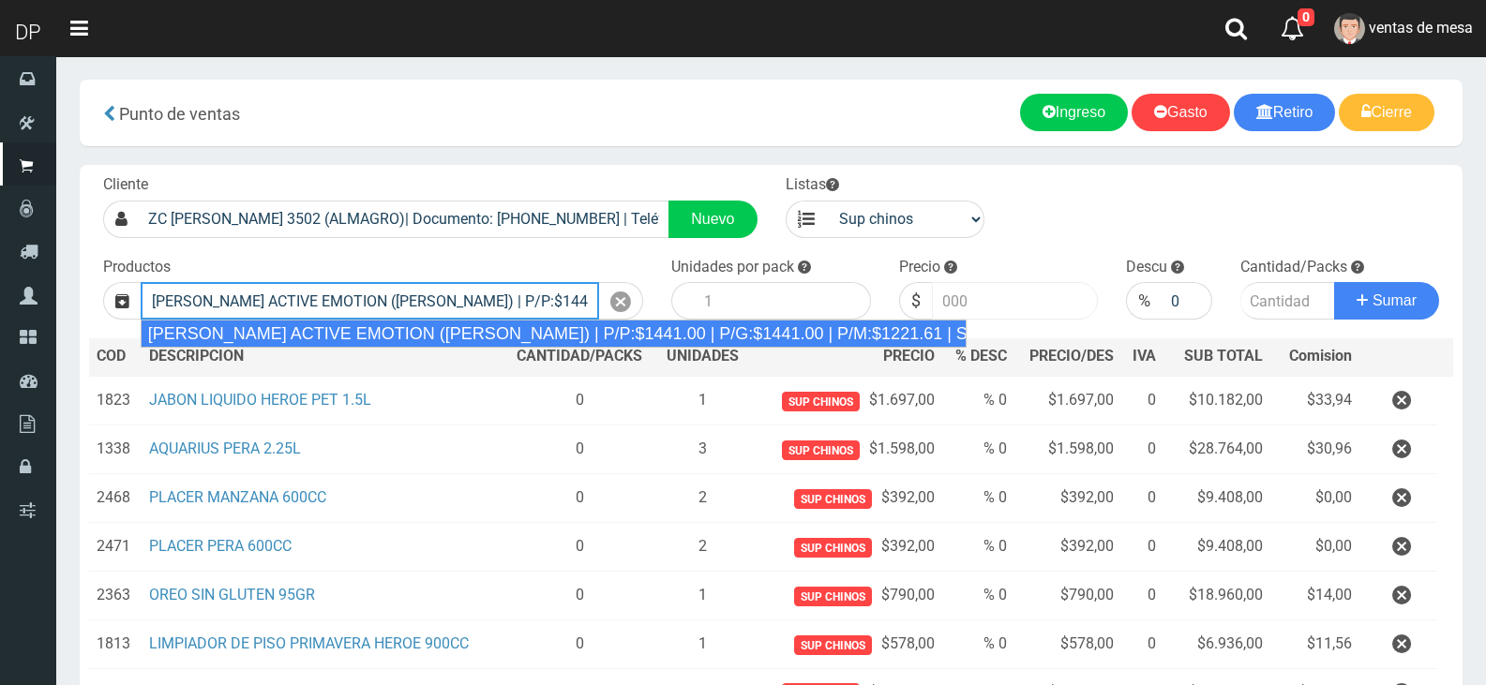
type input "REXONA ROLLON ACTIVE EMOTION (LILA) | P/P:$1441.00 | P/G:$1441.00 | P/M:$1221.6…"
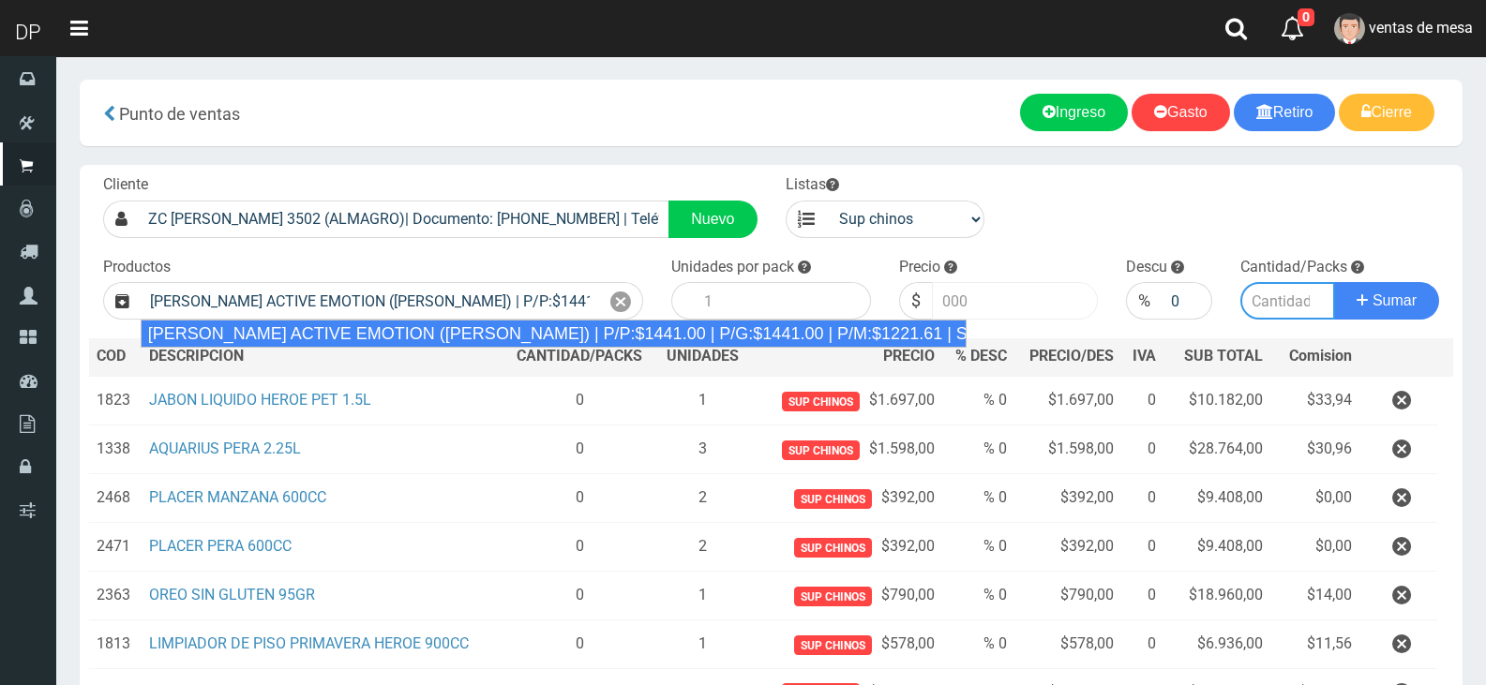
type input "12"
type input "1441.00"
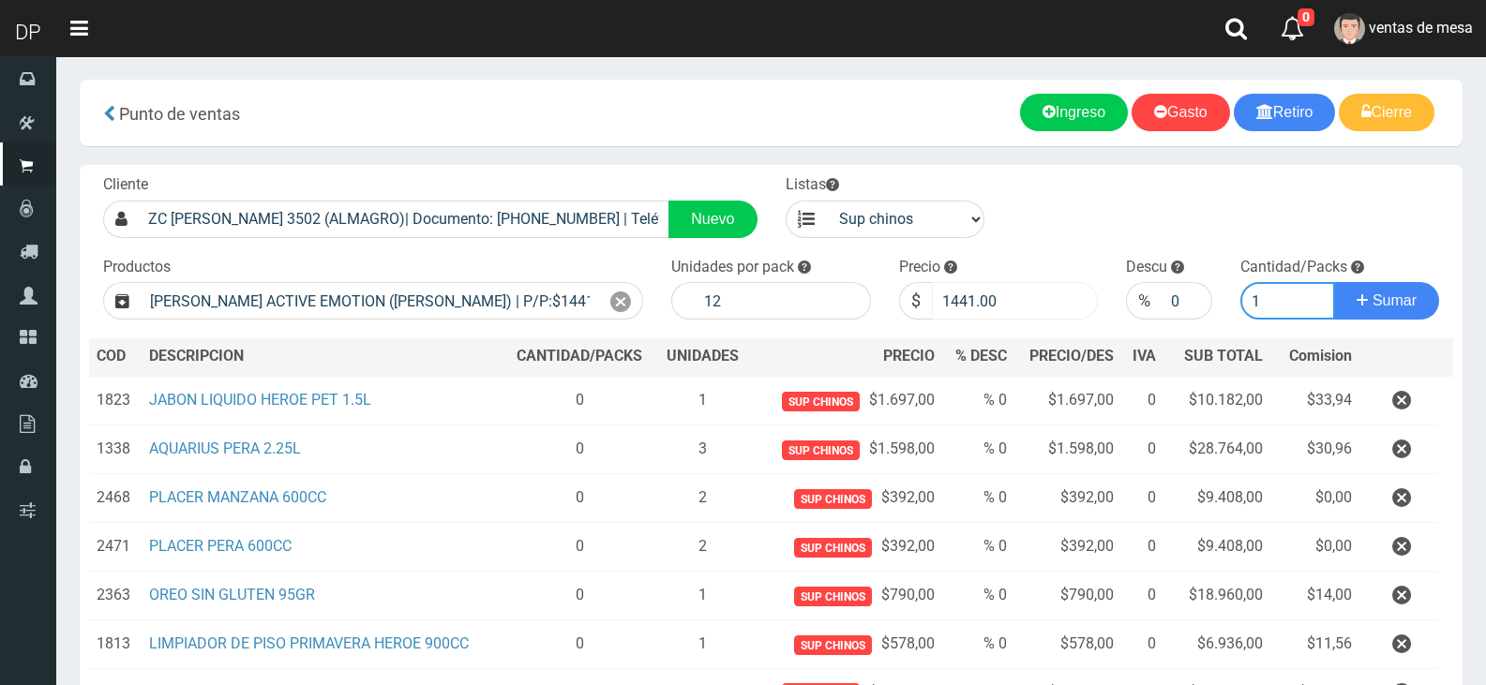
type input "1"
click at [991, 306] on input "1441.00" at bounding box center [1015, 301] width 167 height 38
type input "1296"
type input "1296.9"
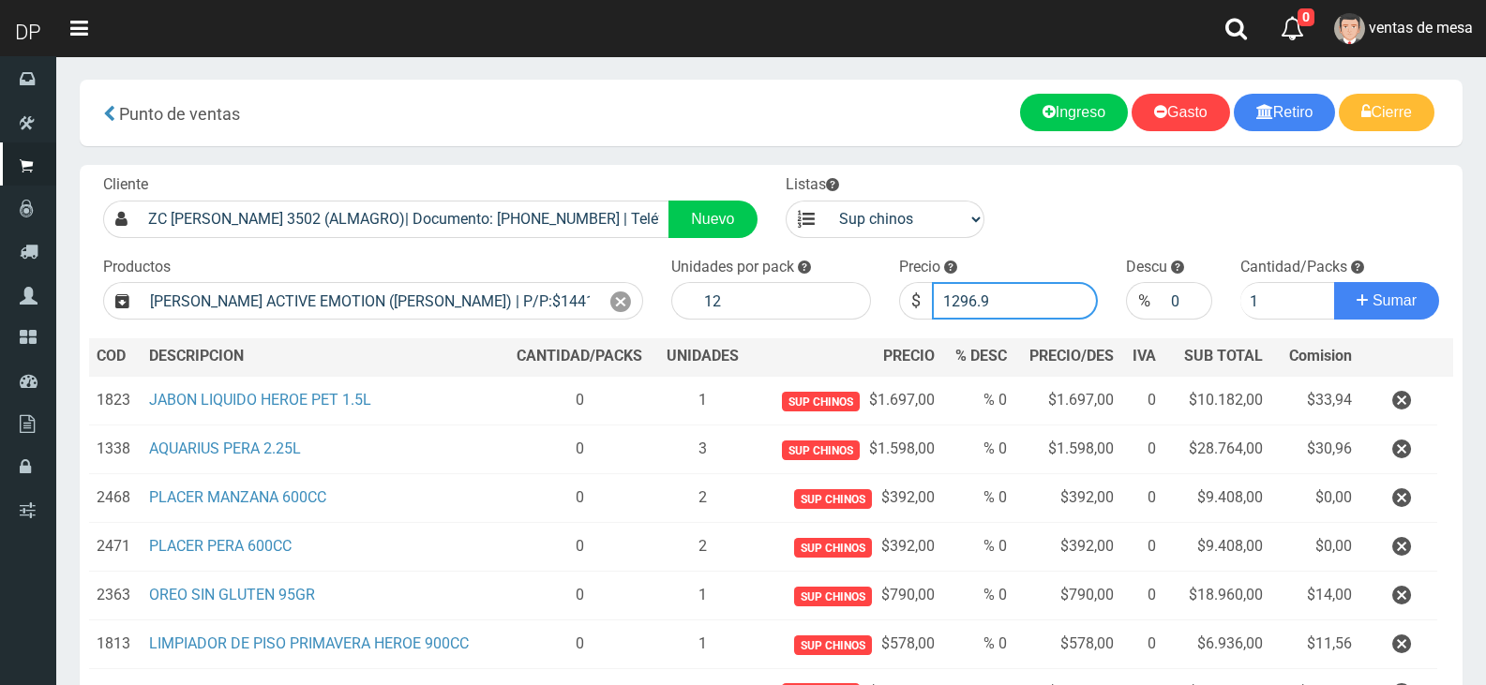
click at [1334, 282] on button "Sumar" at bounding box center [1386, 301] width 105 height 38
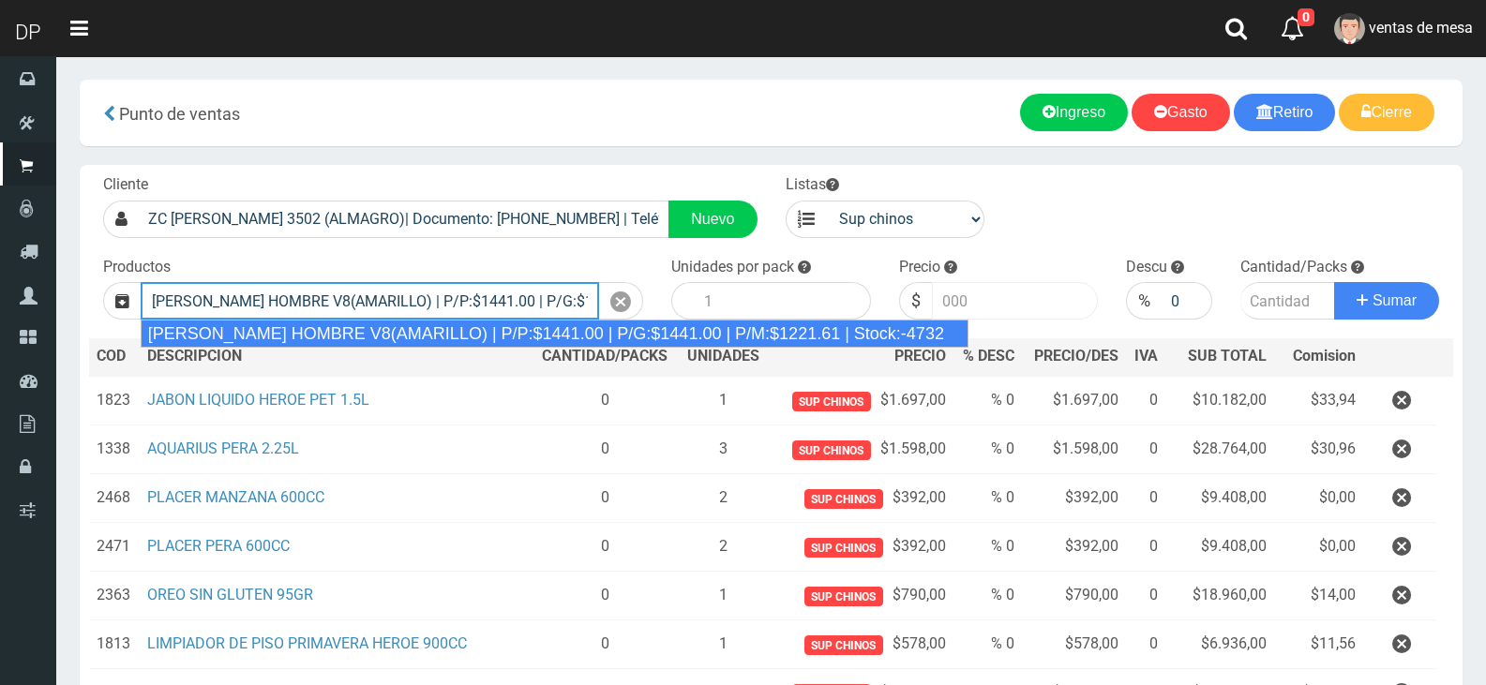
type input "REXONA ROLLON HOMBRE V8(AMARILLO) | P/P:$1441.00 | P/G:$1441.00 | P/M:$1221.61 …"
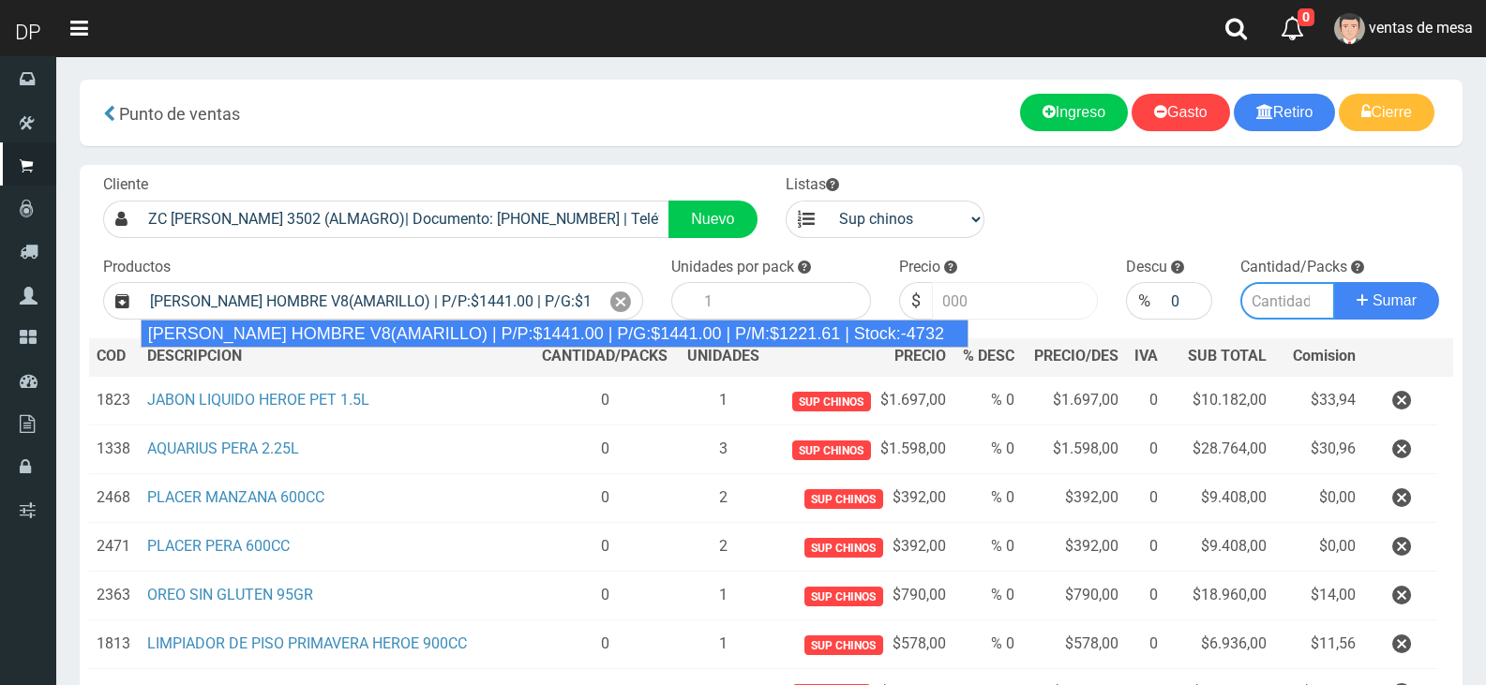
type input "12"
type input "1441.00"
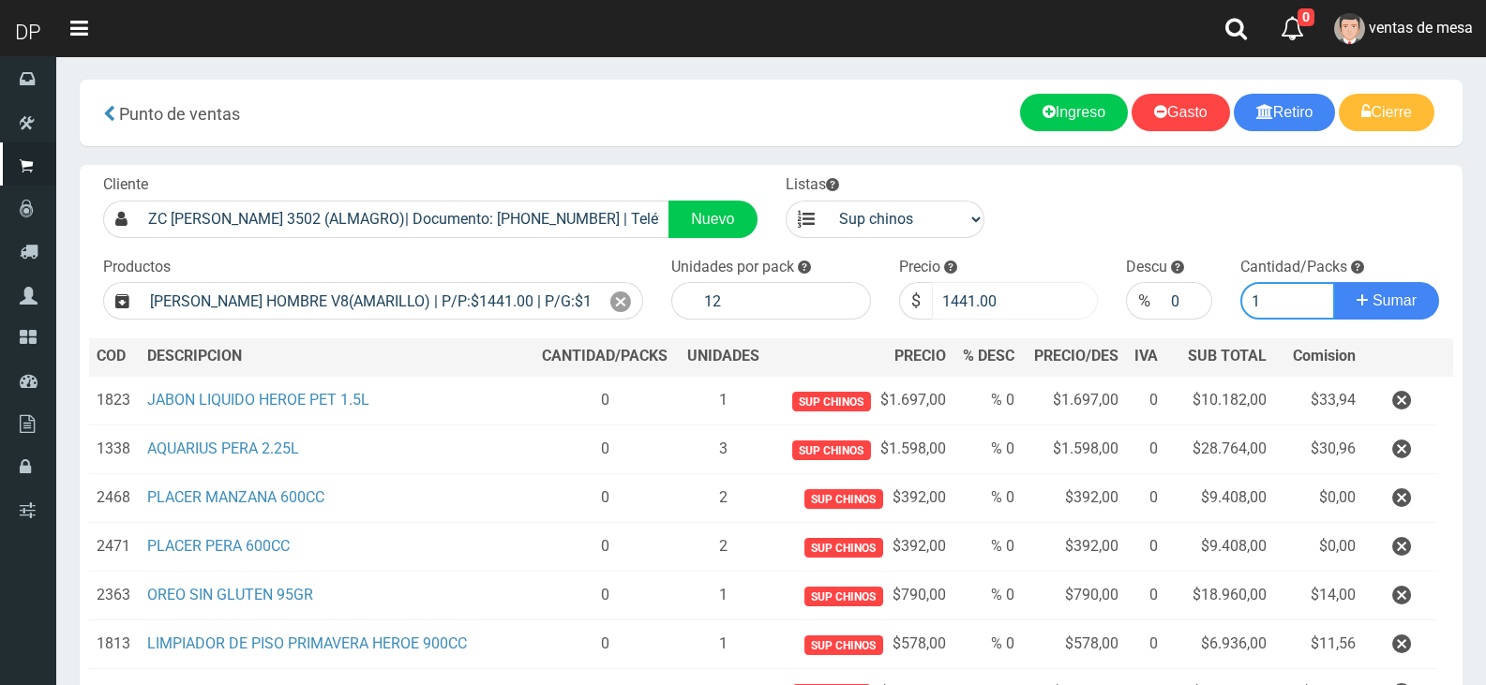
type input "1"
click at [991, 306] on input "1441.00" at bounding box center [1015, 301] width 167 height 38
type input "1296"
type input "1296.9"
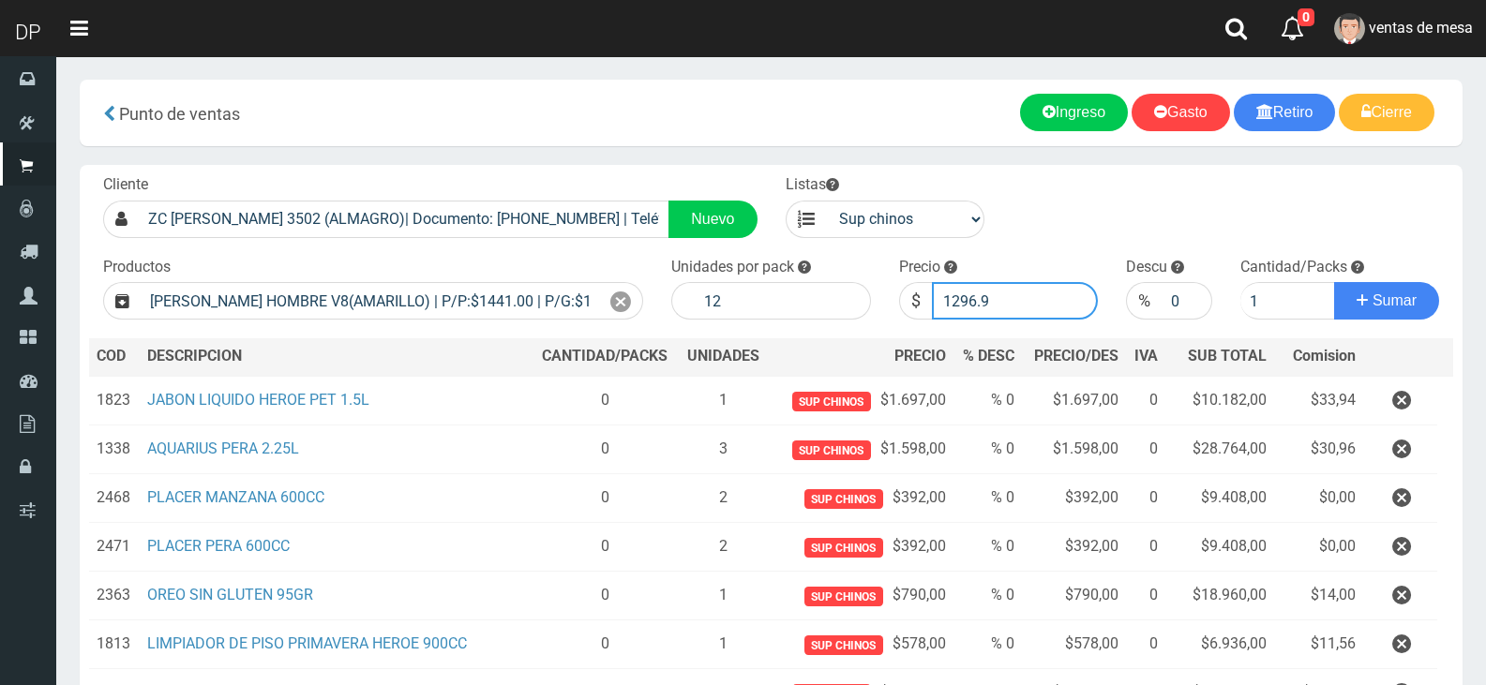
click at [1334, 282] on button "Sumar" at bounding box center [1386, 301] width 105 height 38
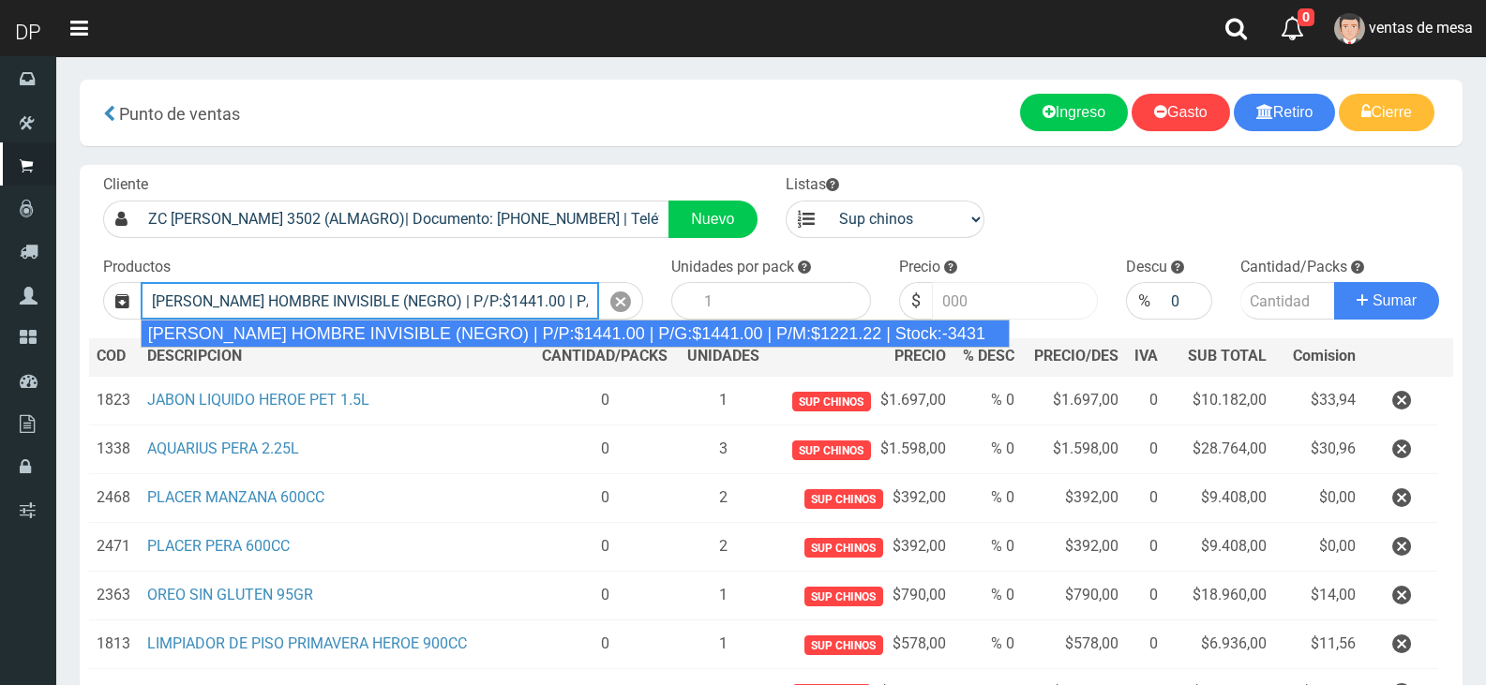
type input "REXONA ROLLON HOMBRE INVISIBLE (NEGRO) | P/P:$1441.00 | P/G:$1441.00 | P/M:$122…"
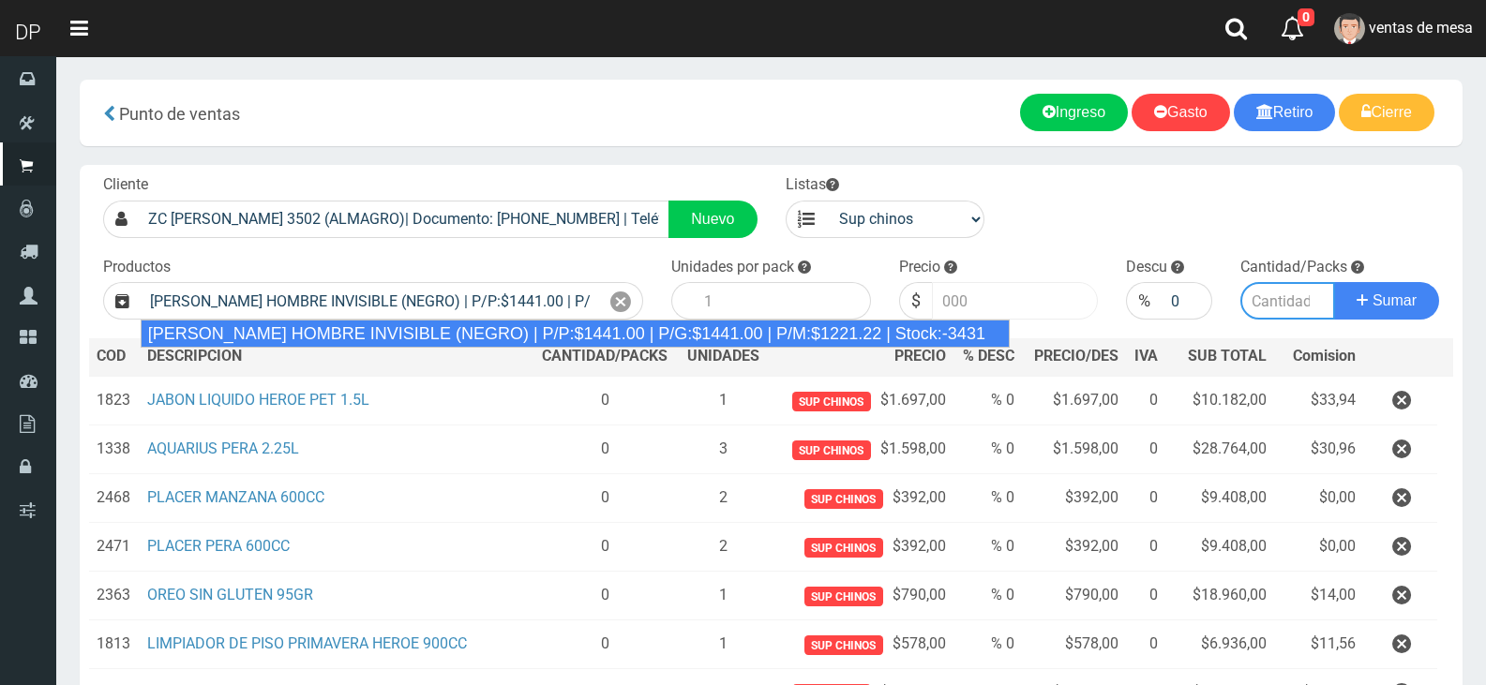
type input "12"
type input "1441.00"
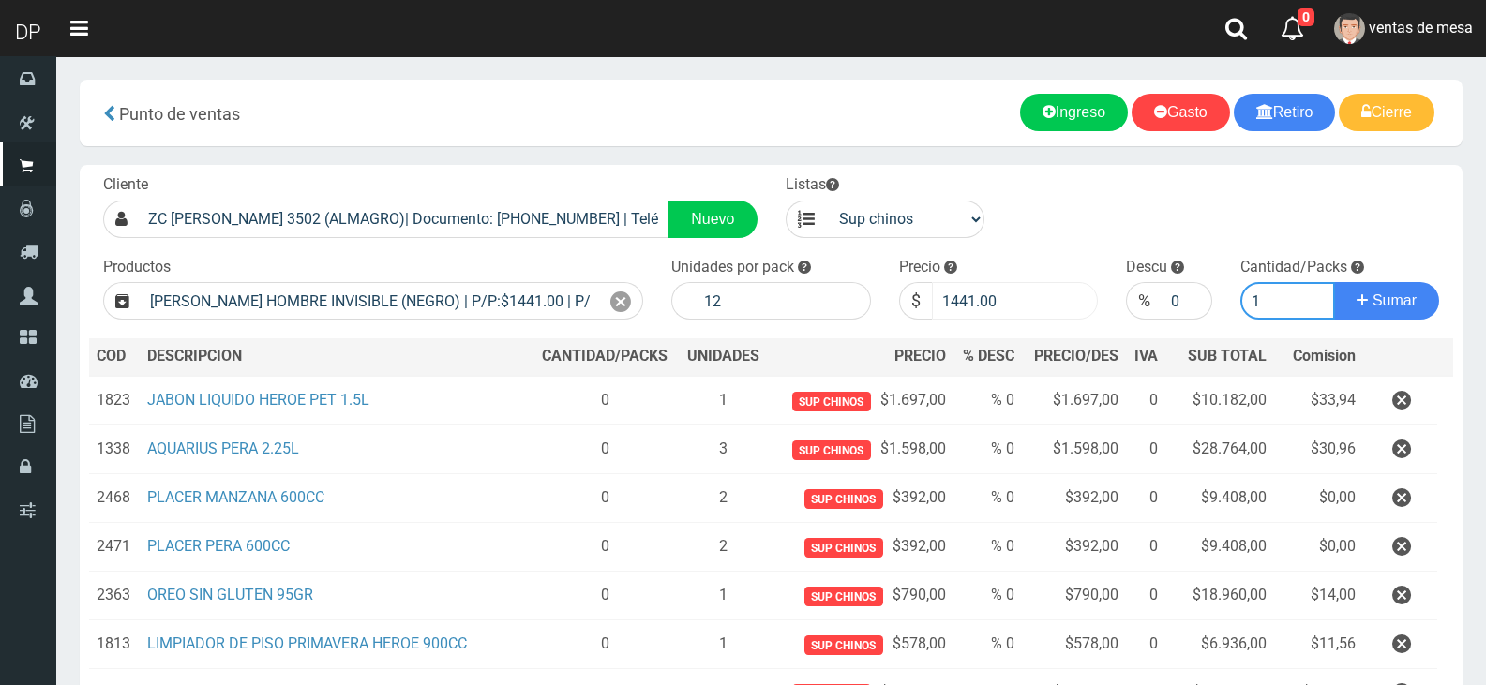
type input "1"
click at [991, 306] on input "1441.00" at bounding box center [1015, 301] width 167 height 38
type input "1296"
type input "1296.9"
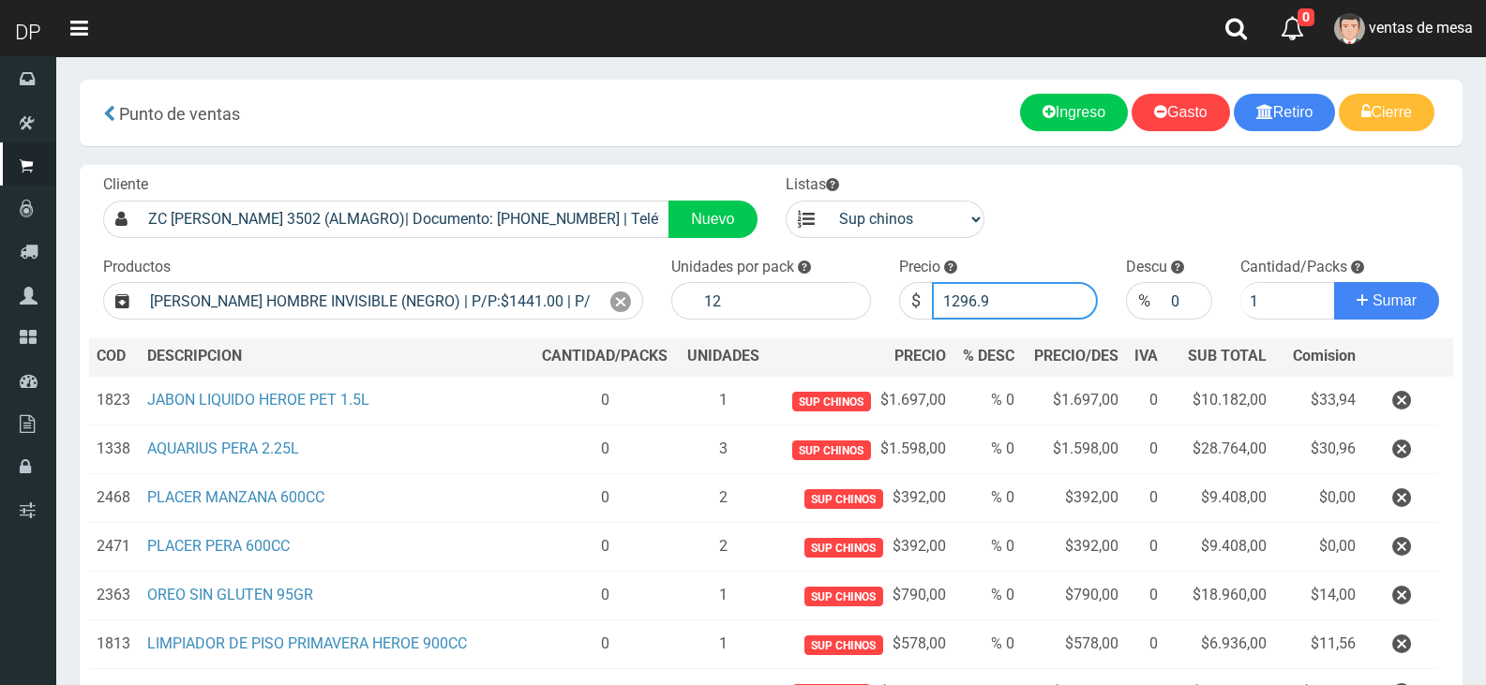
click at [1334, 282] on button "Sumar" at bounding box center [1386, 301] width 105 height 38
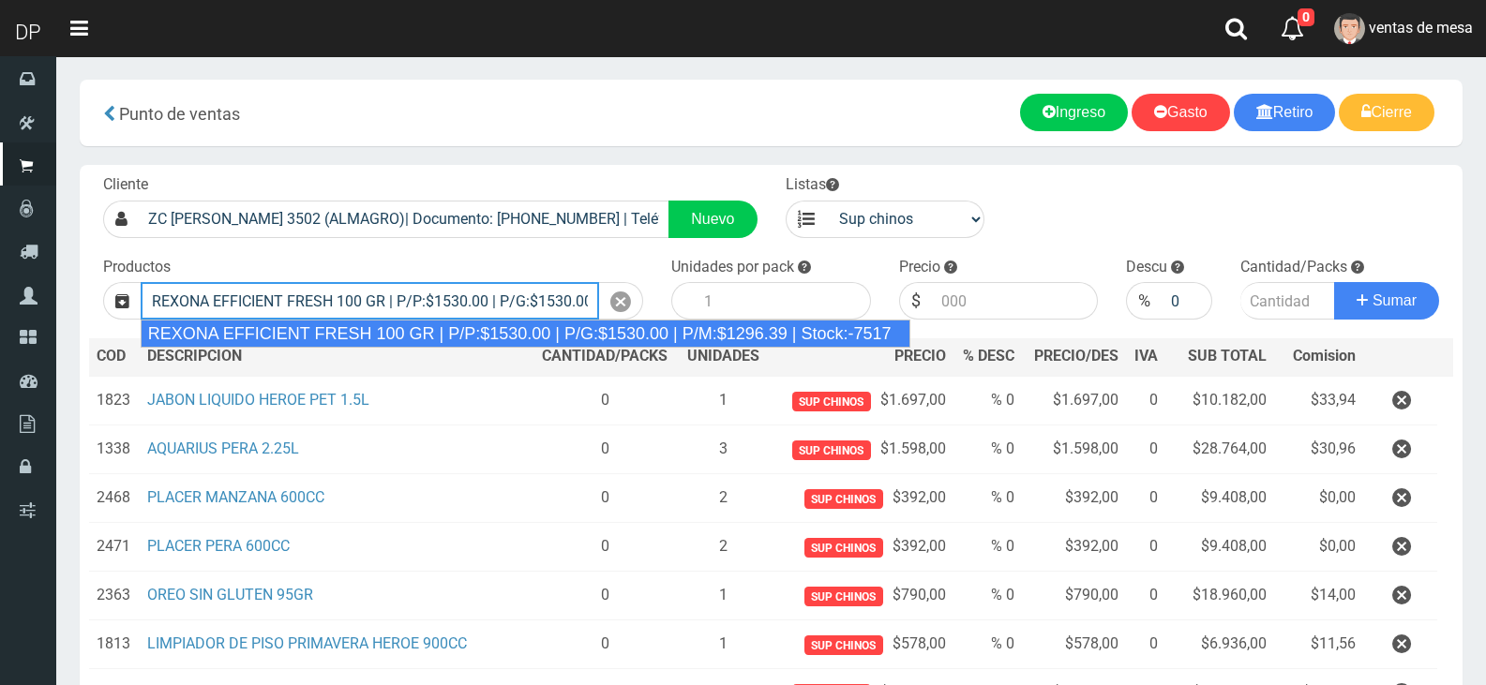
type input "REXONA EFFICIENT FRESH 100 GR | P/P:$1530.00 | P/G:$1530.00 | P/M:$1296.39 | St…"
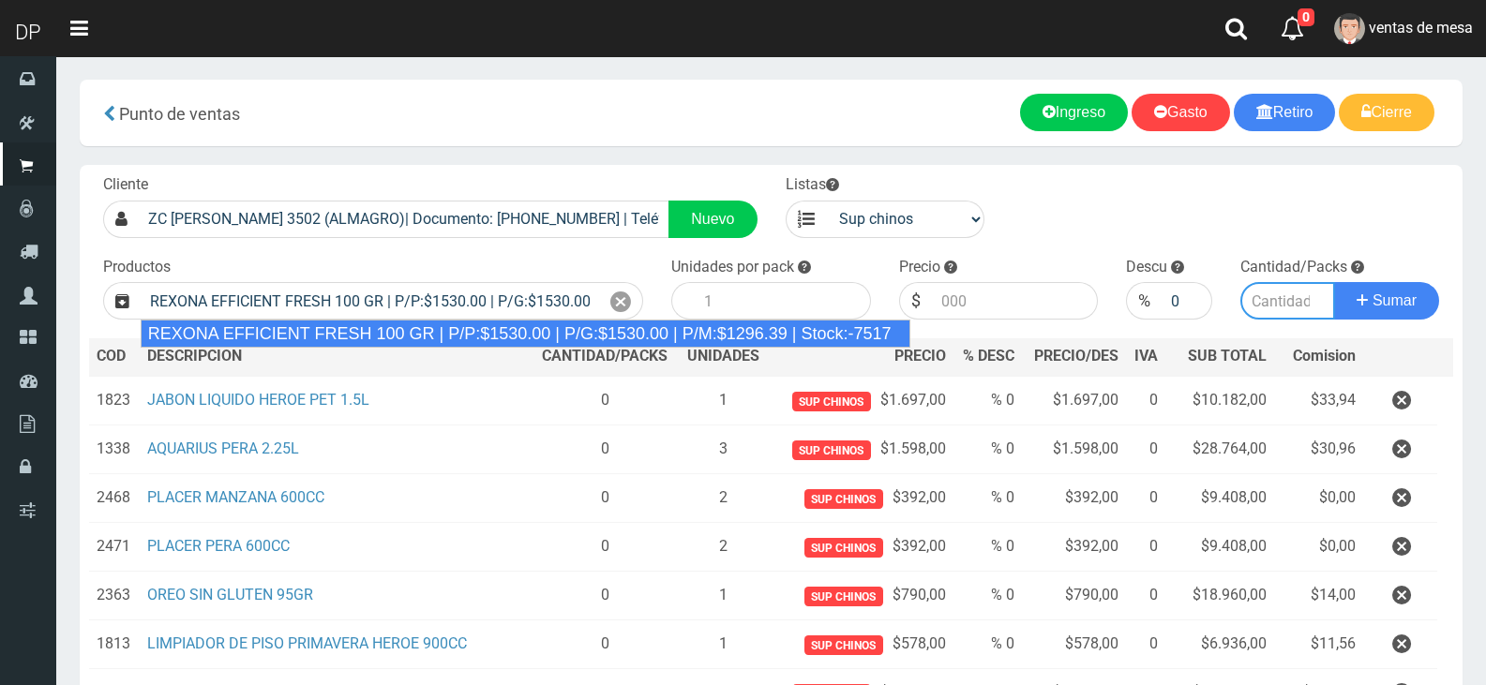
type input "12"
type input "1530.00"
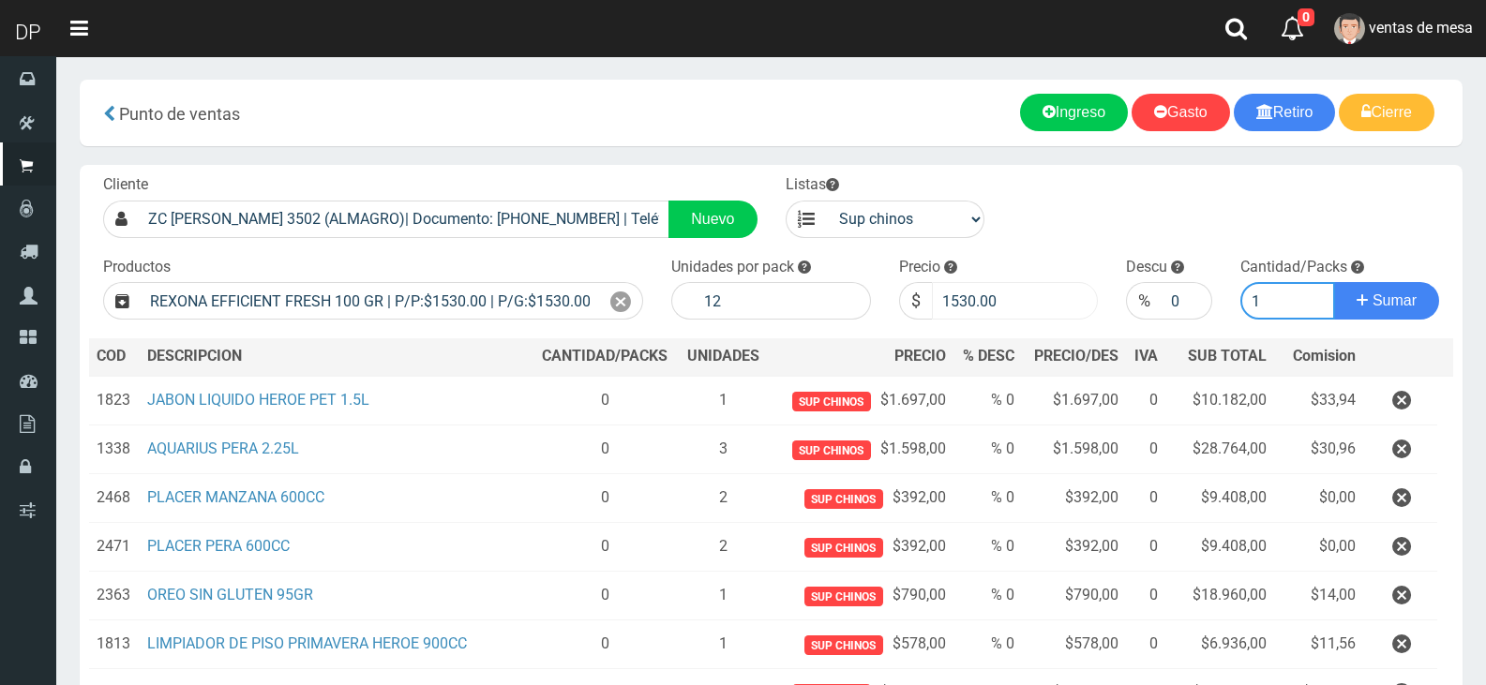
type input "1"
click at [991, 309] on input "1530.00" at bounding box center [1015, 301] width 167 height 38
click at [990, 309] on input "1530.00" at bounding box center [1015, 301] width 167 height 38
type input "1377"
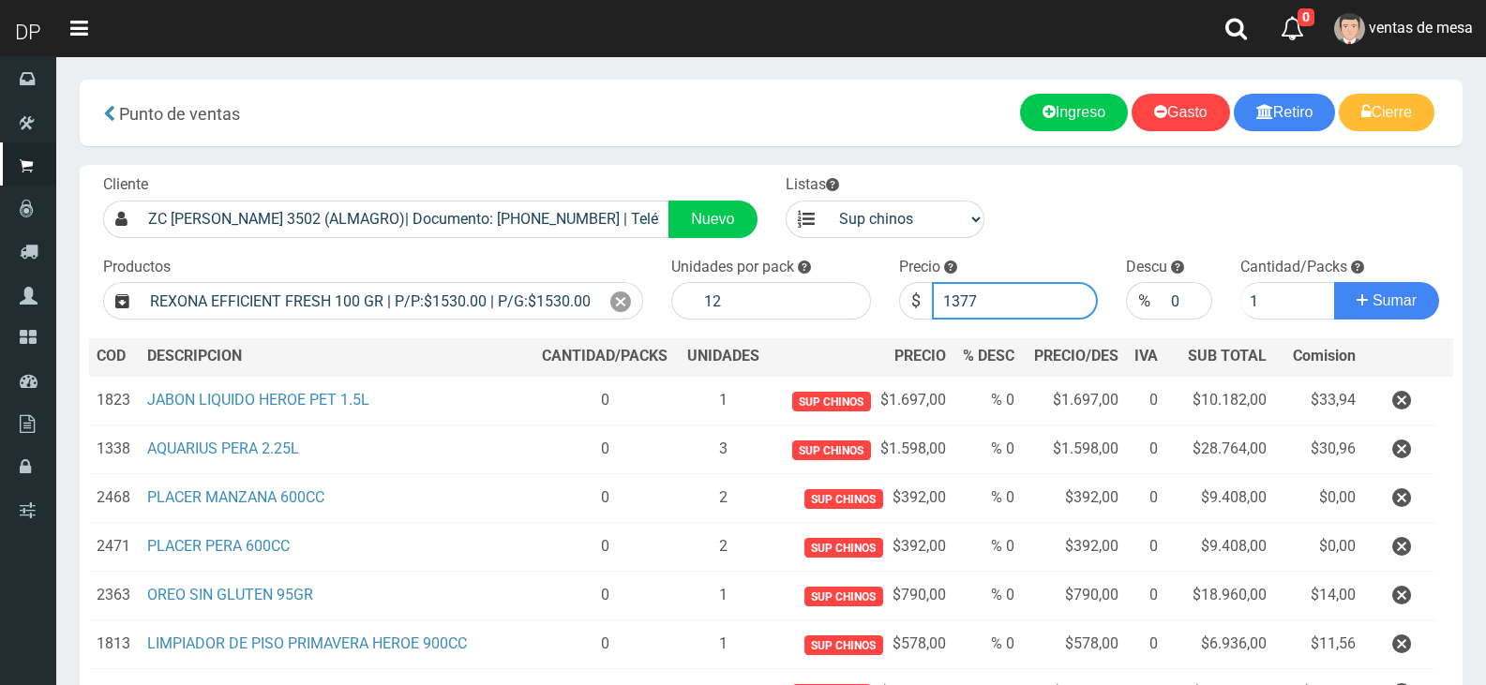
click at [1334, 282] on button "Sumar" at bounding box center [1386, 301] width 105 height 38
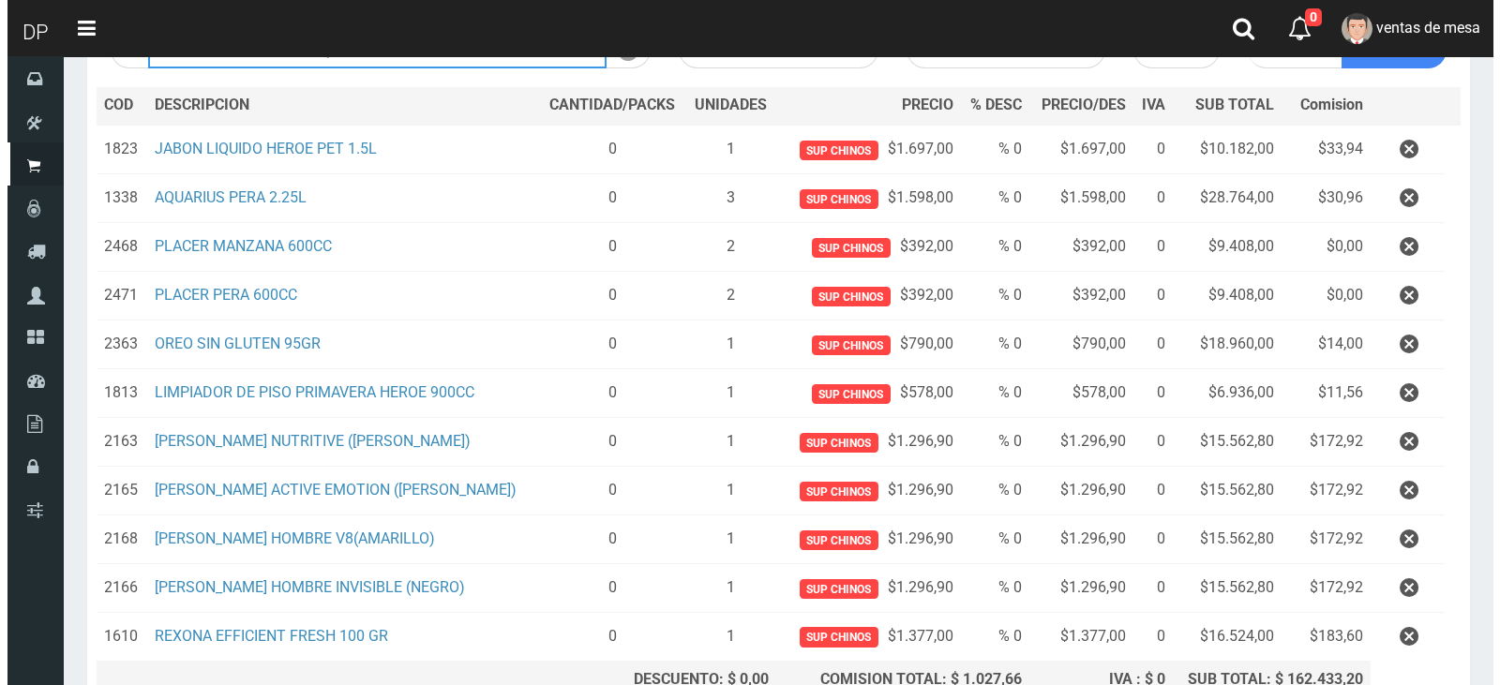
scroll to position [432, 0]
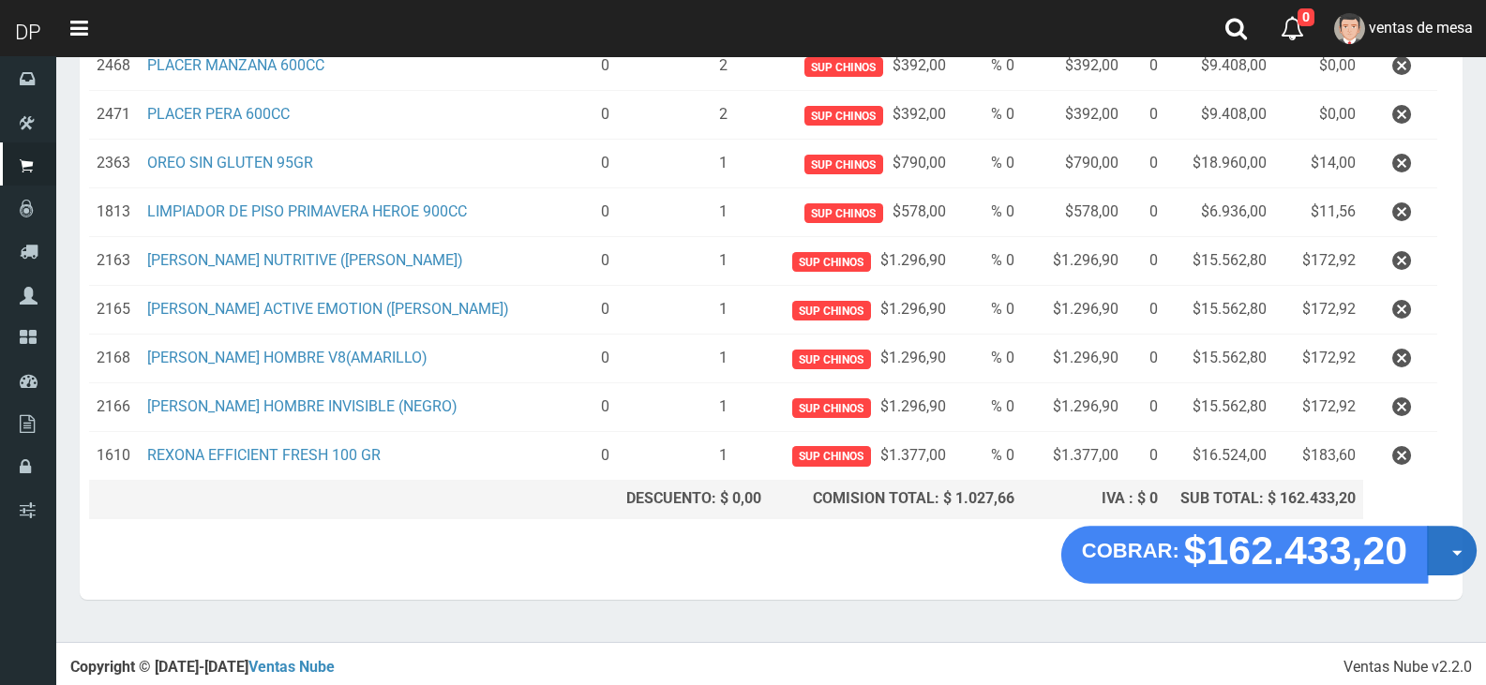
click at [1430, 542] on button "Opciones" at bounding box center [1452, 551] width 50 height 50
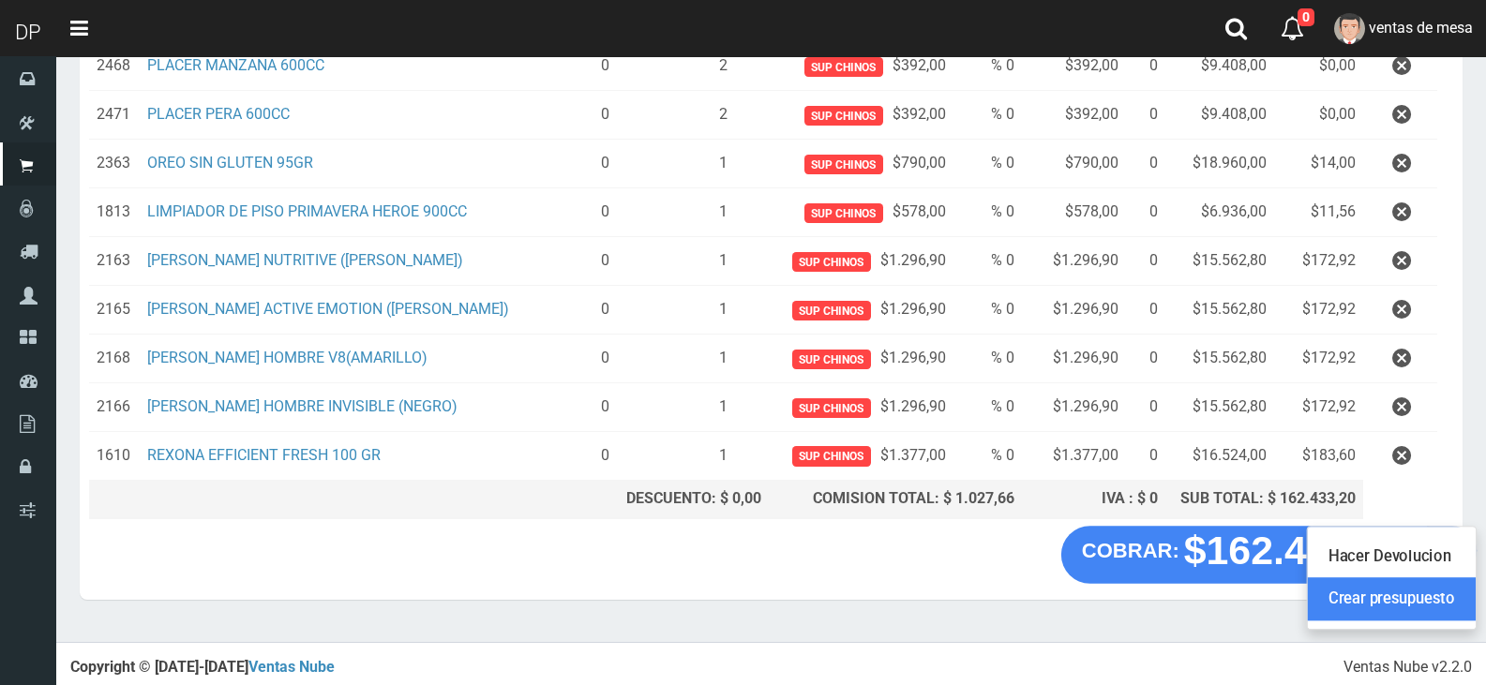
click at [1421, 596] on link "Crear presupuesto" at bounding box center [1392, 599] width 168 height 43
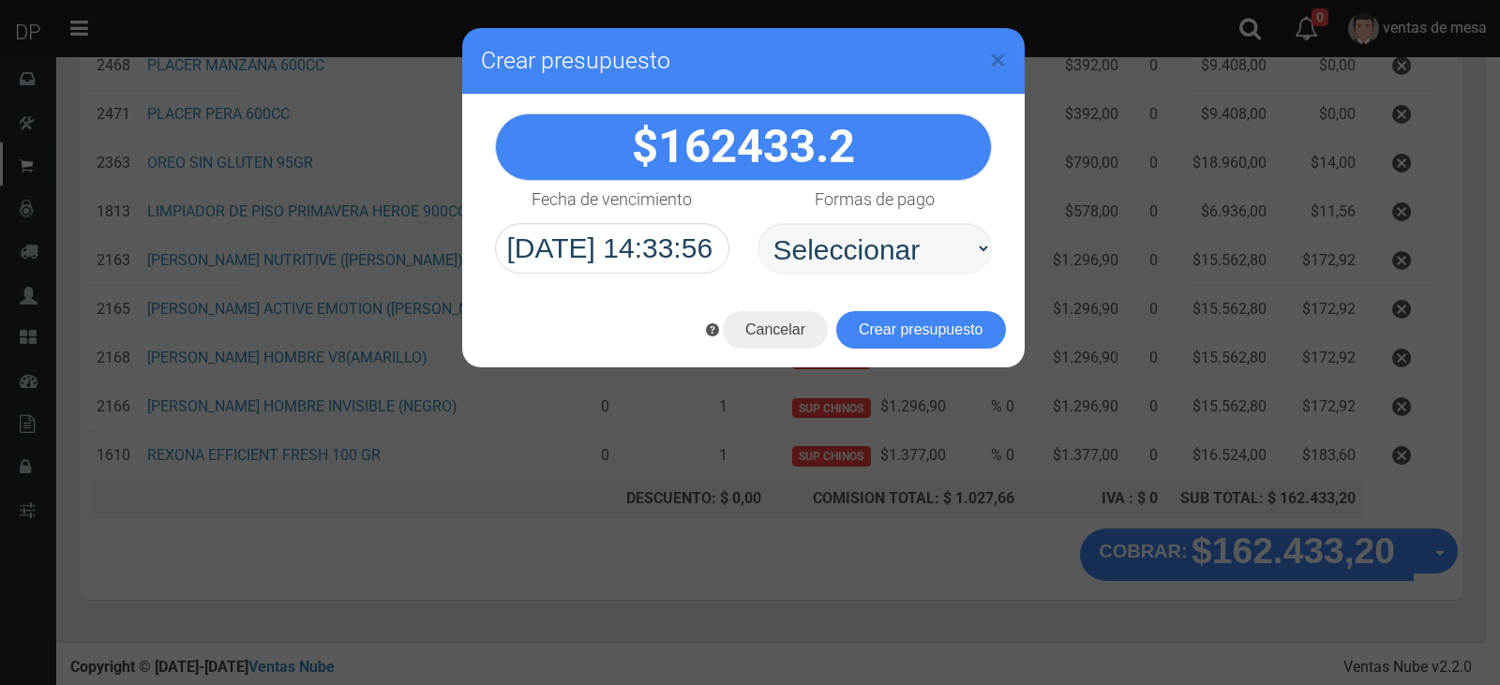
select select "Efectivo"
click at [758, 223] on select "Seleccionar Efectivo Tarjeta de Crédito Depósito Débito" at bounding box center [875, 248] width 234 height 51
drag, startPoint x: 912, startPoint y: 316, endPoint x: 907, endPoint y: 335, distance: 19.6
click at [907, 335] on button "Crear presupuesto" at bounding box center [921, 330] width 170 height 38
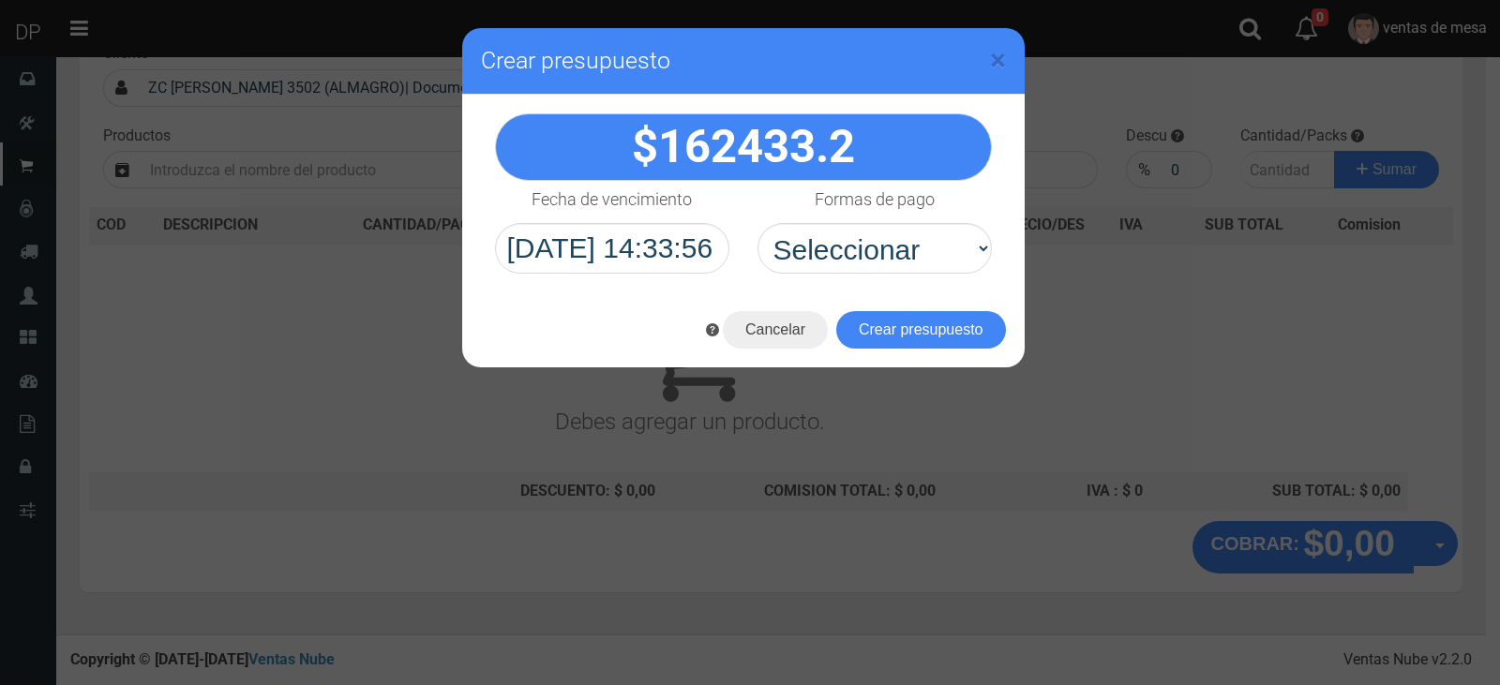
scroll to position [0, 0]
